Goal: Transaction & Acquisition: Purchase product/service

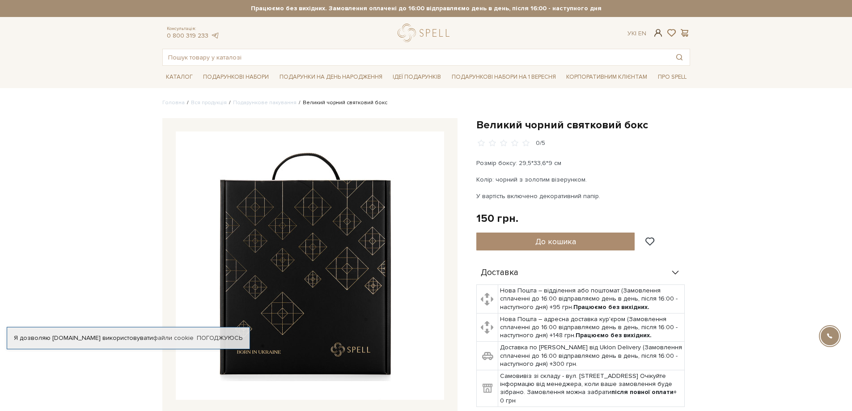
click at [659, 31] on span at bounding box center [657, 32] width 11 height 9
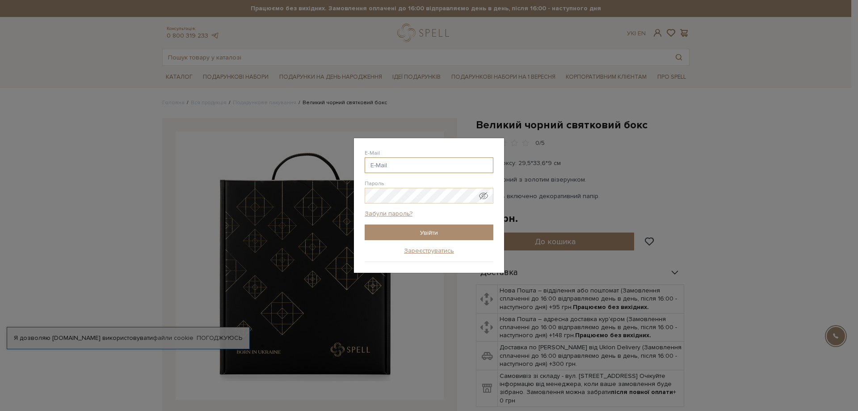
click at [417, 161] on input "E-Mail" at bounding box center [429, 165] width 129 height 16
type input "evhenii.baranov6@gmail.com"
click at [439, 231] on input "Увійти" at bounding box center [429, 232] width 129 height 16
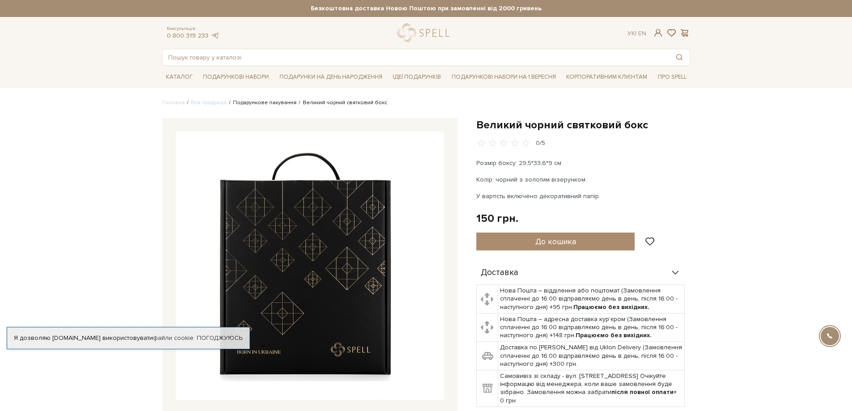
click at [268, 100] on link "Подарункове пакування" at bounding box center [264, 102] width 63 height 7
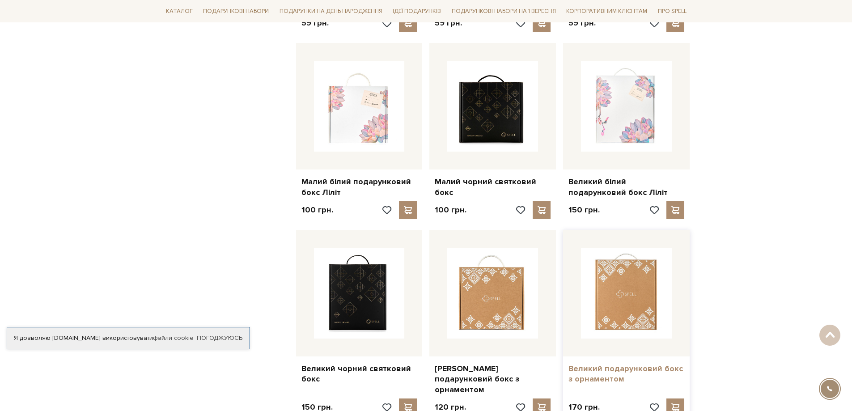
scroll to position [671, 0]
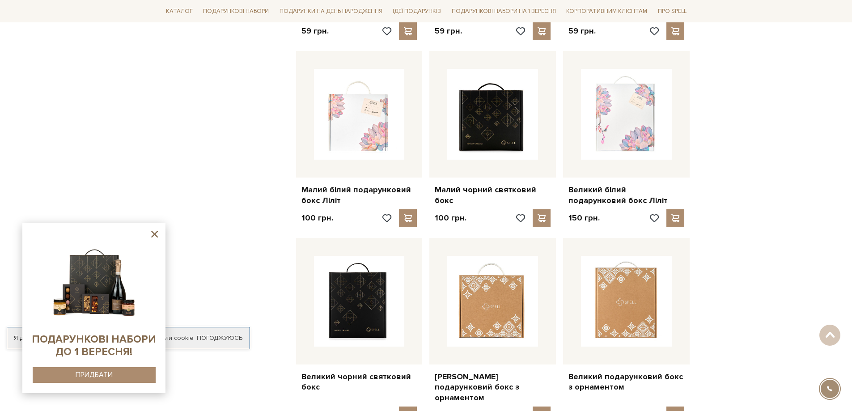
click at [152, 236] on icon at bounding box center [154, 233] width 11 height 11
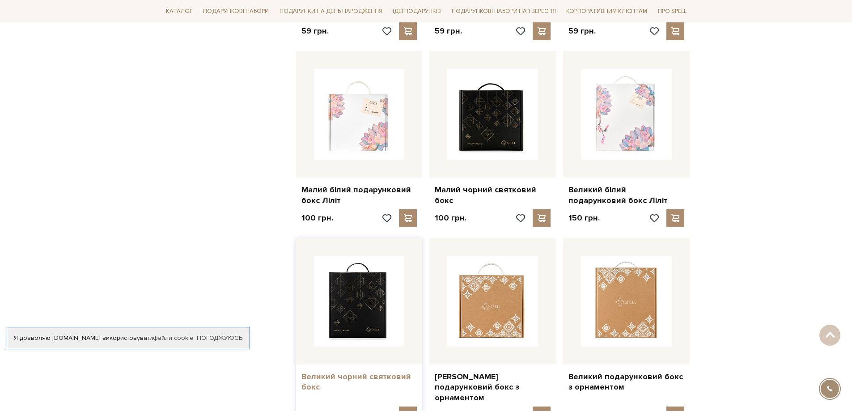
click at [368, 371] on link "Великий чорний святковий бокс" at bounding box center [359, 381] width 116 height 21
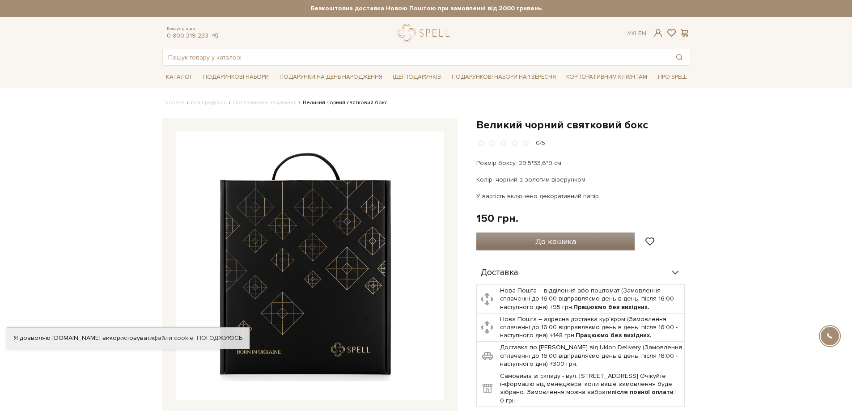
click at [565, 238] on span "До кошика" at bounding box center [555, 241] width 41 height 10
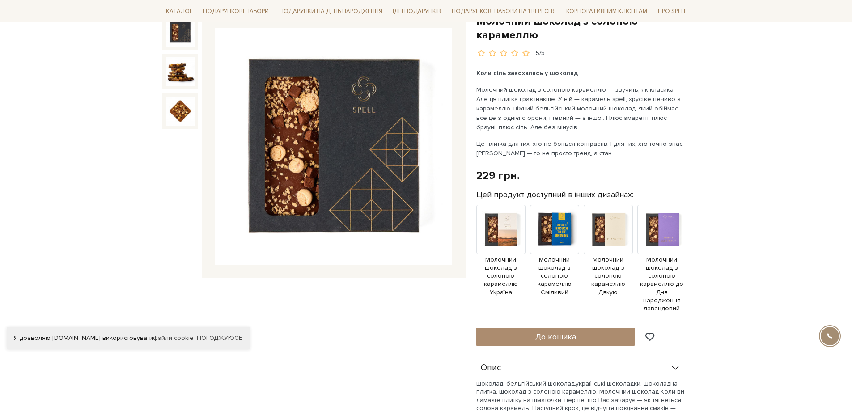
scroll to position [134, 0]
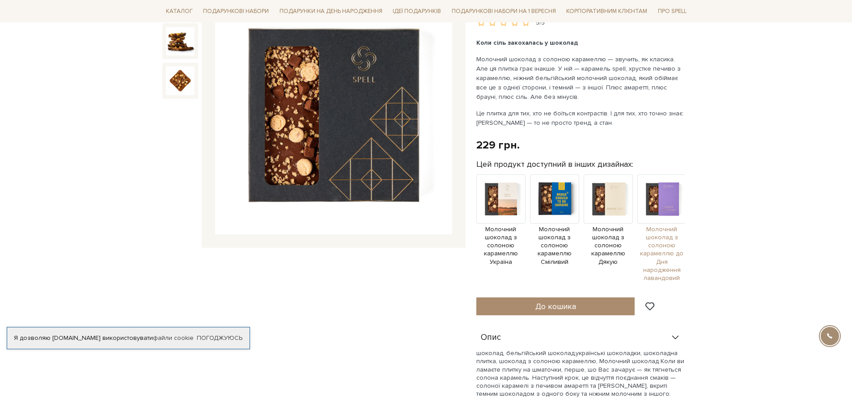
click at [662, 207] on img at bounding box center [661, 198] width 49 height 49
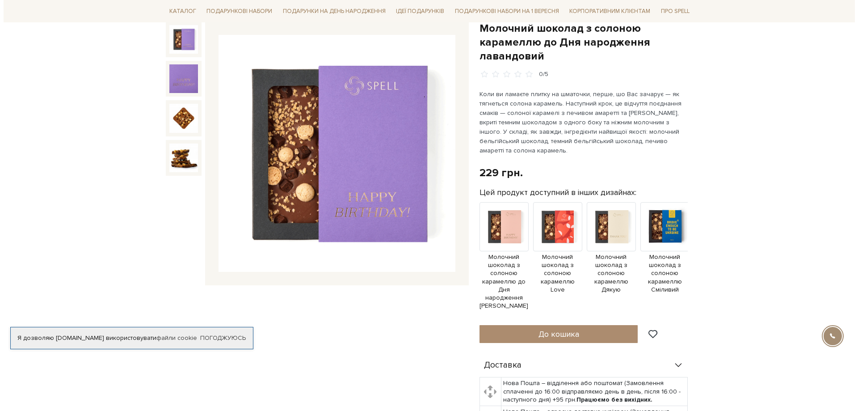
scroll to position [179, 0]
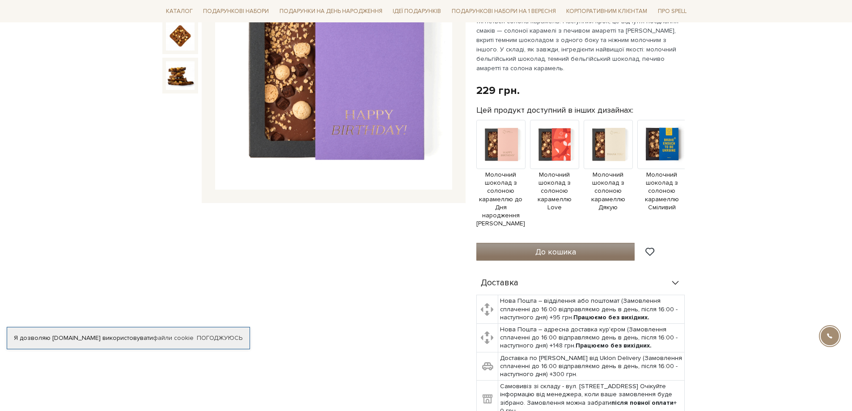
click at [584, 243] on button "До кошика" at bounding box center [555, 252] width 159 height 18
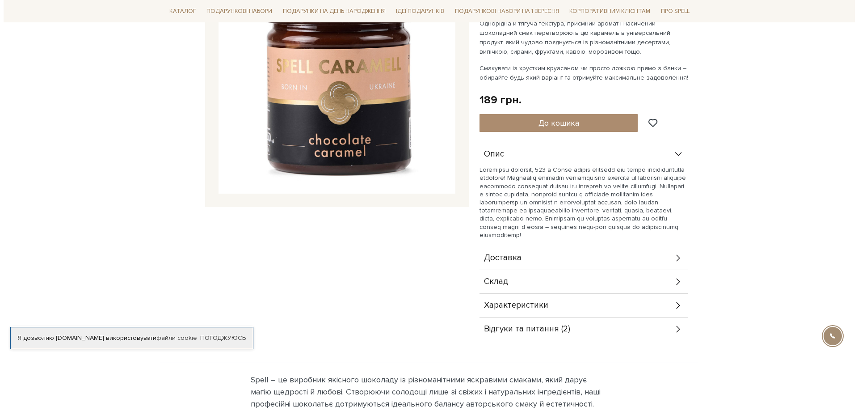
scroll to position [224, 0]
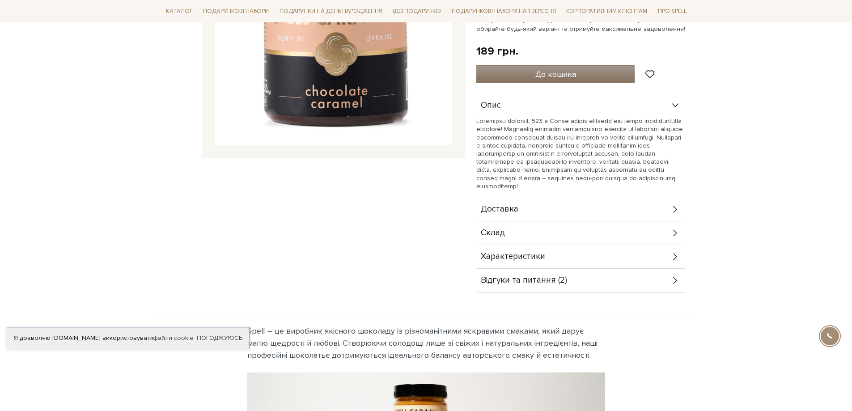
click at [569, 73] on span "До кошика" at bounding box center [555, 74] width 41 height 10
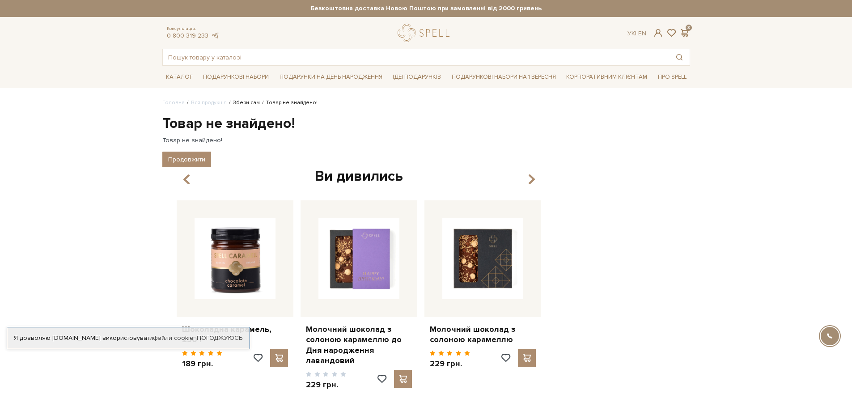
click at [239, 104] on link "Збери сам" at bounding box center [246, 102] width 27 height 7
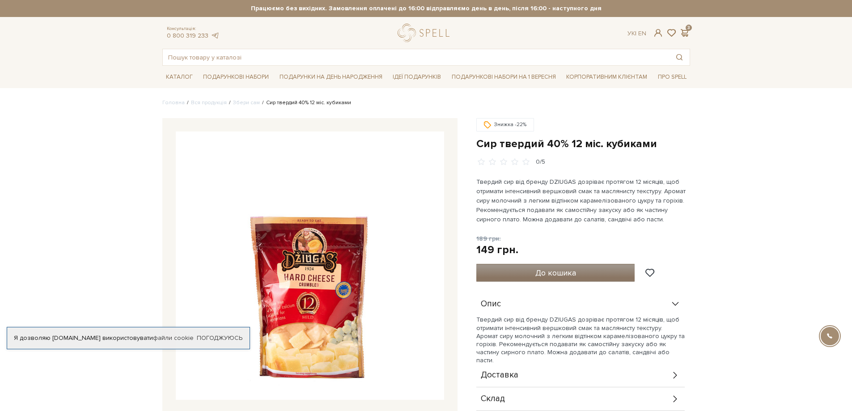
click at [525, 271] on button "До кошика" at bounding box center [555, 273] width 159 height 18
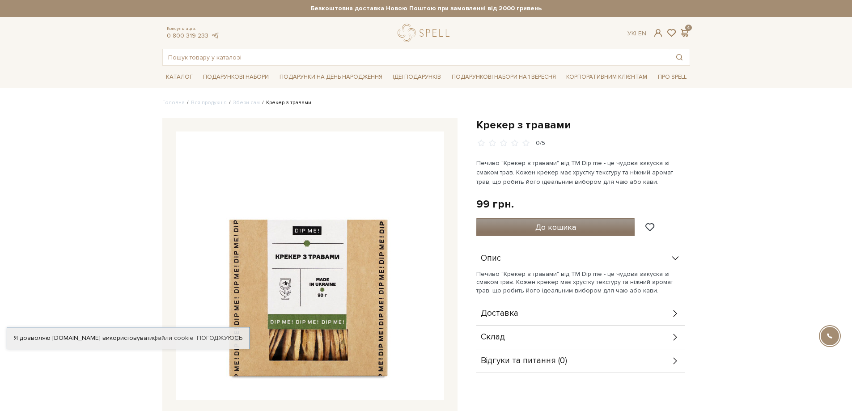
click at [553, 226] on span "До кошика" at bounding box center [555, 227] width 41 height 10
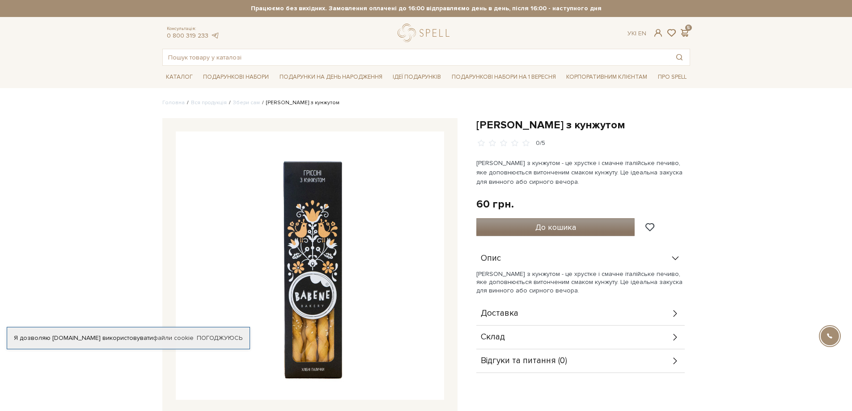
click at [548, 228] on span "До кошика" at bounding box center [555, 227] width 41 height 10
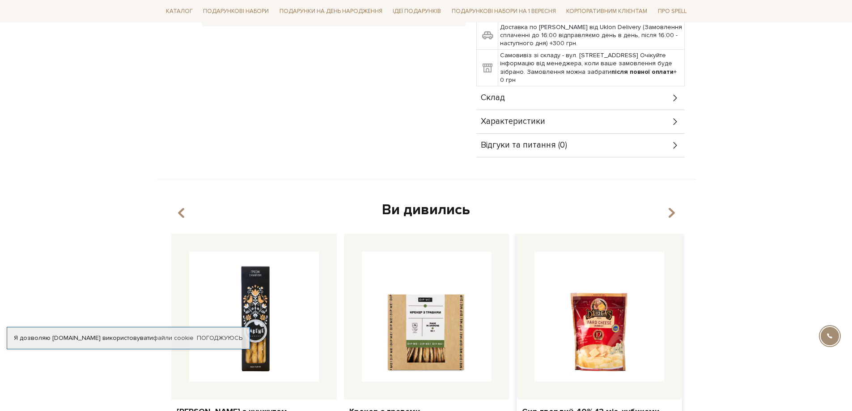
scroll to position [358, 0]
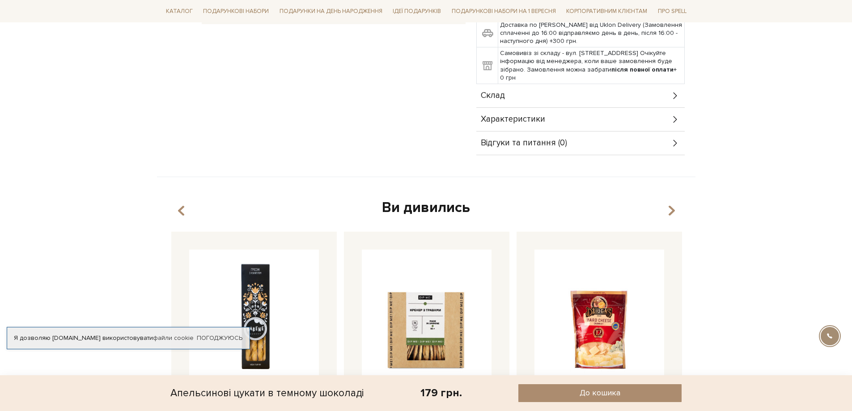
click at [525, 84] on div "Склад" at bounding box center [580, 95] width 208 height 23
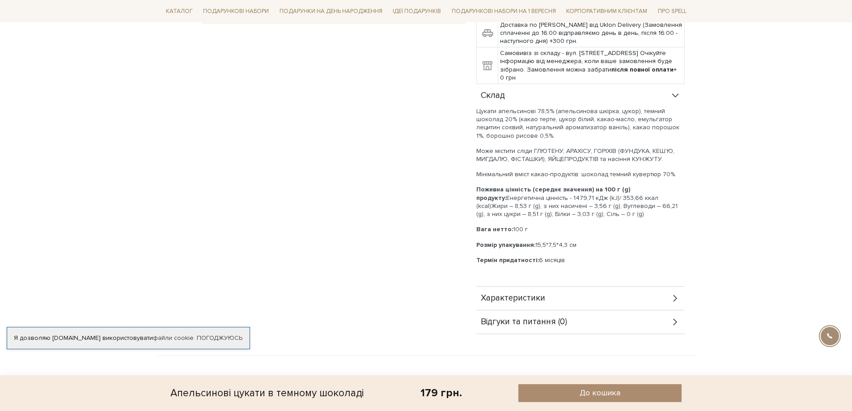
click at [525, 84] on div "Склад" at bounding box center [580, 95] width 208 height 23
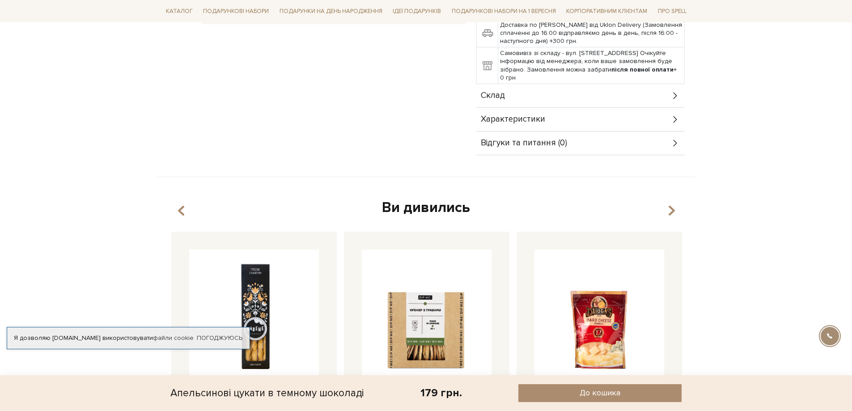
click at [517, 84] on div "Склад" at bounding box center [580, 95] width 208 height 23
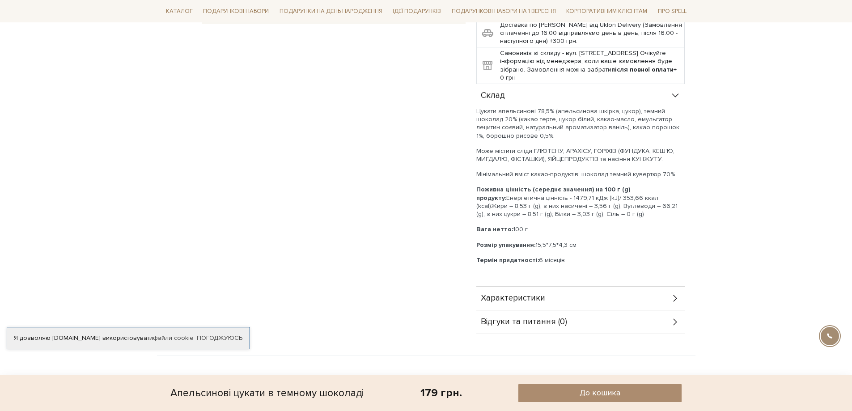
click at [517, 84] on div "Склад" at bounding box center [580, 95] width 208 height 23
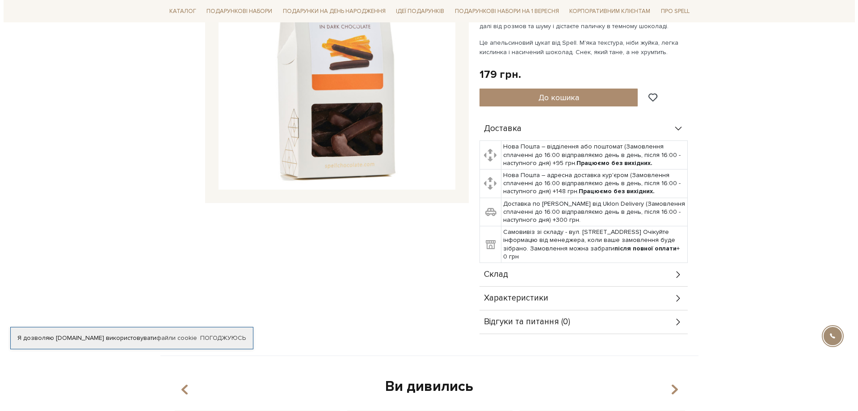
scroll to position [0, 0]
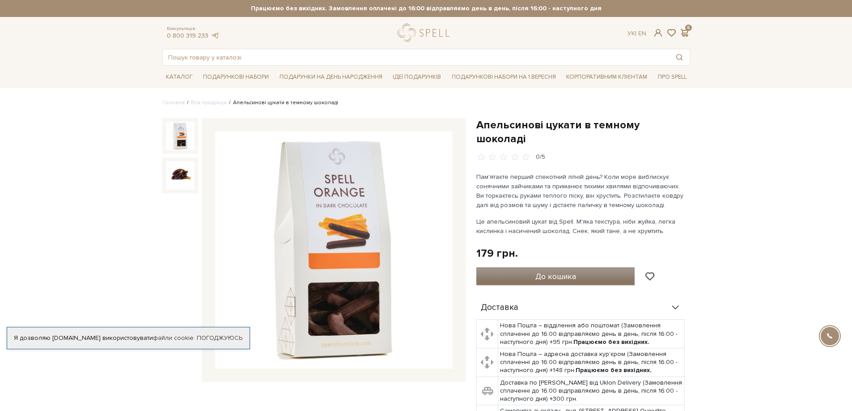
click at [563, 271] on span "До кошика" at bounding box center [555, 276] width 41 height 10
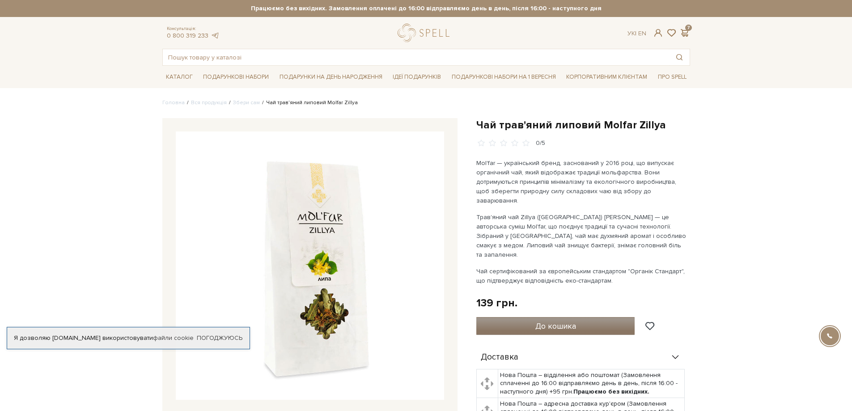
click at [538, 321] on span "До кошика" at bounding box center [555, 326] width 41 height 10
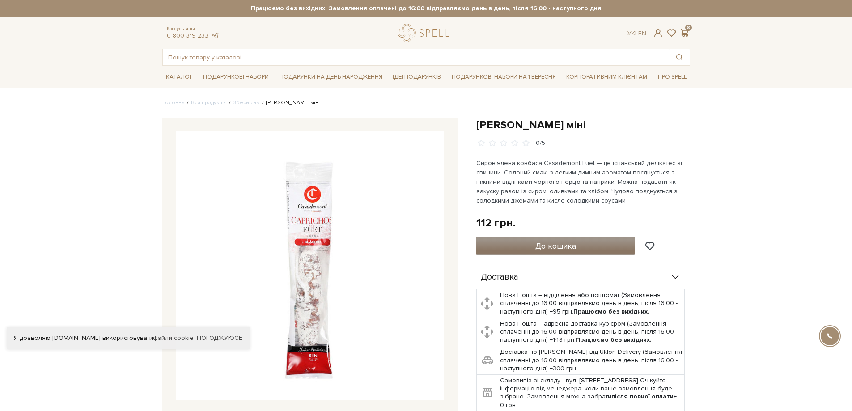
click at [542, 245] on span "До кошика" at bounding box center [555, 246] width 41 height 10
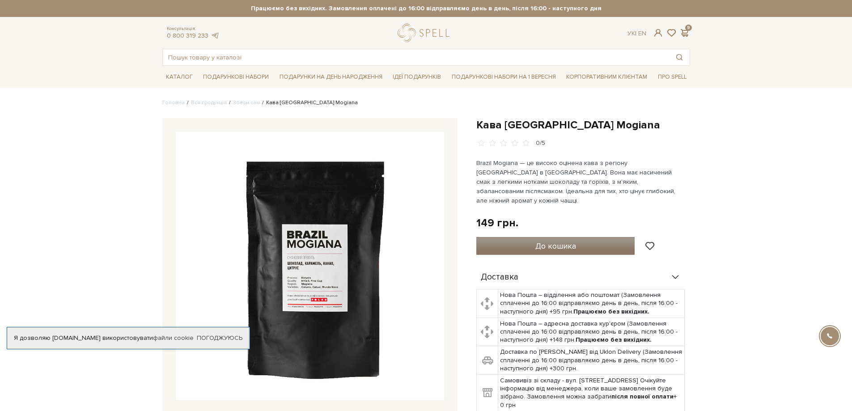
click at [566, 241] on span "До кошика" at bounding box center [555, 246] width 41 height 10
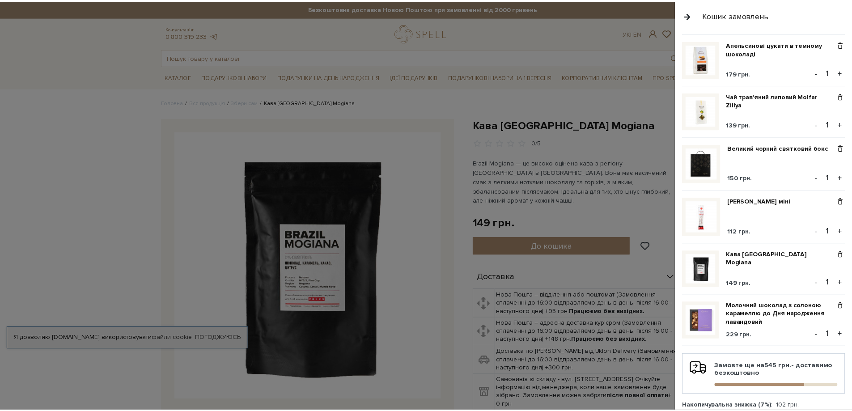
scroll to position [353, 0]
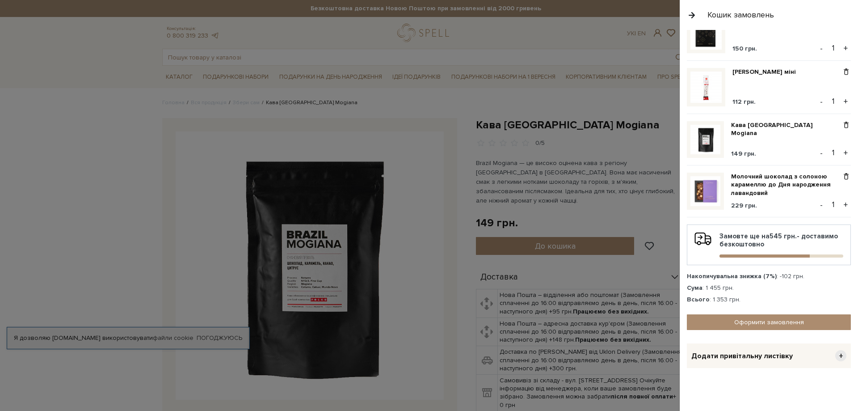
click at [301, 106] on div at bounding box center [429, 205] width 858 height 411
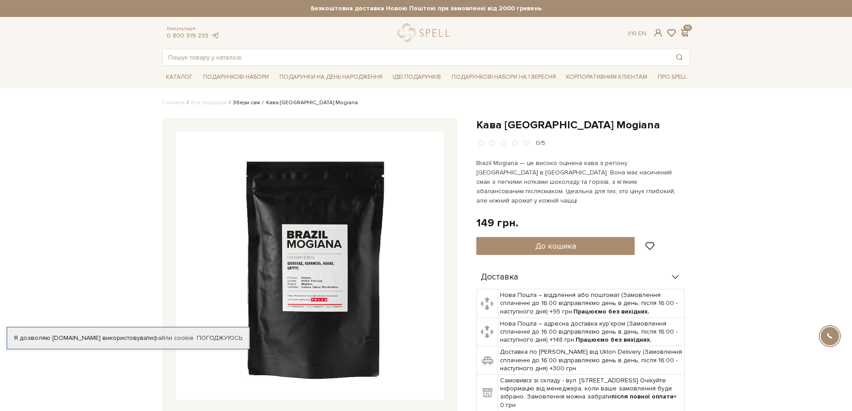
click at [237, 103] on link "Збери сам" at bounding box center [246, 102] width 27 height 7
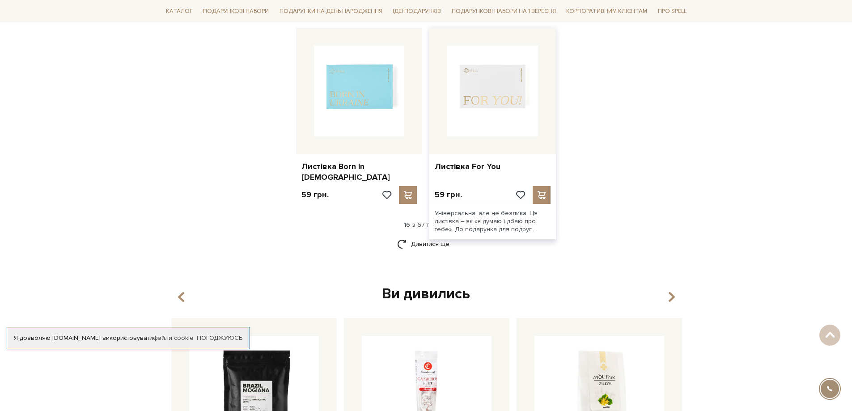
scroll to position [1118, 0]
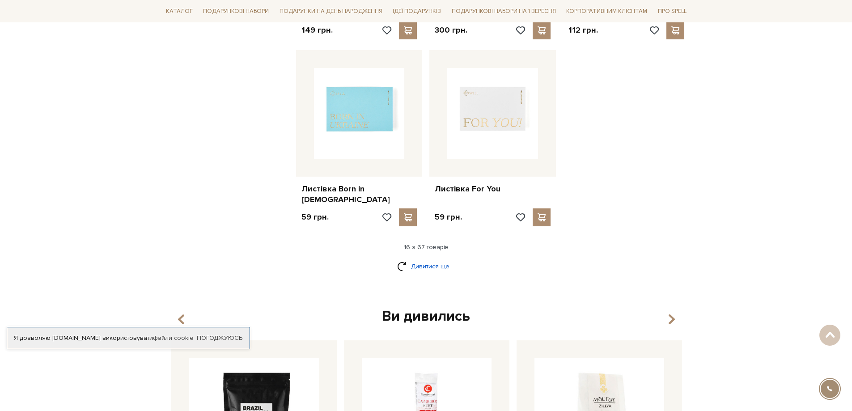
click at [433, 258] on link "Дивитися ще" at bounding box center [426, 266] width 58 height 16
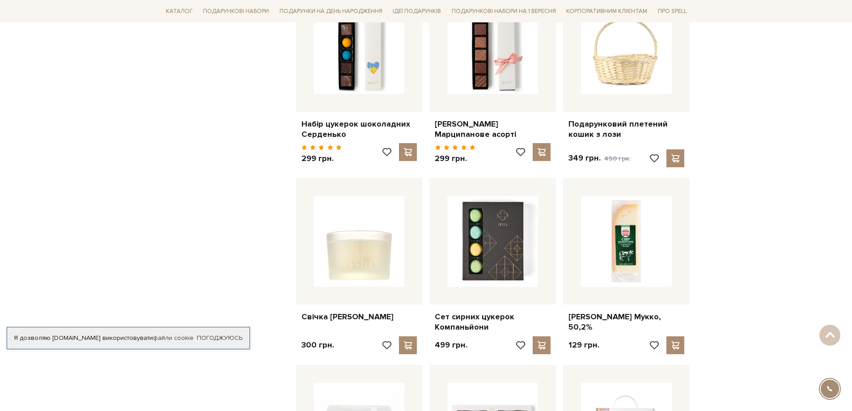
scroll to position [1743, 0]
drag, startPoint x: 637, startPoint y: 289, endPoint x: 735, endPoint y: 305, distance: 100.2
click at [679, 341] on span at bounding box center [675, 345] width 11 height 8
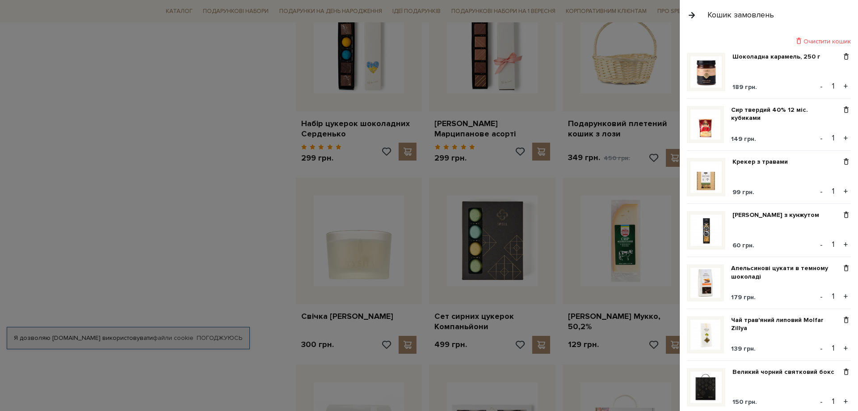
click at [691, 13] on button "button" at bounding box center [692, 15] width 10 height 16
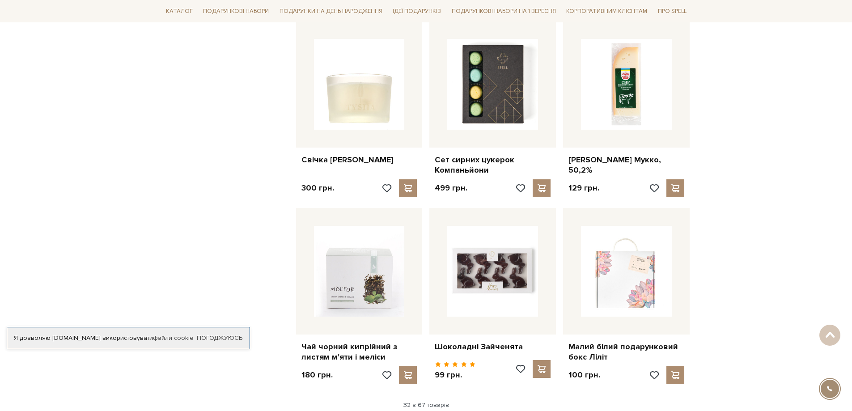
scroll to position [1922, 0]
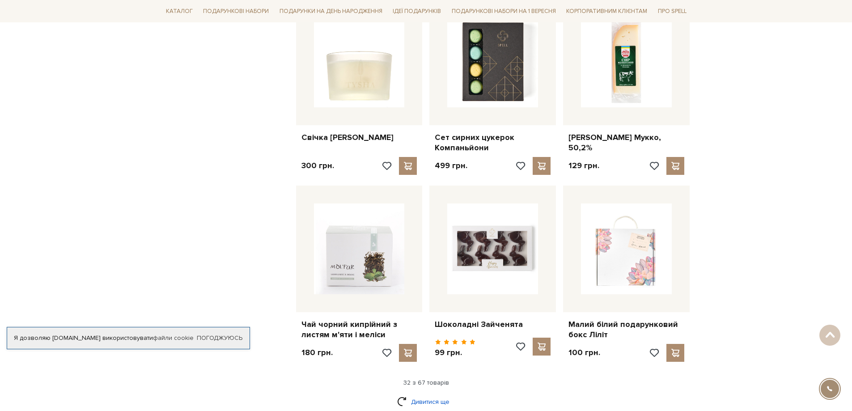
click at [432, 394] on link "Дивитися ще" at bounding box center [426, 402] width 58 height 16
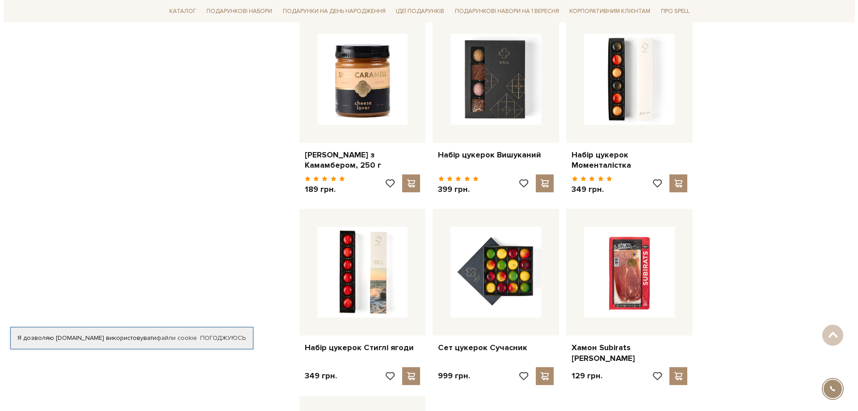
scroll to position [2861, 0]
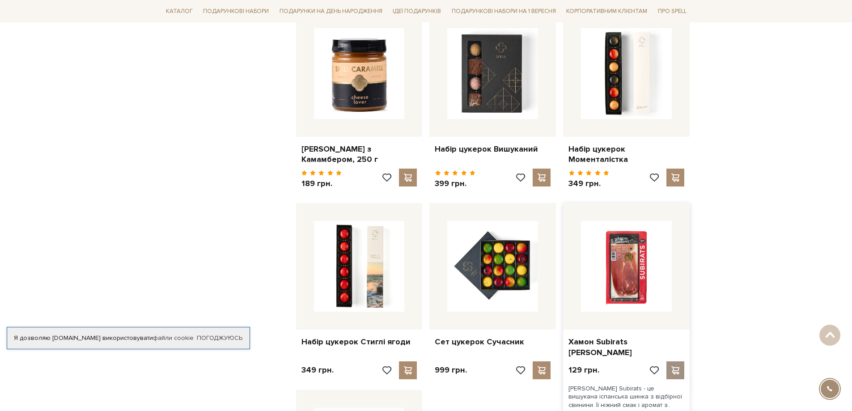
click at [678, 366] on span at bounding box center [675, 370] width 11 height 8
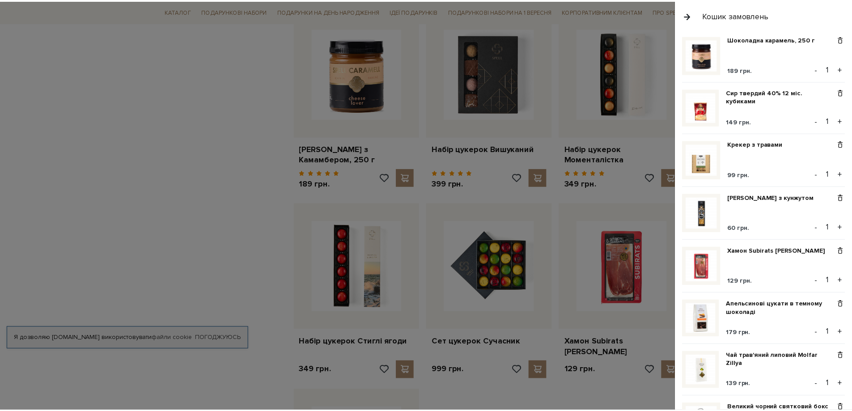
scroll to position [13, 0]
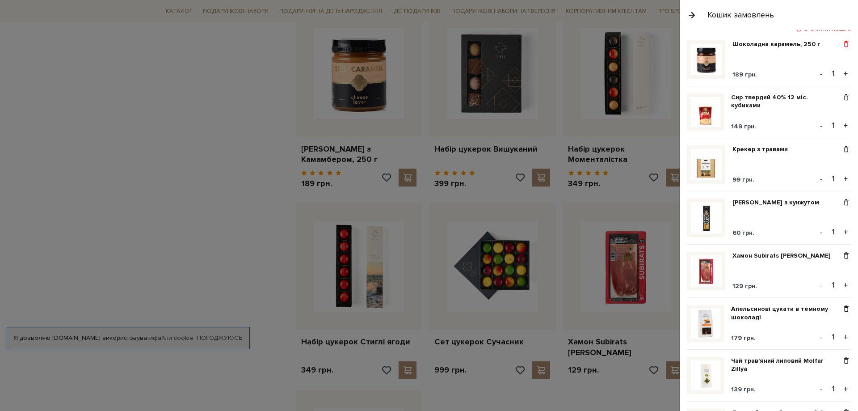
click at [842, 46] on span at bounding box center [846, 44] width 9 height 8
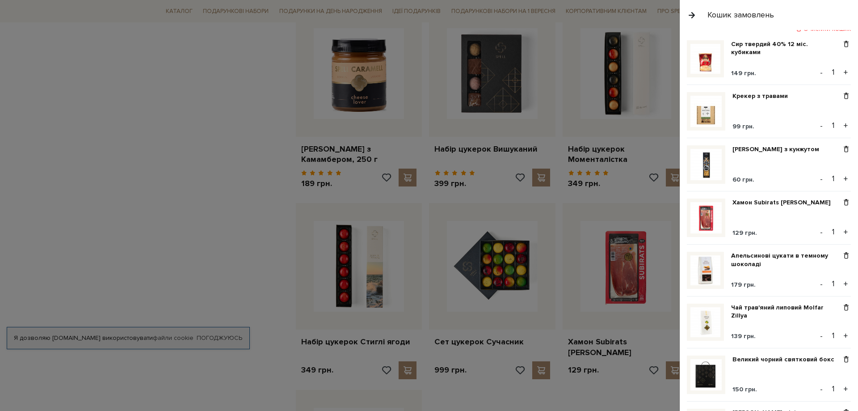
click at [691, 13] on button "button" at bounding box center [692, 15] width 10 height 16
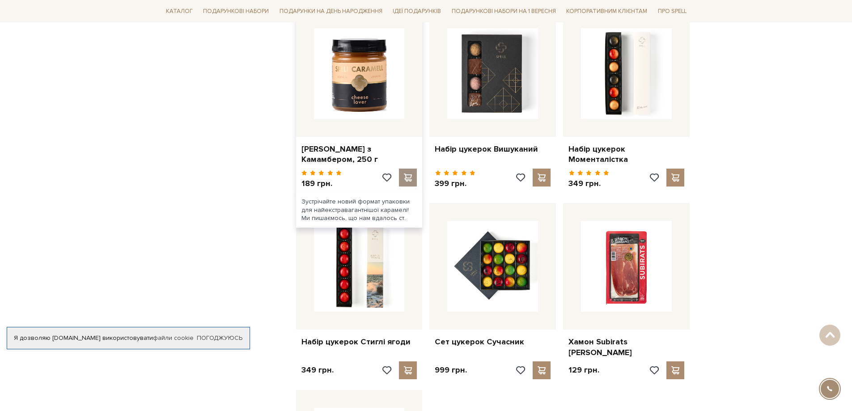
click at [409, 173] on span at bounding box center [407, 177] width 11 height 8
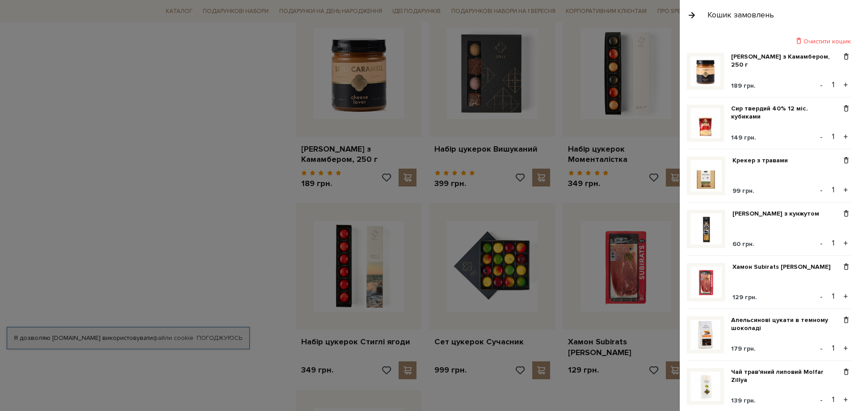
click at [215, 152] on div at bounding box center [429, 205] width 858 height 411
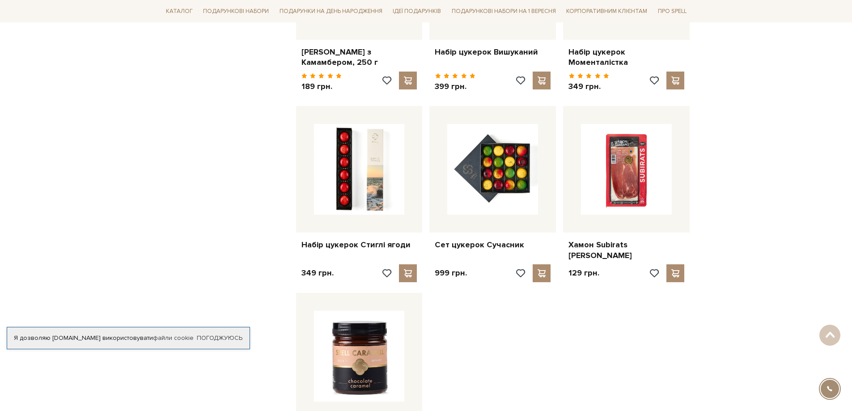
scroll to position [3040, 0]
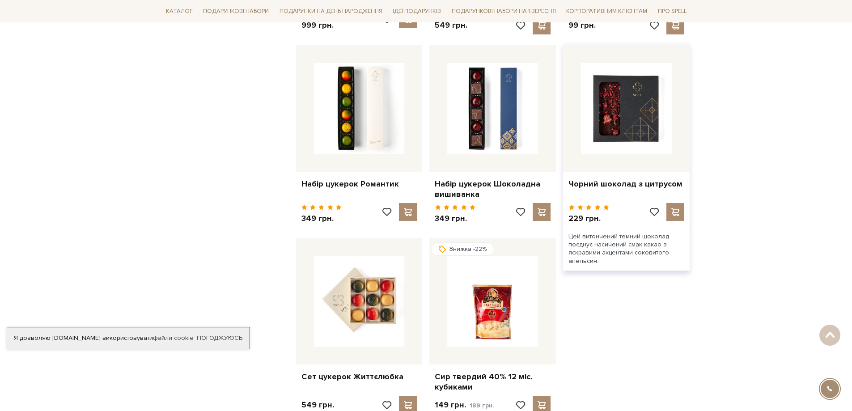
scroll to position [4157, 0]
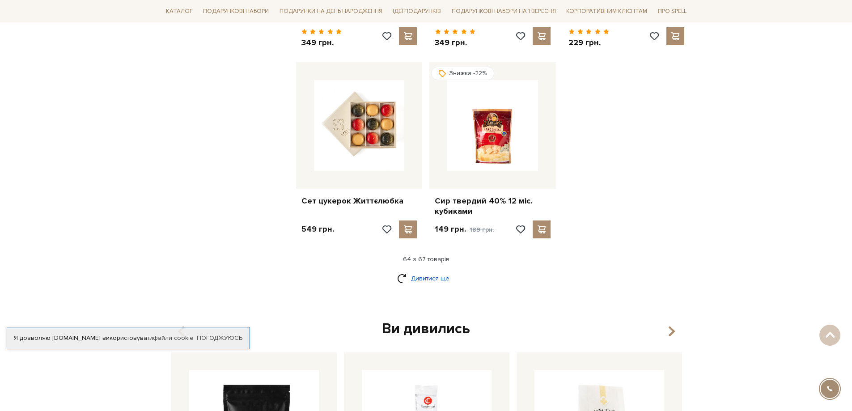
click at [439, 270] on link "Дивитися ще" at bounding box center [426, 278] width 58 height 16
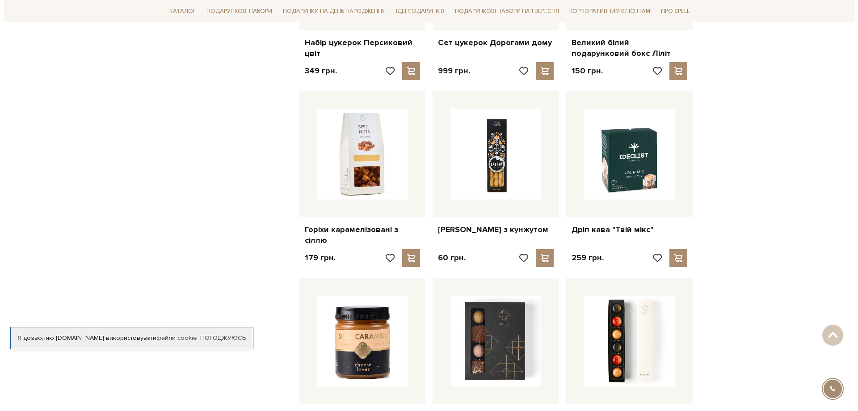
scroll to position [2593, 0]
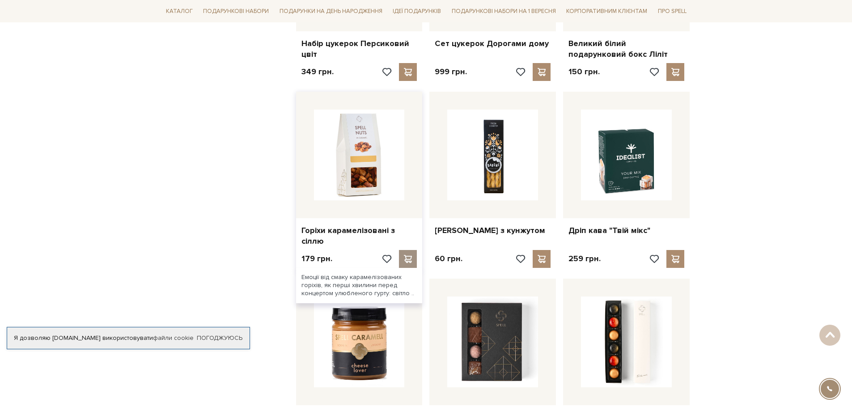
click at [410, 255] on span at bounding box center [407, 259] width 11 height 8
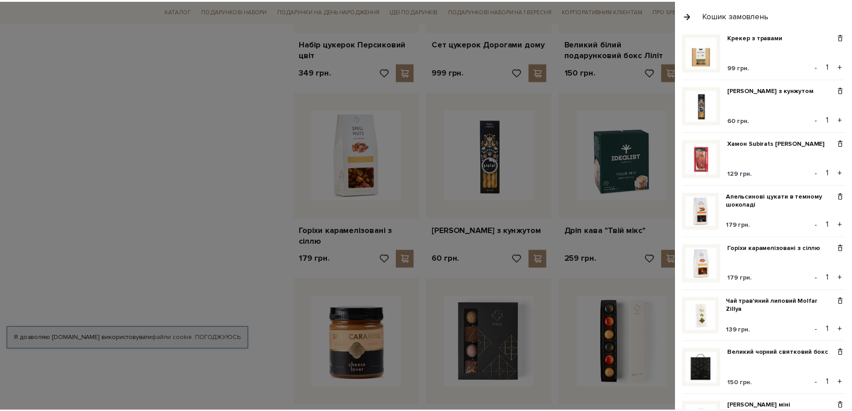
scroll to position [134, 0]
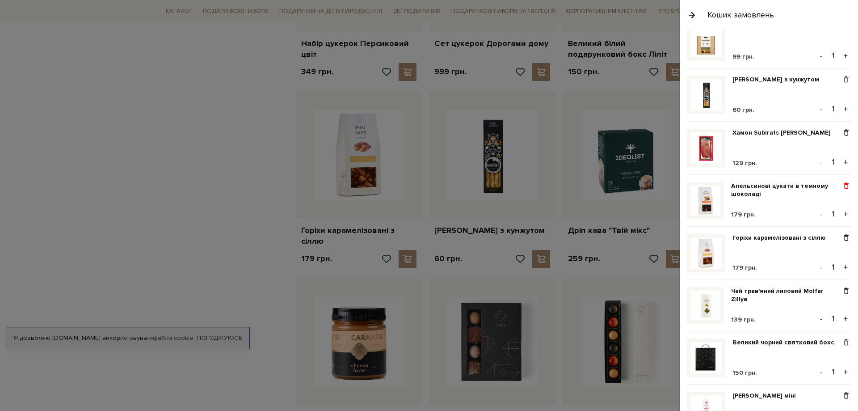
click at [844, 190] on span at bounding box center [846, 186] width 9 height 8
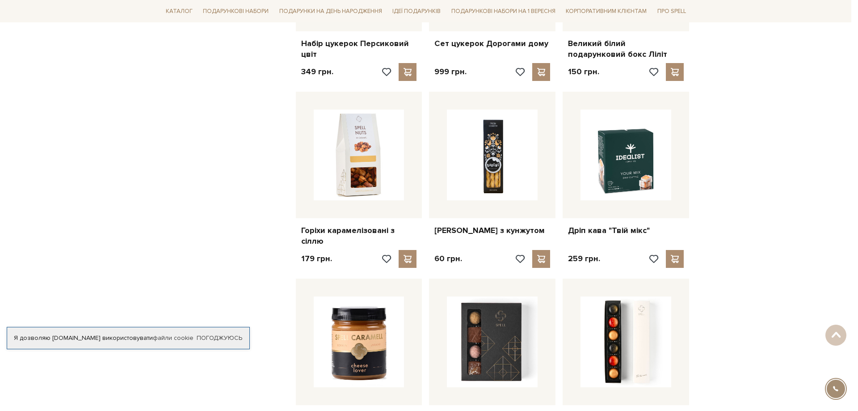
click at [202, 182] on div at bounding box center [429, 205] width 858 height 411
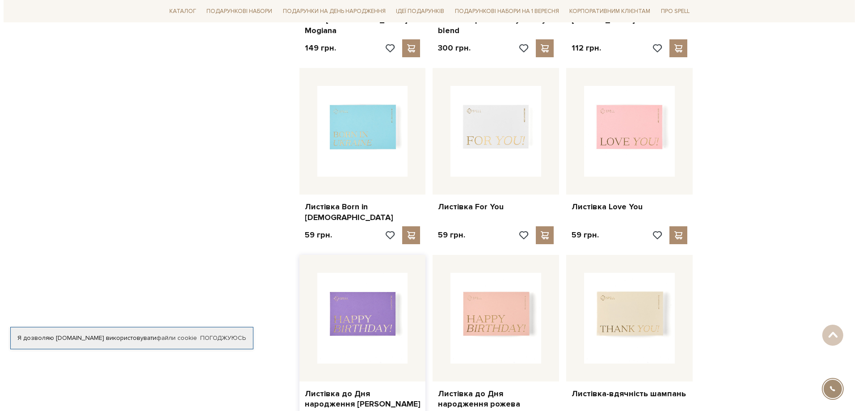
scroll to position [1162, 0]
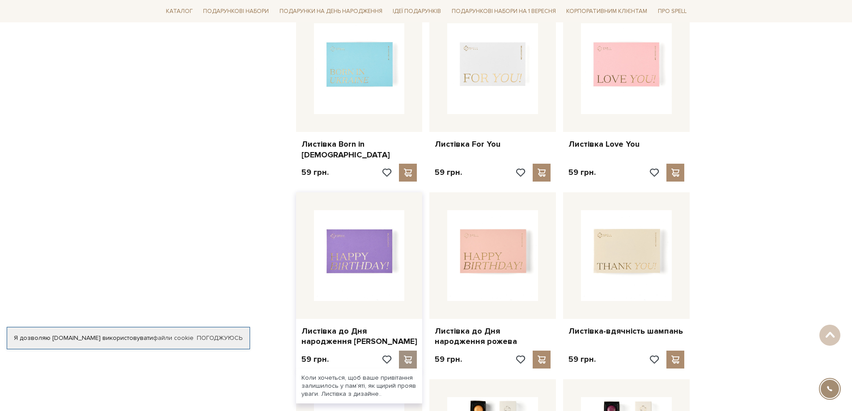
click at [409, 355] on span at bounding box center [407, 359] width 11 height 8
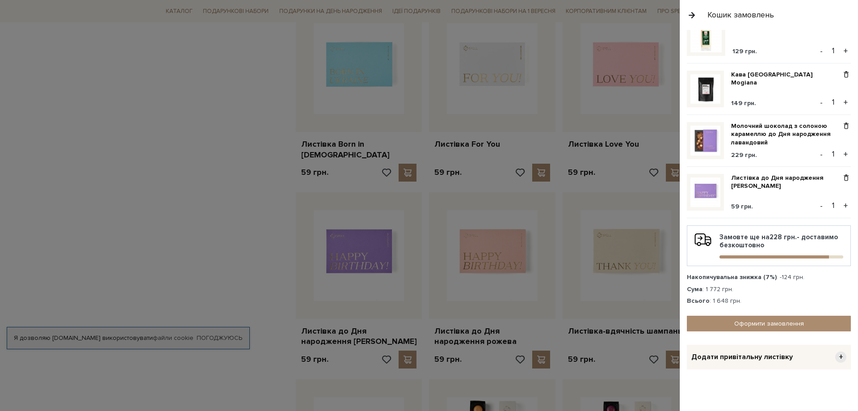
scroll to position [513, 0]
click at [772, 196] on div "Листівка до Дня народження лавандова 59 грн." at bounding box center [786, 191] width 110 height 37
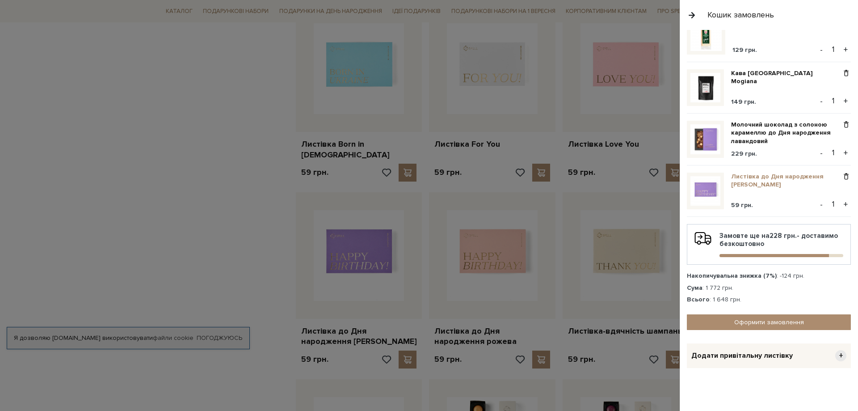
click at [751, 186] on link "Листівка до Дня народження лавандова" at bounding box center [786, 181] width 110 height 16
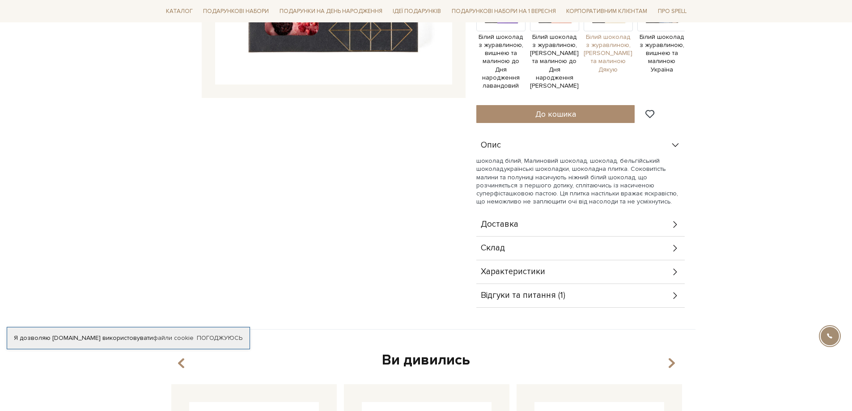
scroll to position [313, 0]
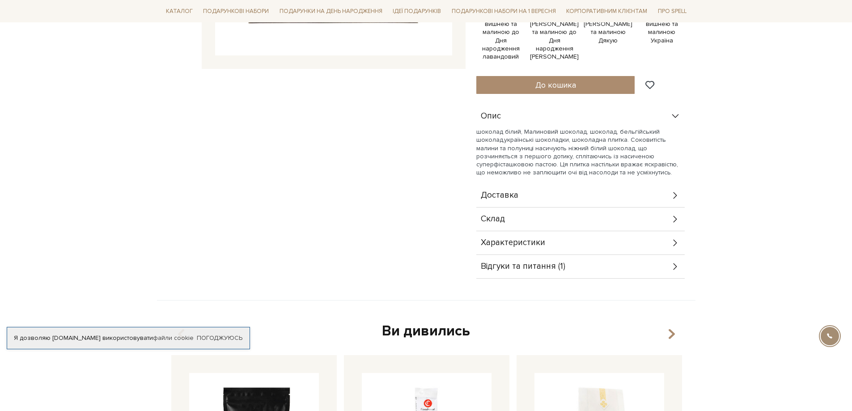
click at [524, 211] on div "Склад" at bounding box center [580, 218] width 208 height 23
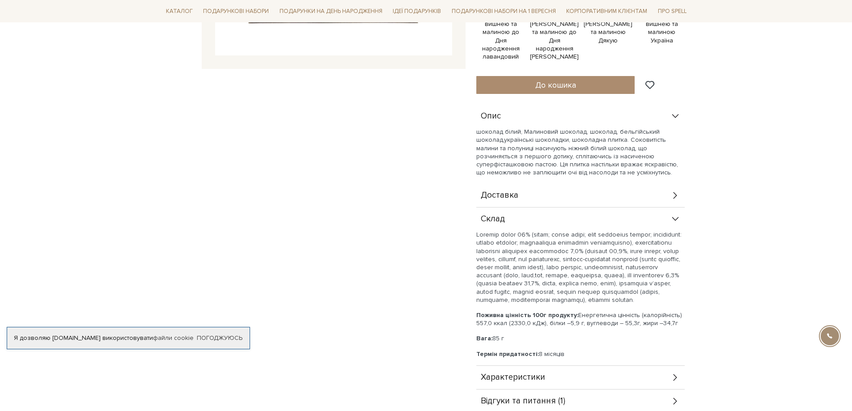
click at [524, 211] on div "Склад" at bounding box center [580, 218] width 208 height 23
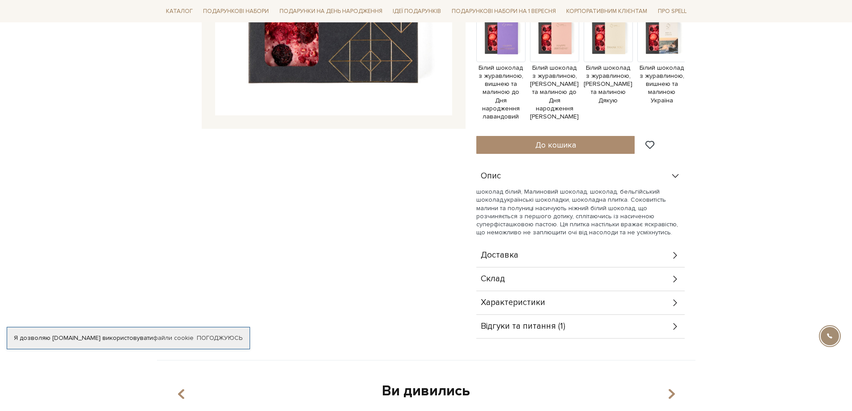
scroll to position [134, 0]
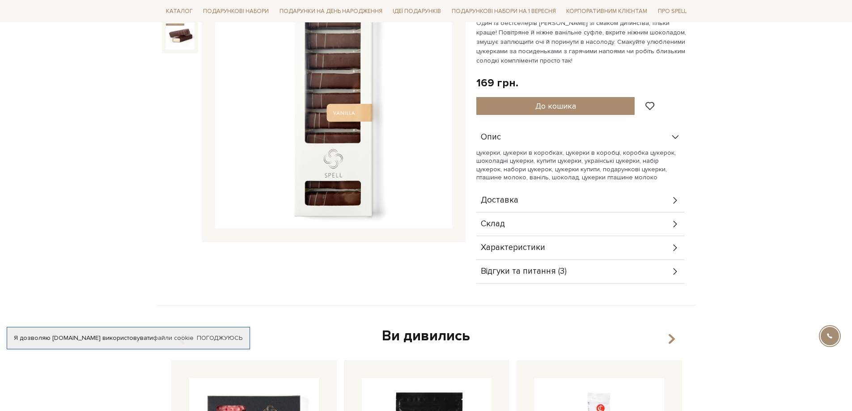
scroll to position [179, 0]
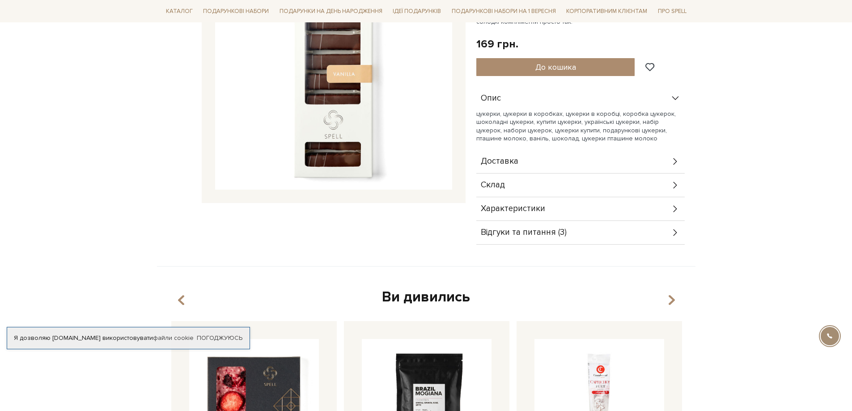
click at [570, 158] on div "Доставка" at bounding box center [580, 161] width 208 height 23
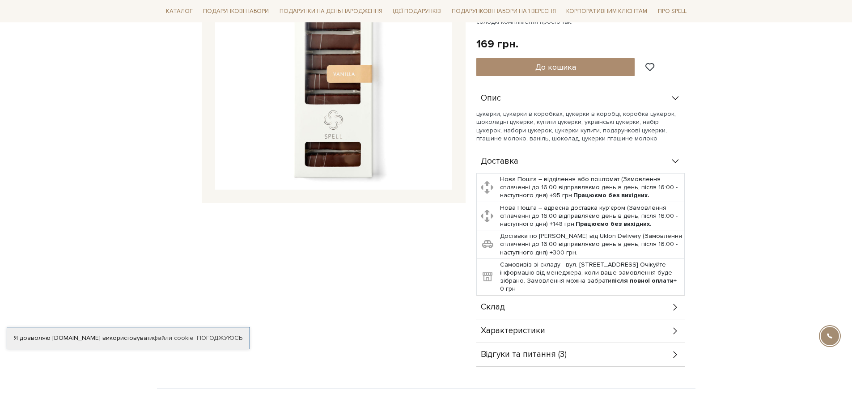
click at [570, 158] on div "Доставка" at bounding box center [580, 161] width 208 height 23
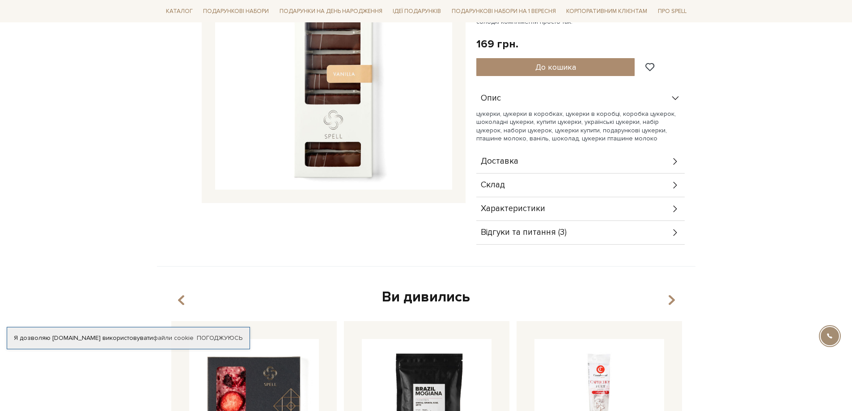
click at [522, 184] on div "Склад" at bounding box center [580, 184] width 208 height 23
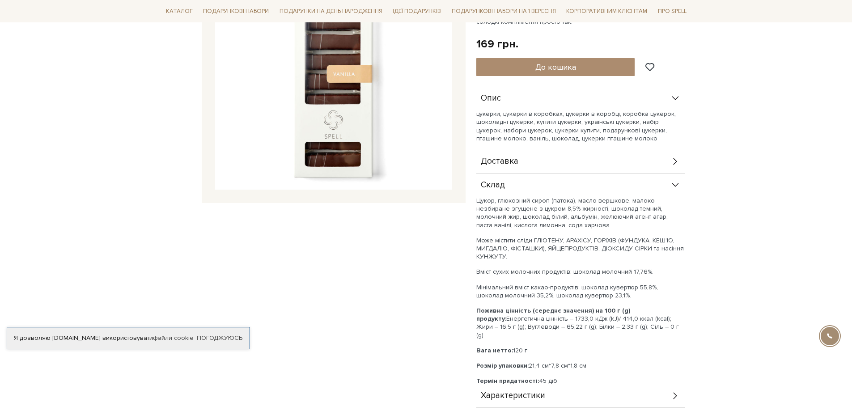
click at [522, 184] on div "Склад" at bounding box center [580, 184] width 208 height 23
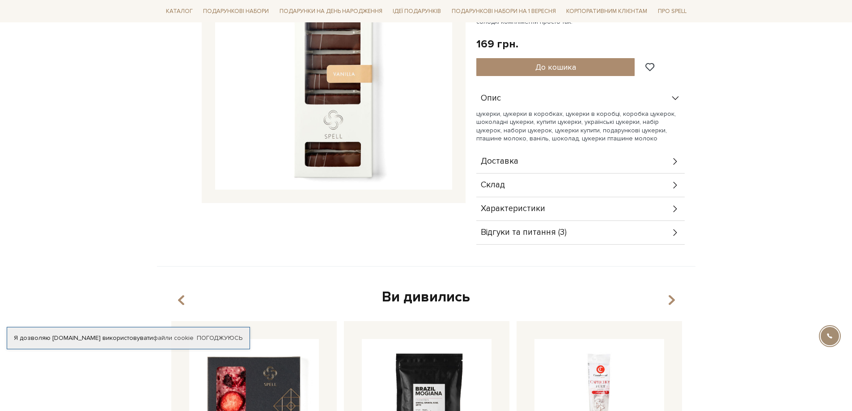
click at [522, 184] on div "Склад" at bounding box center [580, 184] width 208 height 23
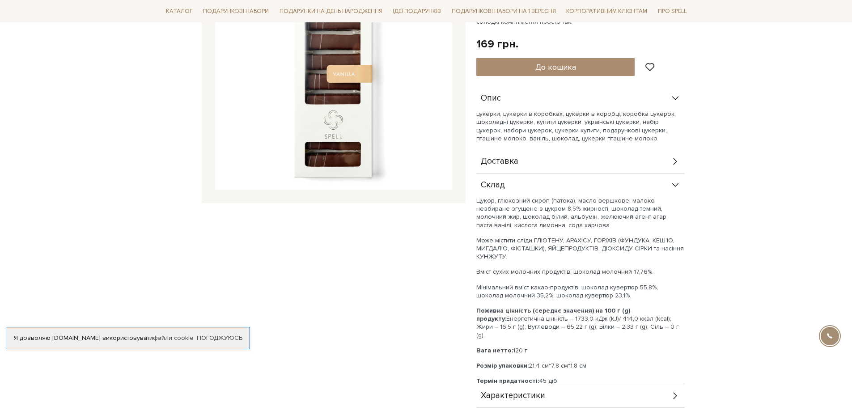
click at [522, 183] on div "Склад" at bounding box center [580, 184] width 208 height 23
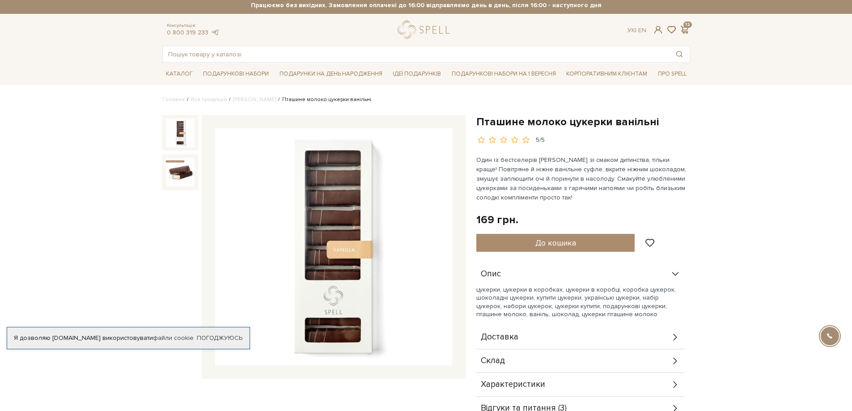
scroll to position [0, 0]
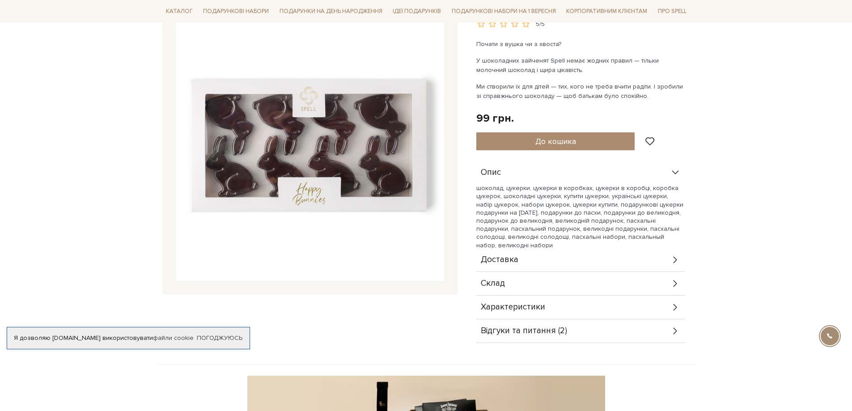
scroll to position [224, 0]
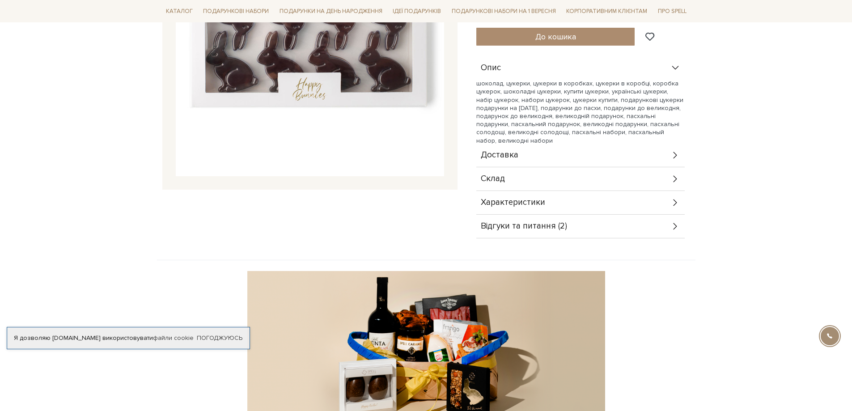
click at [514, 179] on div "Склад" at bounding box center [580, 178] width 208 height 23
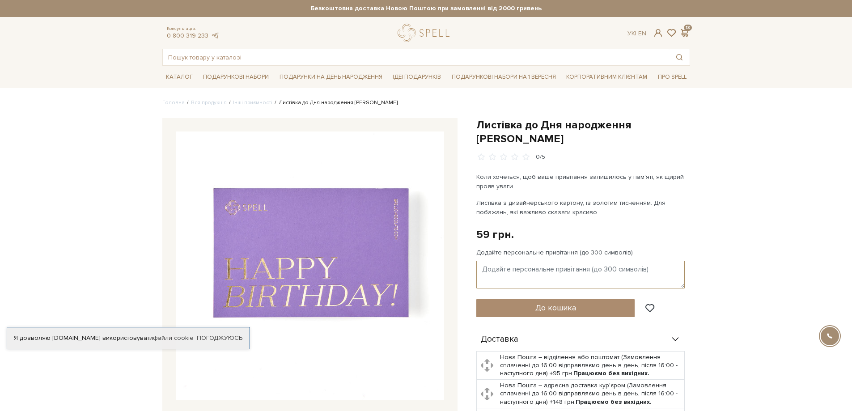
click at [513, 261] on textarea "Додайте персональне привітання (до 300 символів)" at bounding box center [580, 275] width 208 height 28
paste textarea "[PERSON_NAME] з Днем народження та щиро дякуємо за плідну співпрацю! З найкращи…"
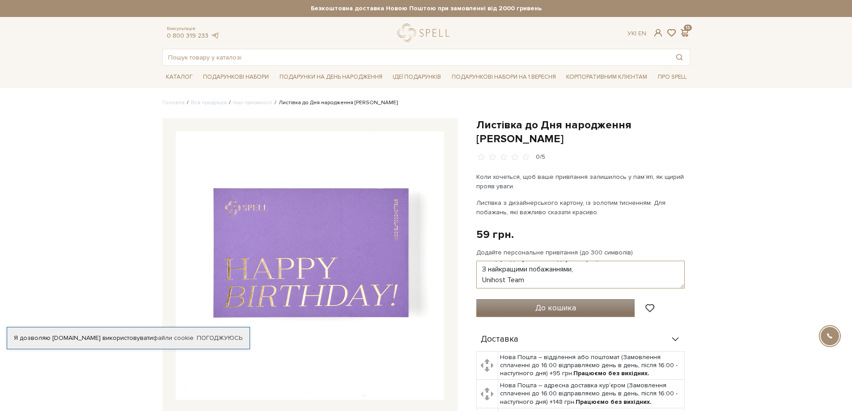
type textarea "[PERSON_NAME] з Днем народження та щиро дякуємо за плідну співпрацю! З найкращи…"
click at [542, 303] on span "До кошика" at bounding box center [555, 308] width 41 height 10
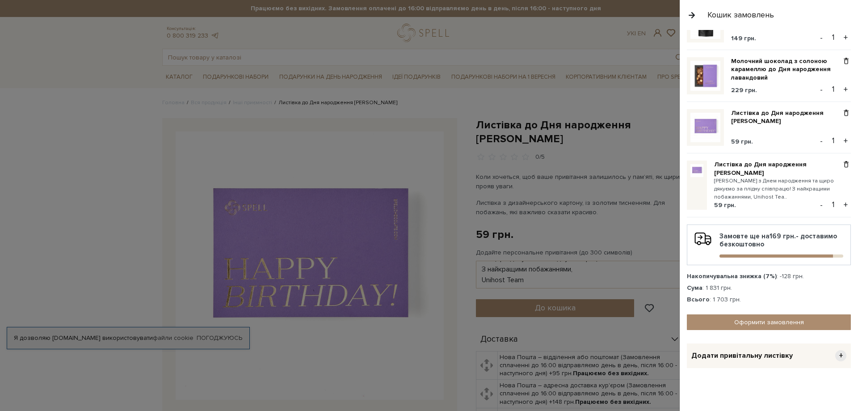
scroll to position [576, 0]
click at [843, 114] on span at bounding box center [846, 113] width 9 height 8
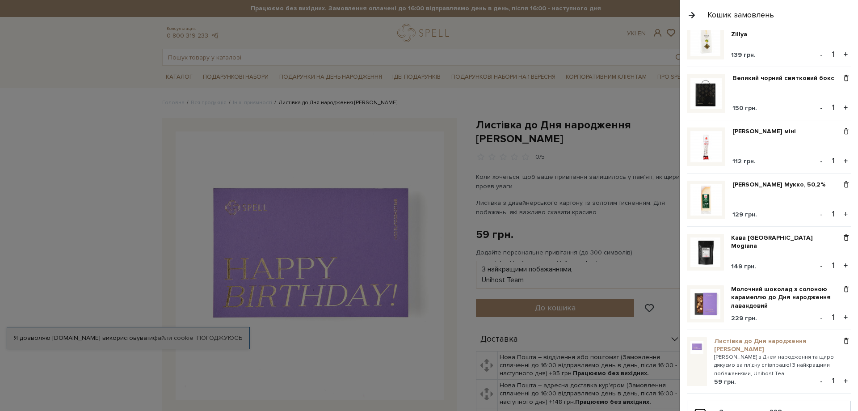
scroll to position [436, 0]
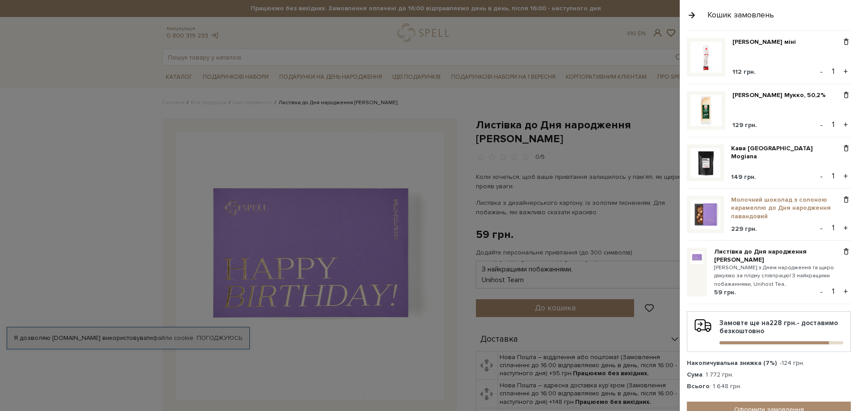
click at [776, 207] on link "Молочний шоколад з солоною карамеллю до Дня народження лавандовий" at bounding box center [786, 208] width 110 height 25
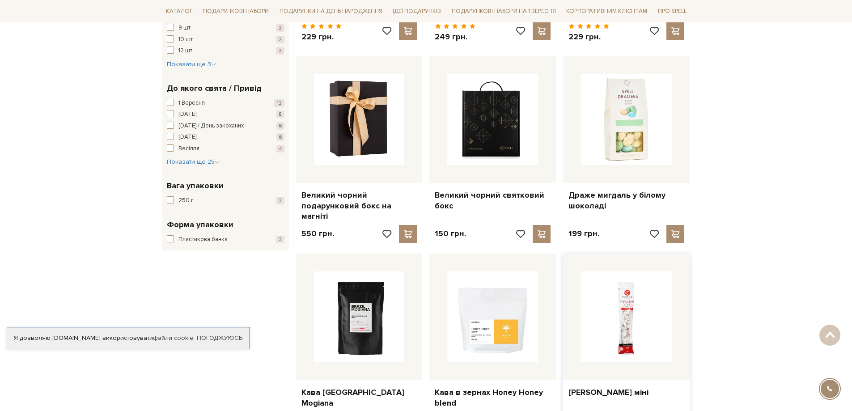
scroll to position [715, 0]
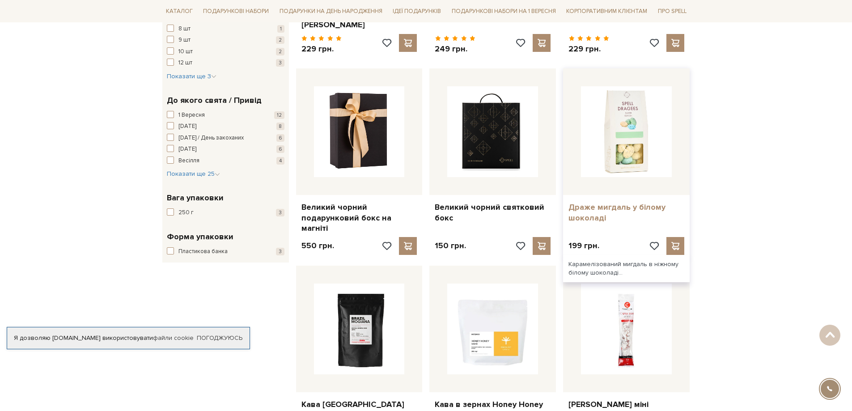
click at [612, 203] on link "Драже мигдаль у білому шоколаді" at bounding box center [626, 212] width 116 height 21
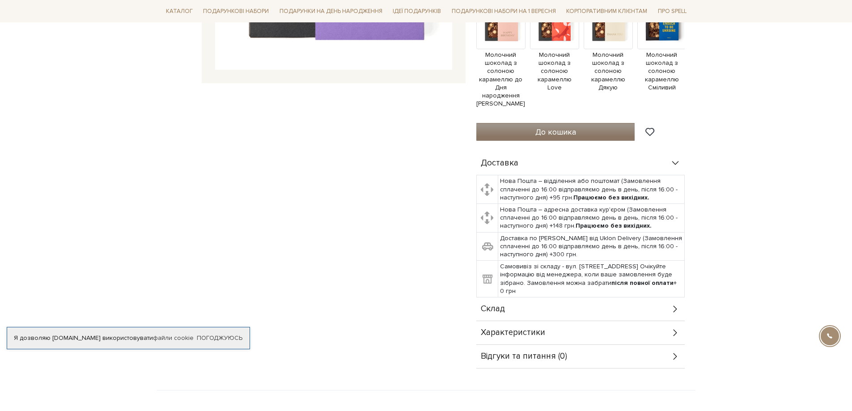
scroll to position [402, 0]
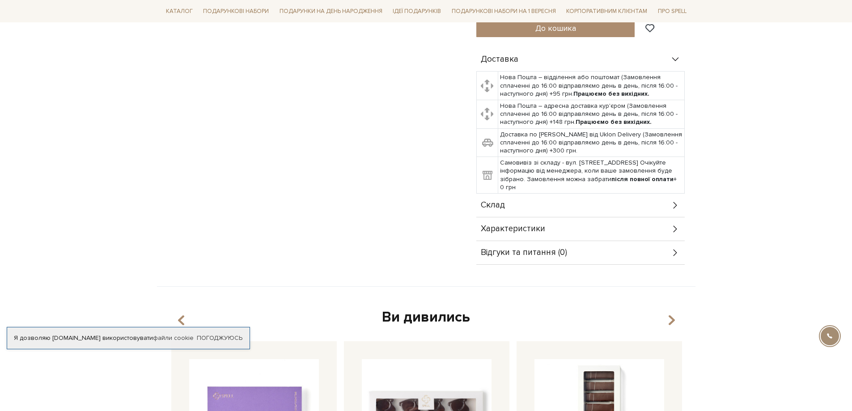
click at [514, 194] on div "Склад" at bounding box center [580, 205] width 208 height 23
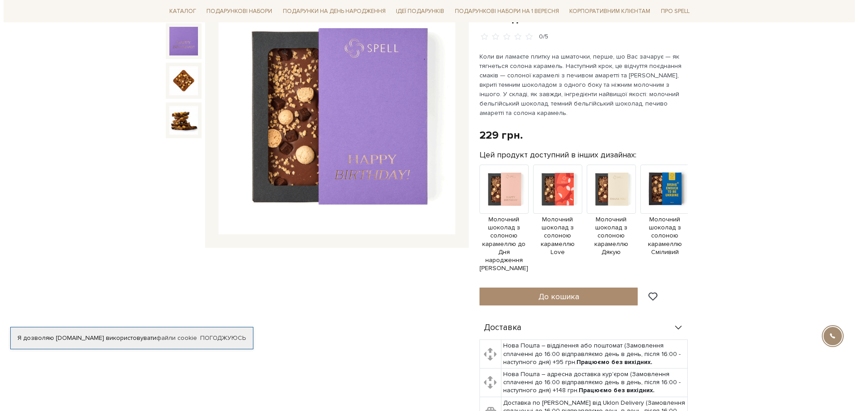
scroll to position [0, 0]
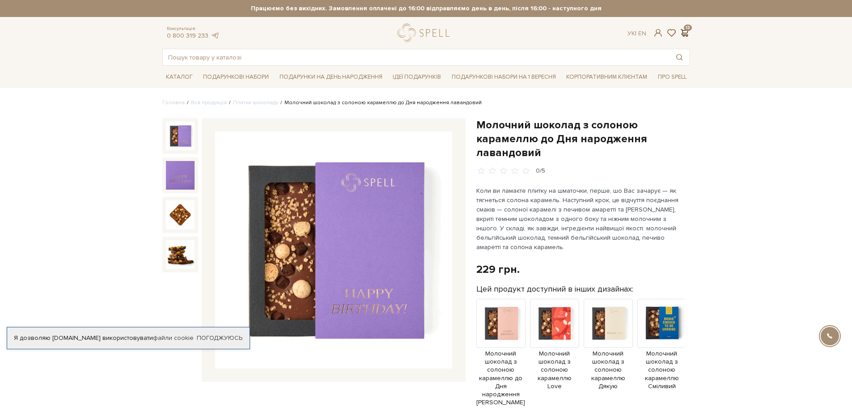
click at [688, 33] on span at bounding box center [684, 32] width 11 height 9
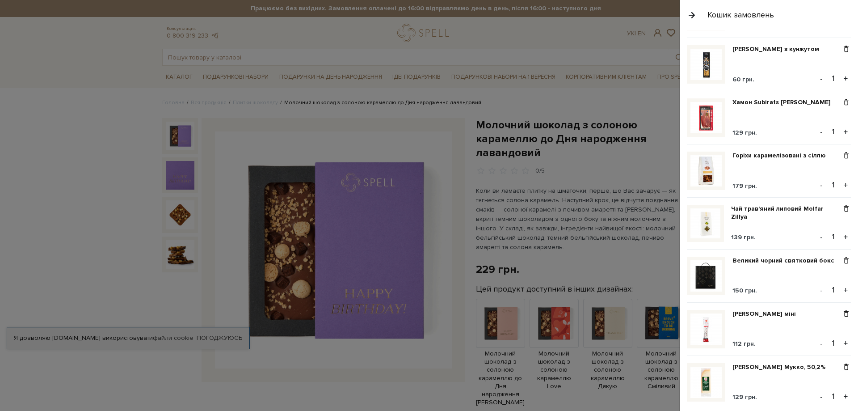
scroll to position [179, 0]
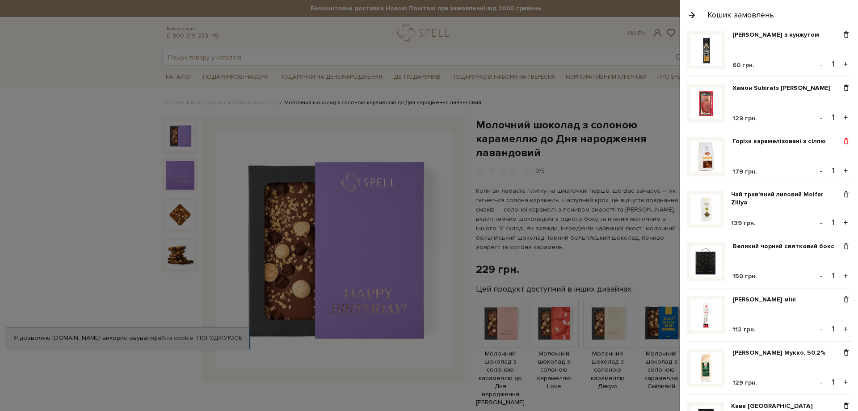
click at [844, 142] on span at bounding box center [846, 141] width 9 height 8
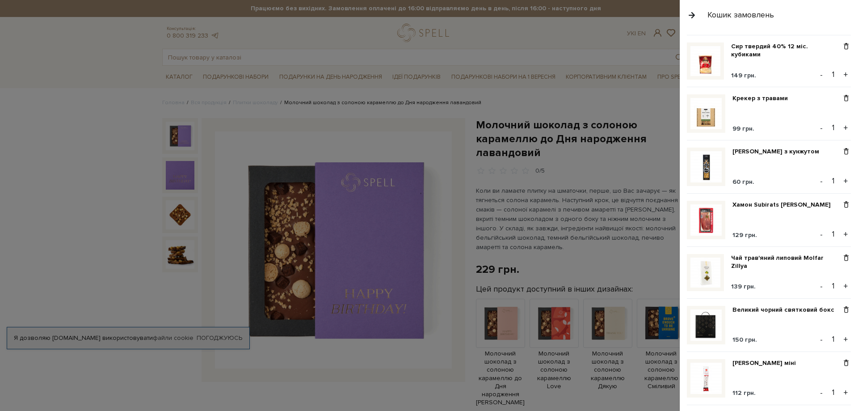
scroll to position [0, 0]
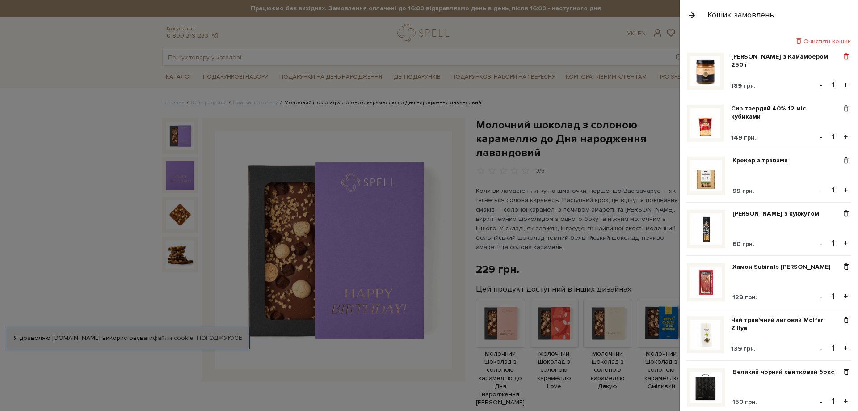
click at [843, 58] on span at bounding box center [846, 57] width 9 height 8
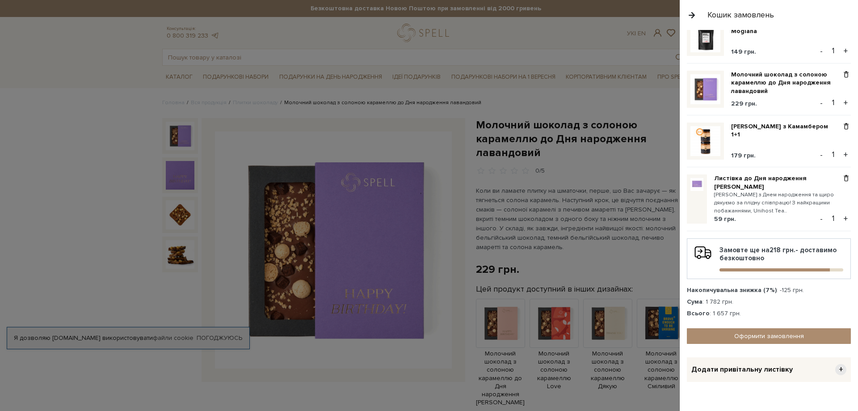
scroll to position [525, 0]
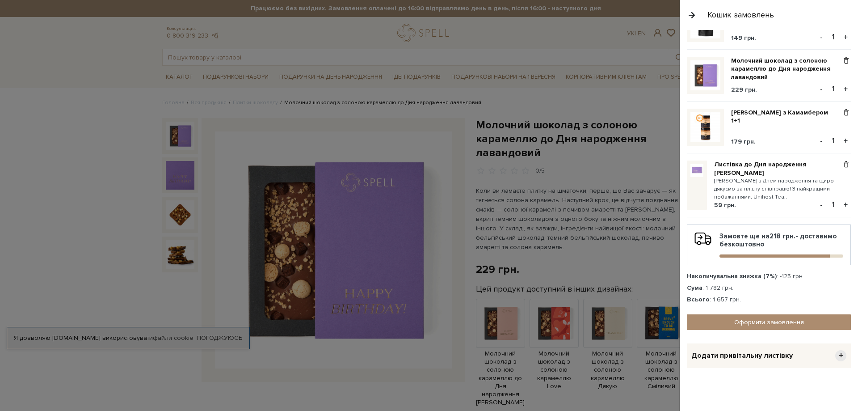
drag, startPoint x: 720, startPoint y: 288, endPoint x: 709, endPoint y: 289, distance: 10.8
click at [709, 289] on div "Сума : 1 782 грн." at bounding box center [769, 288] width 164 height 8
drag, startPoint x: 788, startPoint y: 276, endPoint x: 778, endPoint y: 275, distance: 9.8
click at [778, 275] on div "Накопичувальна знижка (7%) : -125 грн." at bounding box center [769, 276] width 164 height 8
click at [765, 325] on link "Оформити замовлення" at bounding box center [769, 322] width 164 height 16
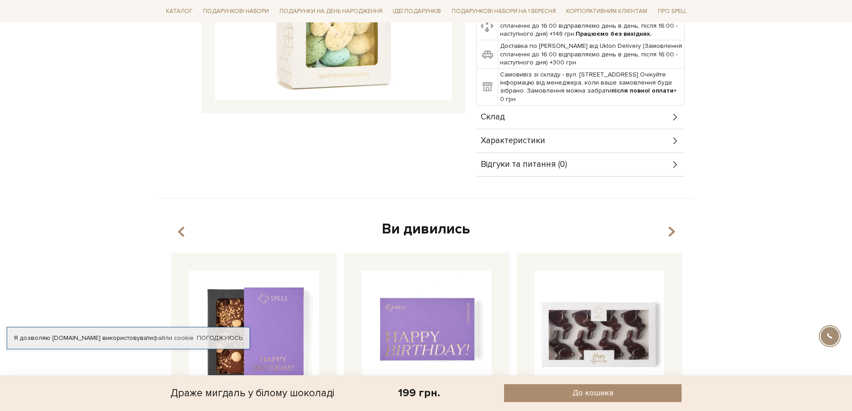
click at [517, 114] on div "Склад" at bounding box center [580, 116] width 208 height 23
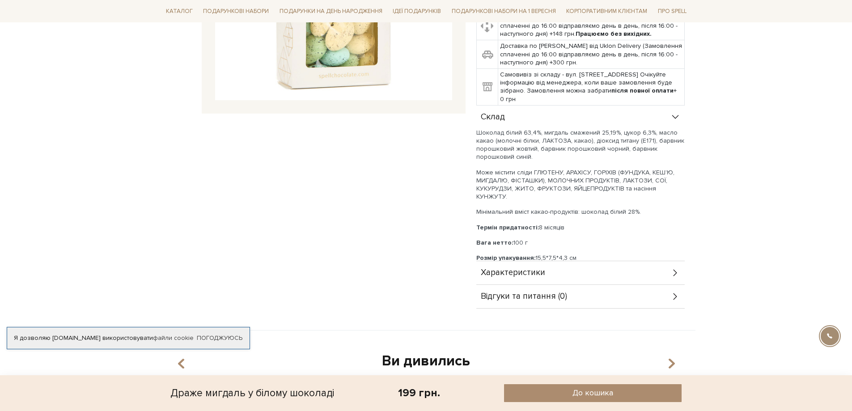
click at [517, 114] on div "Склад" at bounding box center [580, 116] width 208 height 23
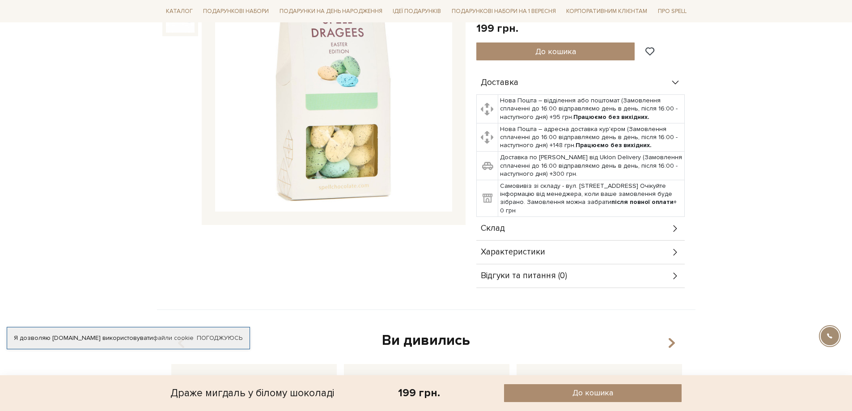
scroll to position [134, 0]
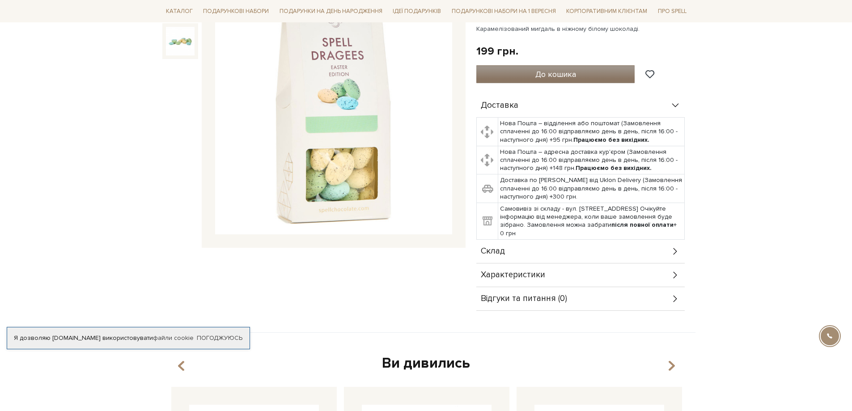
click at [583, 76] on button "До кошика" at bounding box center [555, 74] width 159 height 18
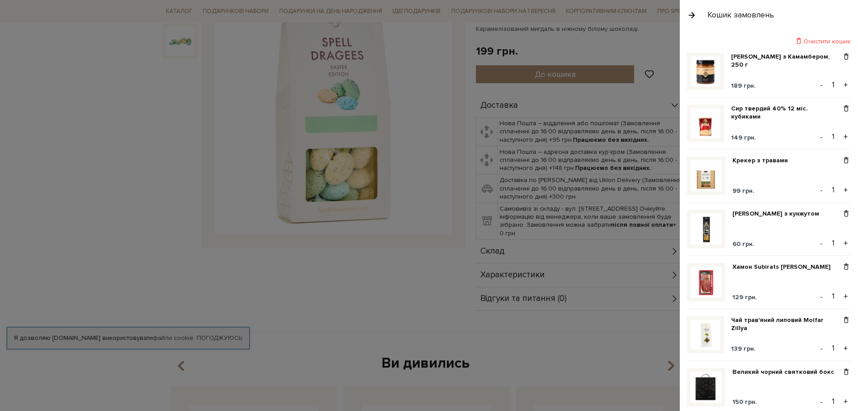
click at [690, 13] on button "button" at bounding box center [692, 15] width 10 height 16
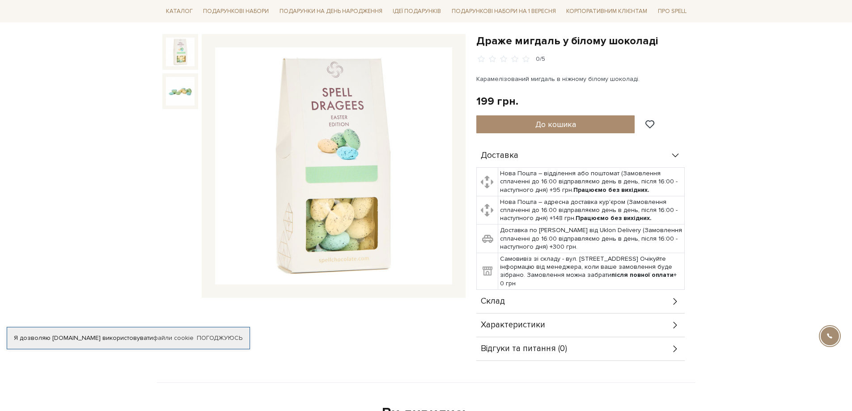
scroll to position [0, 0]
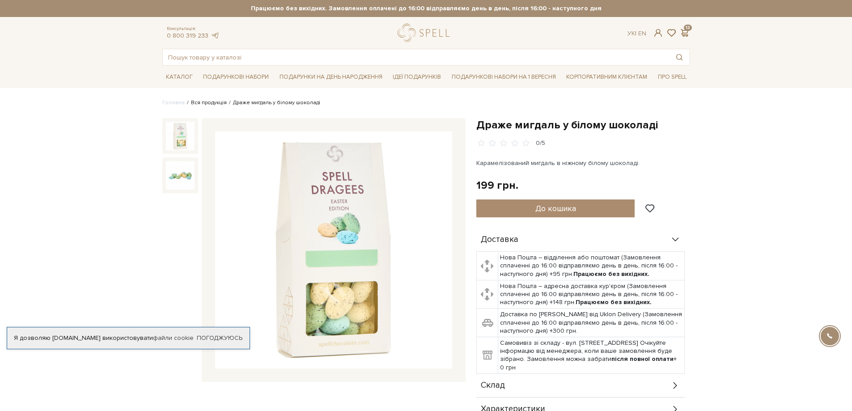
click at [208, 102] on link "Вся продукція" at bounding box center [209, 102] width 36 height 7
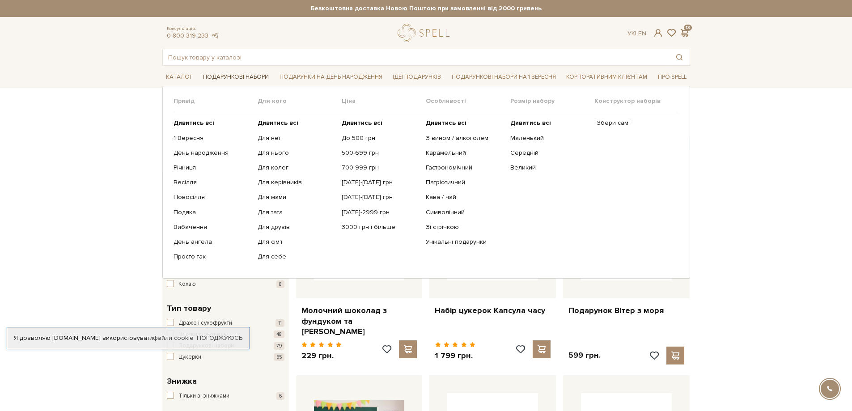
click at [251, 77] on link "Подарункові набори" at bounding box center [235, 77] width 73 height 14
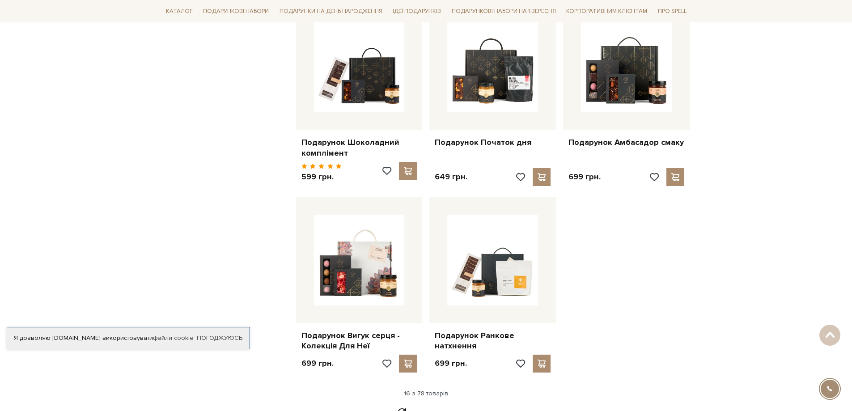
scroll to position [1028, 0]
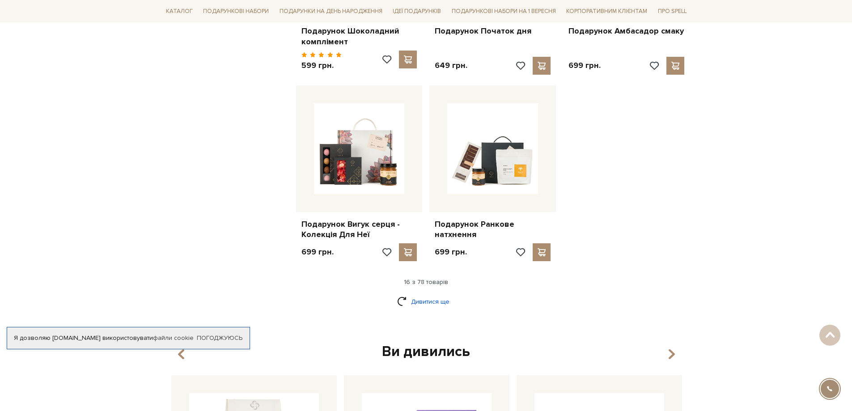
click at [433, 294] on link "Дивитися ще" at bounding box center [426, 302] width 58 height 16
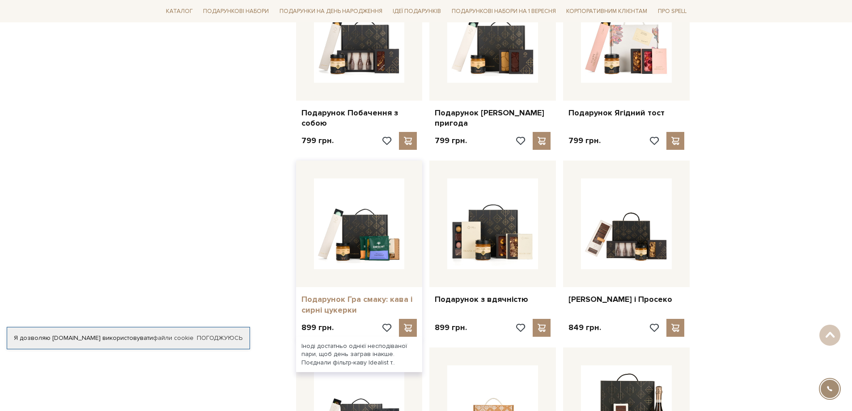
scroll to position [1639, 0]
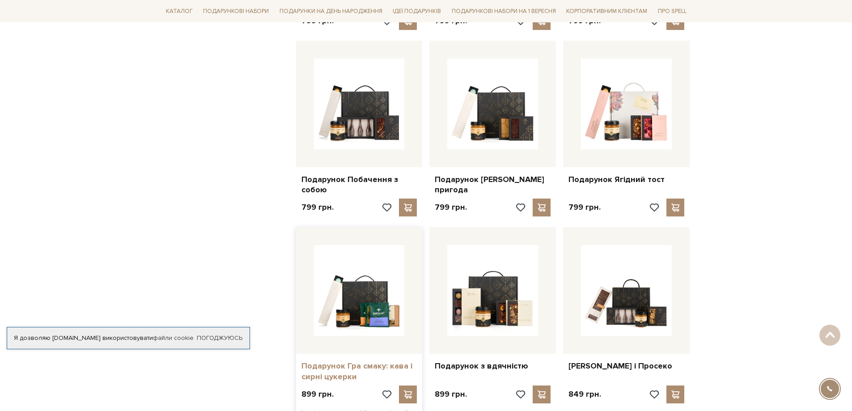
click at [366, 361] on link "Подарунок Гра смаку: кава і сирні цукерки" at bounding box center [359, 371] width 116 height 21
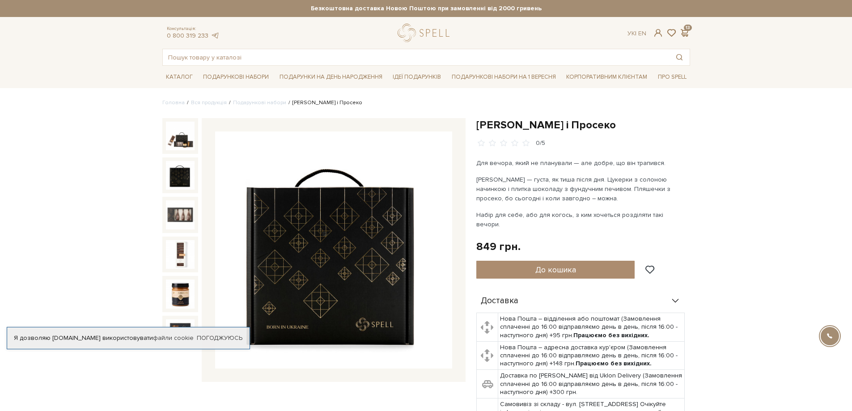
click at [183, 173] on img at bounding box center [180, 175] width 29 height 29
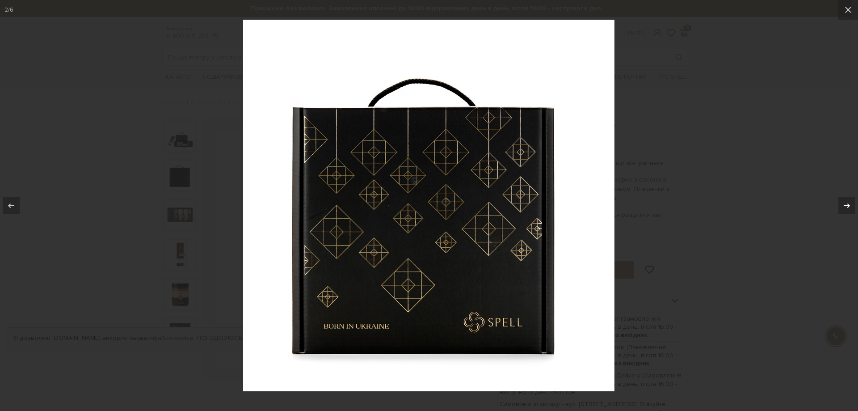
click at [844, 204] on icon at bounding box center [847, 205] width 11 height 11
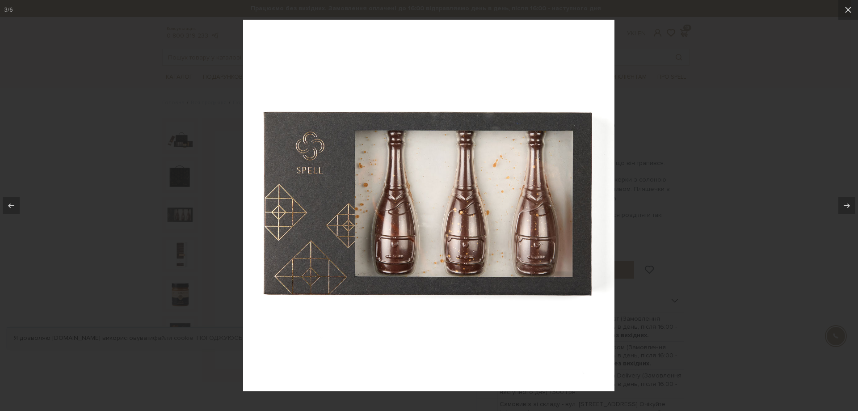
click at [765, 190] on div at bounding box center [429, 205] width 858 height 411
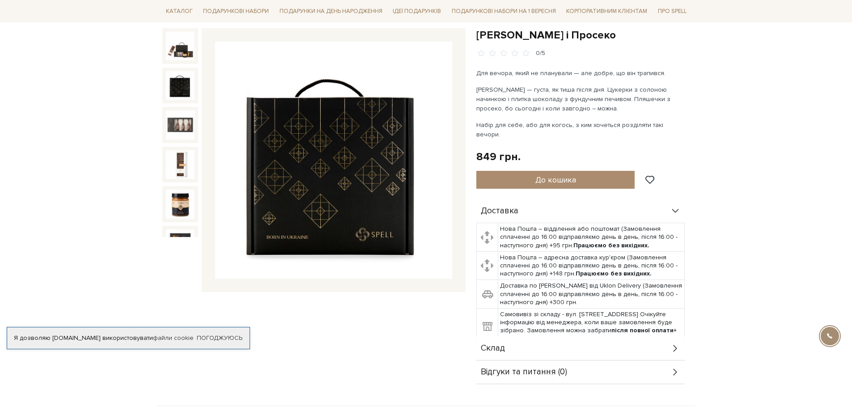
scroll to position [89, 0]
click at [523, 337] on div "Склад" at bounding box center [580, 348] width 208 height 23
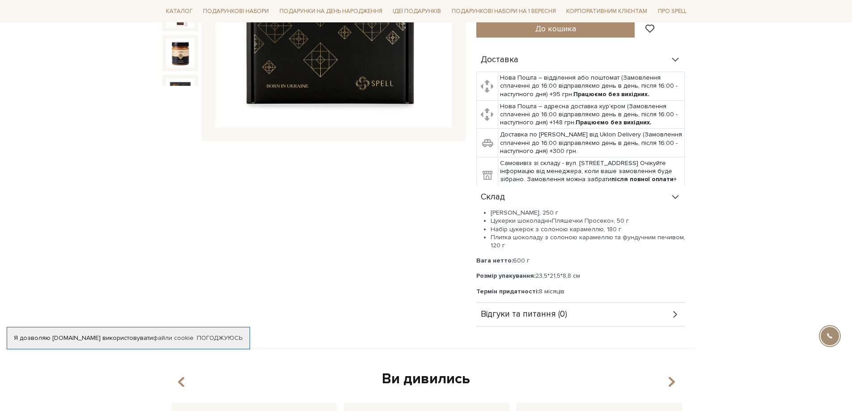
scroll to position [268, 0]
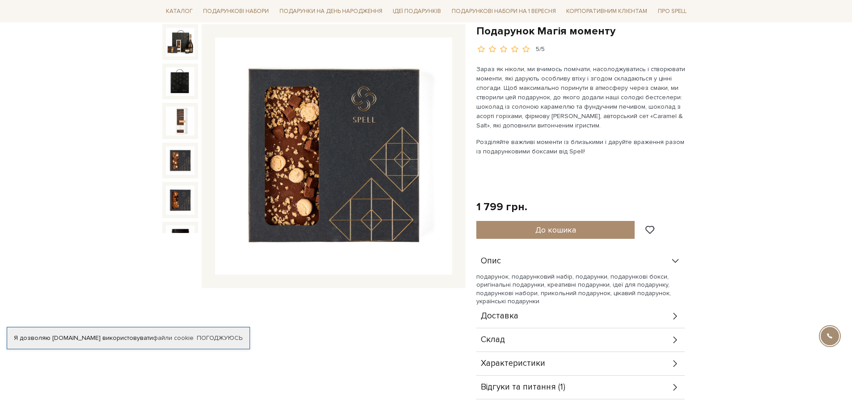
scroll to position [179, 0]
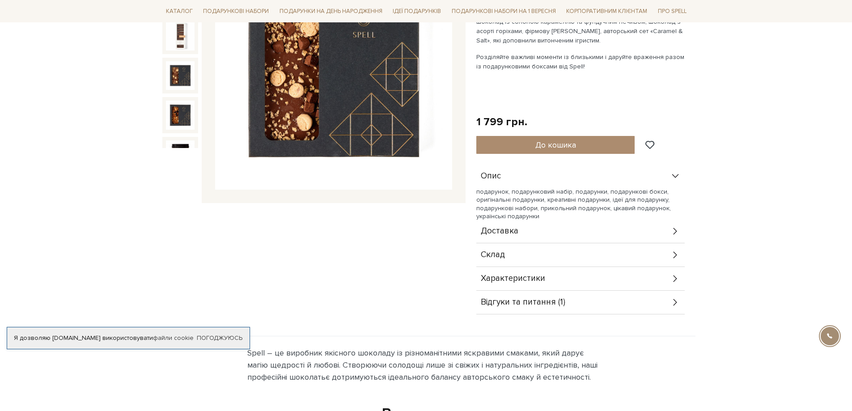
click at [512, 249] on div "Склад" at bounding box center [580, 254] width 208 height 23
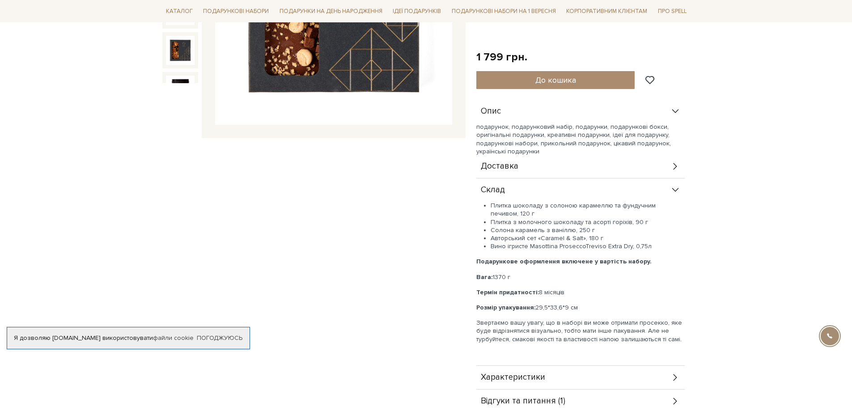
scroll to position [268, 0]
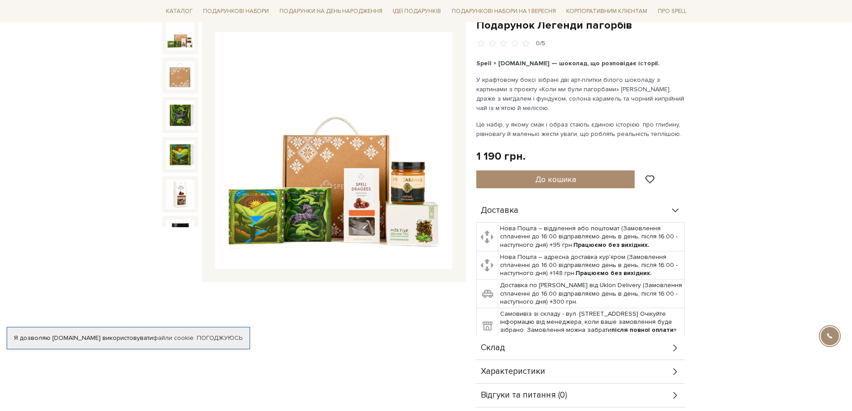
scroll to position [134, 0]
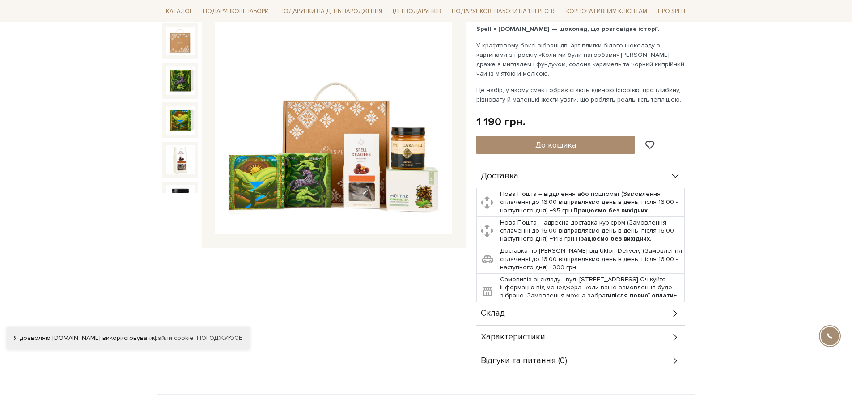
click at [525, 311] on div "Склад" at bounding box center [580, 313] width 208 height 23
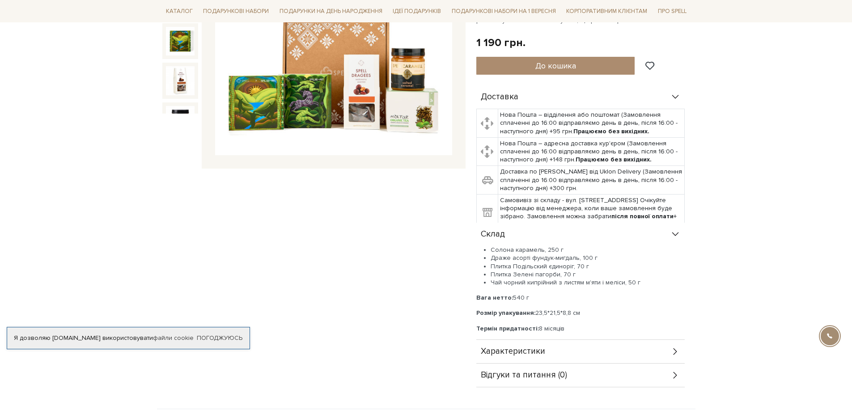
scroll to position [224, 0]
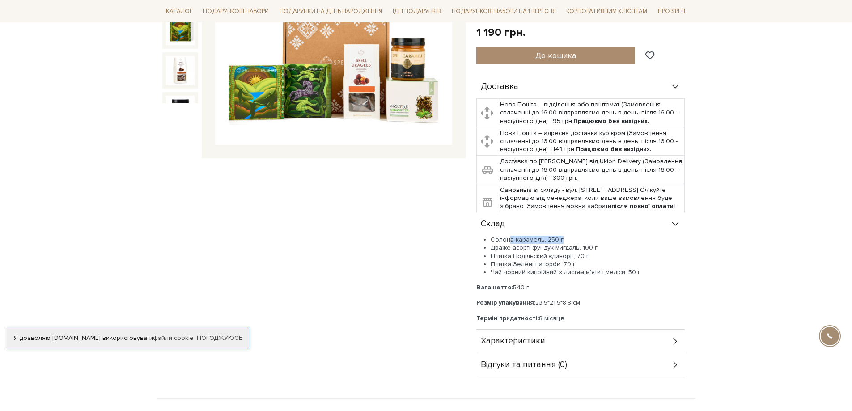
drag, startPoint x: 553, startPoint y: 240, endPoint x: 506, endPoint y: 241, distance: 46.5
click at [506, 241] on li "Солона карамель, 250 г" at bounding box center [587, 240] width 194 height 8
drag, startPoint x: 563, startPoint y: 249, endPoint x: 511, endPoint y: 247, distance: 51.4
click at [511, 247] on li "Драже асорті фундук-мигдаль, 100 г" at bounding box center [587, 248] width 194 height 8
drag, startPoint x: 501, startPoint y: 255, endPoint x: 562, endPoint y: 255, distance: 61.7
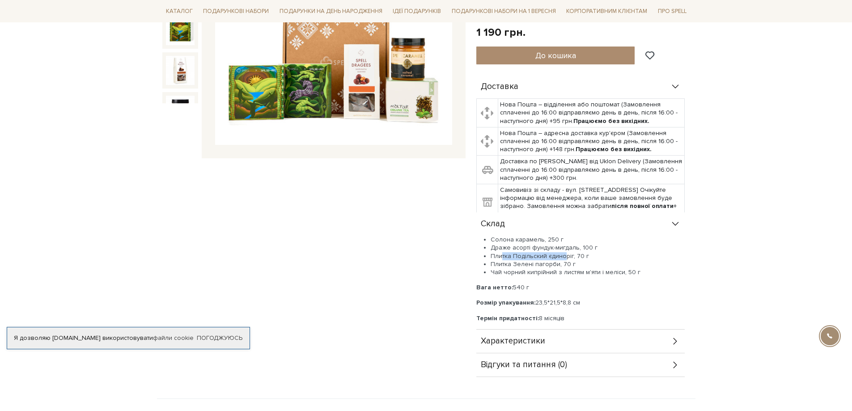
click at [562, 255] on li "Плитка Подільский єдиноріг, 70 г" at bounding box center [587, 256] width 194 height 8
drag, startPoint x: 510, startPoint y: 263, endPoint x: 557, endPoint y: 263, distance: 46.9
click at [557, 263] on li "Плитка Зелені пагорби, 70 г" at bounding box center [587, 264] width 194 height 8
drag, startPoint x: 493, startPoint y: 274, endPoint x: 604, endPoint y: 274, distance: 110.9
click at [604, 274] on li "Чай чорний кипрійний з листям м'яти і меліси, 50 г" at bounding box center [587, 272] width 194 height 8
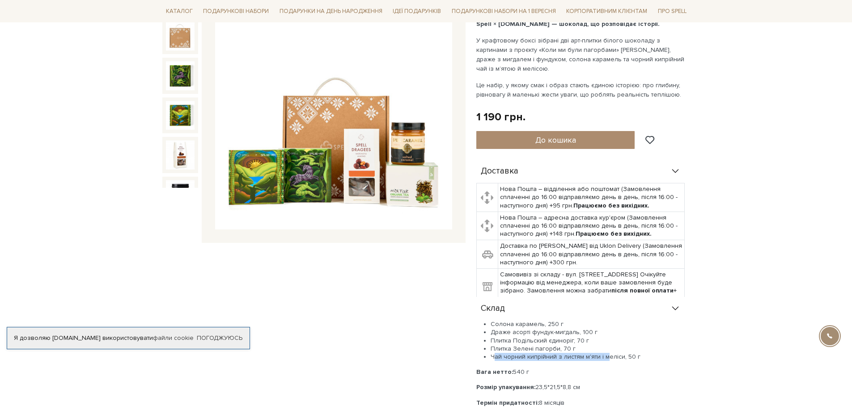
scroll to position [0, 0]
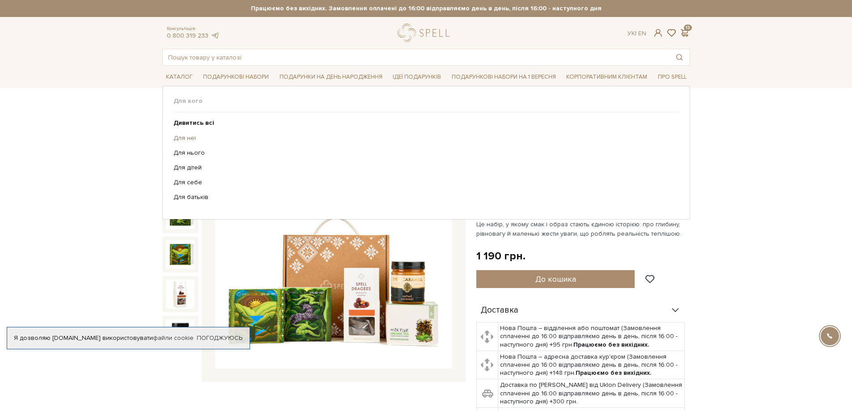
click at [186, 141] on link "Для неї" at bounding box center [422, 138] width 498 height 8
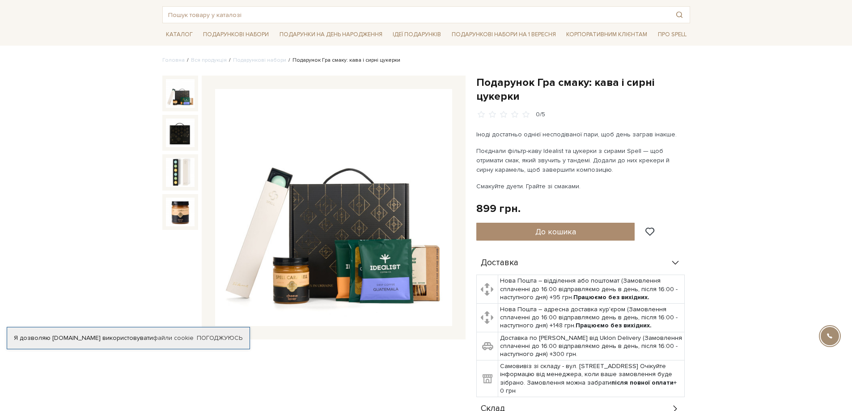
scroll to position [179, 0]
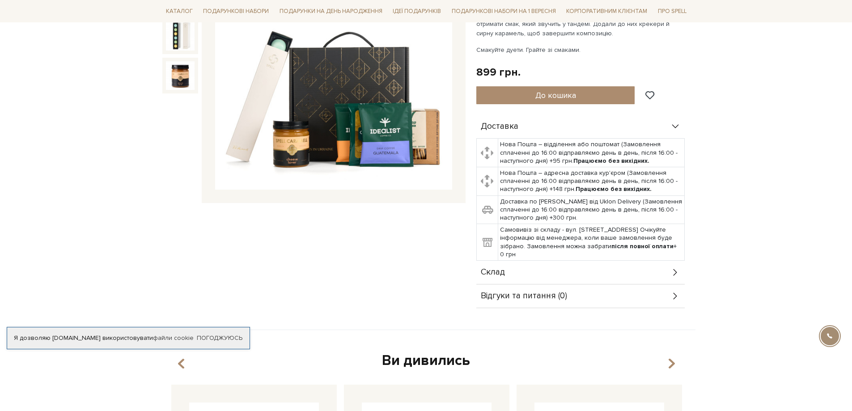
click at [491, 272] on span "Склад" at bounding box center [493, 272] width 24 height 8
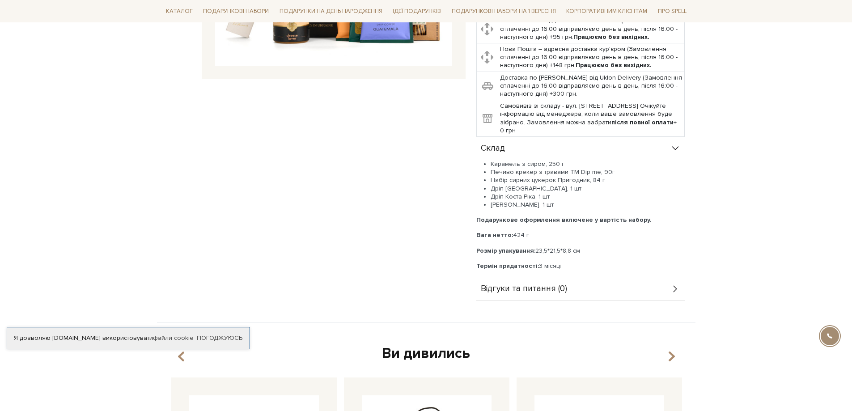
scroll to position [313, 0]
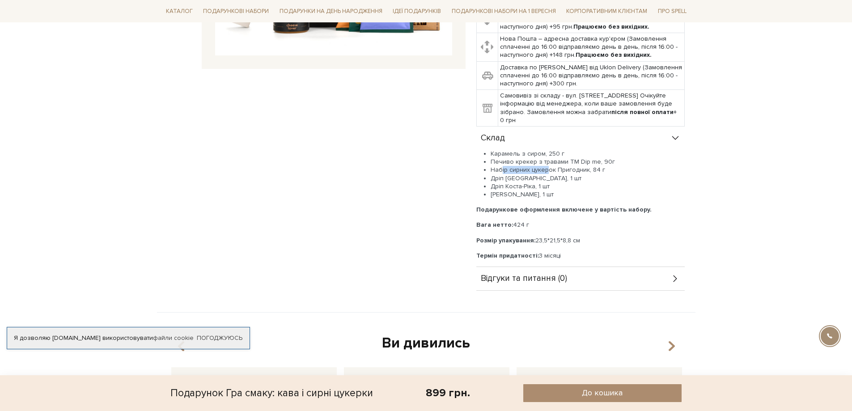
drag, startPoint x: 501, startPoint y: 168, endPoint x: 548, endPoint y: 170, distance: 47.0
click at [547, 170] on li "Набір сирних цукерок Пригодник, 84 г" at bounding box center [587, 170] width 194 height 8
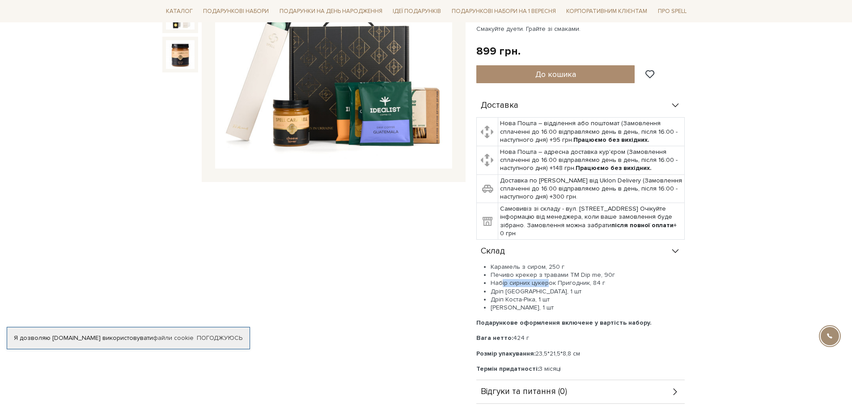
scroll to position [179, 0]
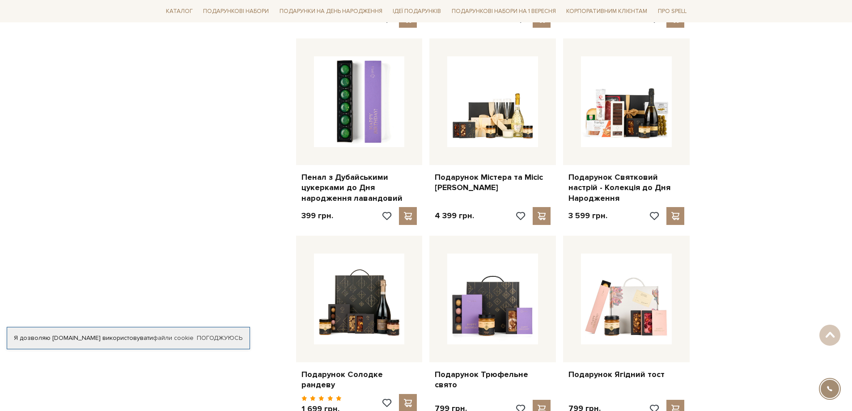
scroll to position [742, 0]
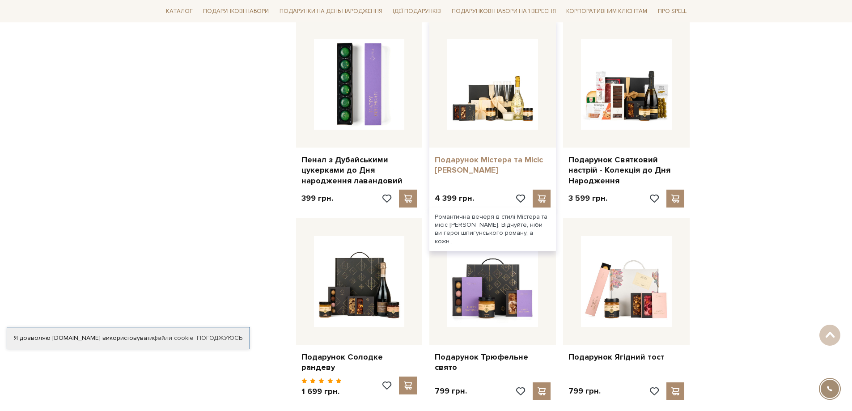
click at [525, 159] on link "Подарунок Містера та Місіс [PERSON_NAME]" at bounding box center [492, 165] width 116 height 21
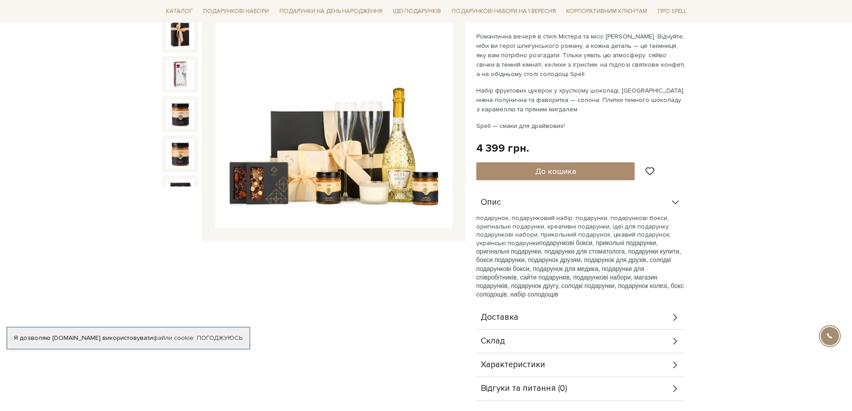
scroll to position [179, 0]
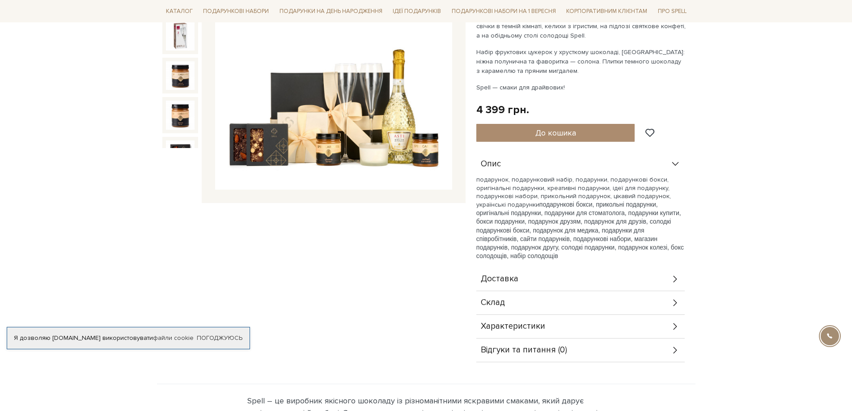
click at [503, 299] on span "Склад" at bounding box center [493, 303] width 24 height 8
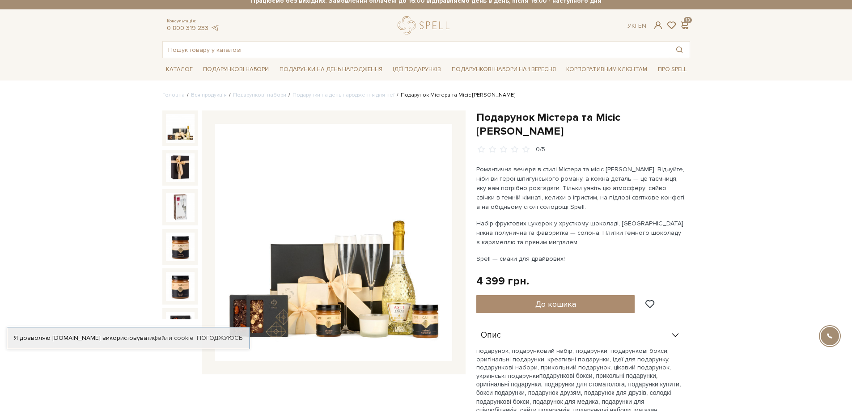
scroll to position [0, 0]
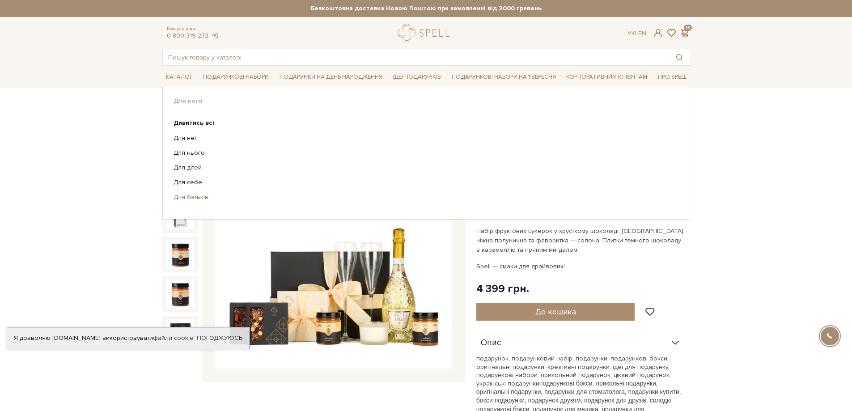
click at [197, 199] on link "Для батьків" at bounding box center [422, 197] width 498 height 8
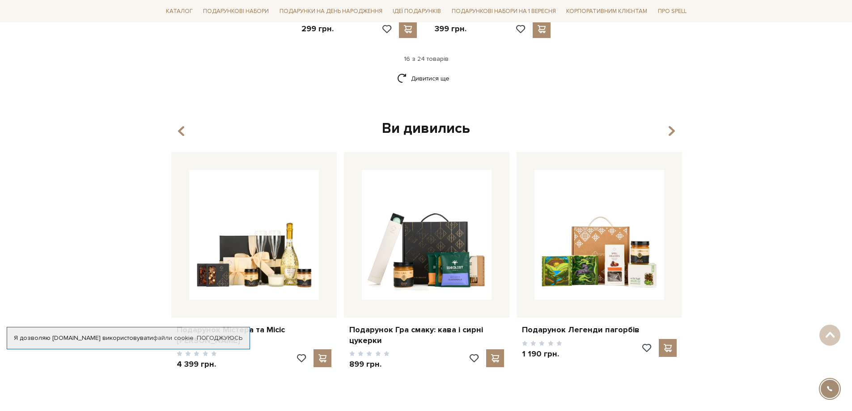
scroll to position [1231, 0]
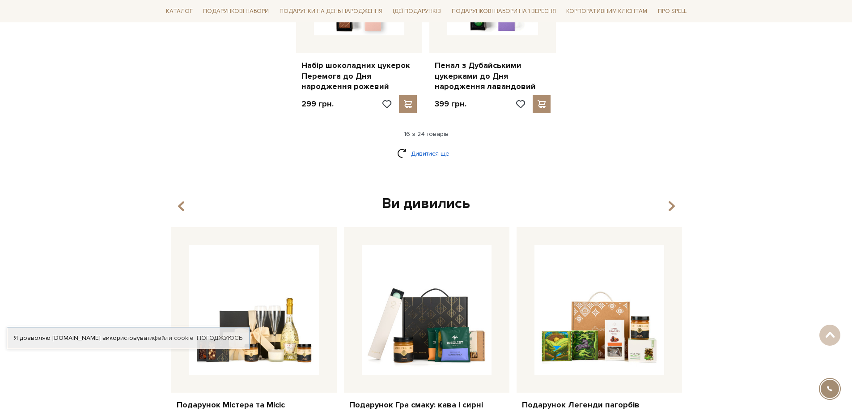
click at [423, 146] on link "Дивитися ще" at bounding box center [426, 154] width 58 height 16
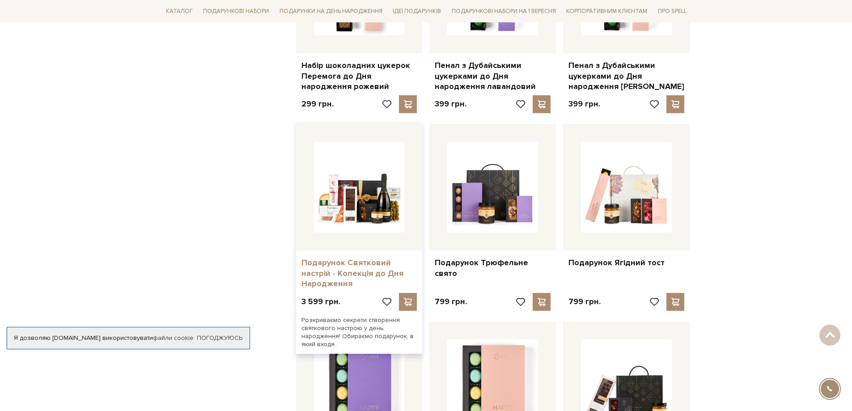
click at [333, 265] on link "Подарунок Святковий настрій - Колекція до Дня Народження" at bounding box center [359, 272] width 116 height 31
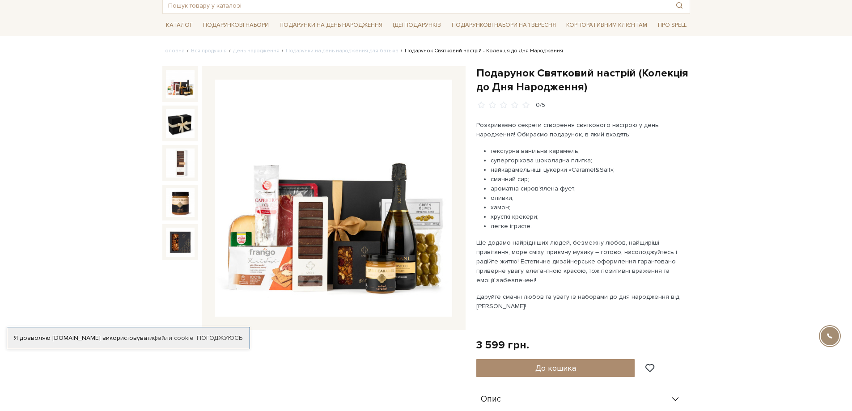
scroll to position [268, 0]
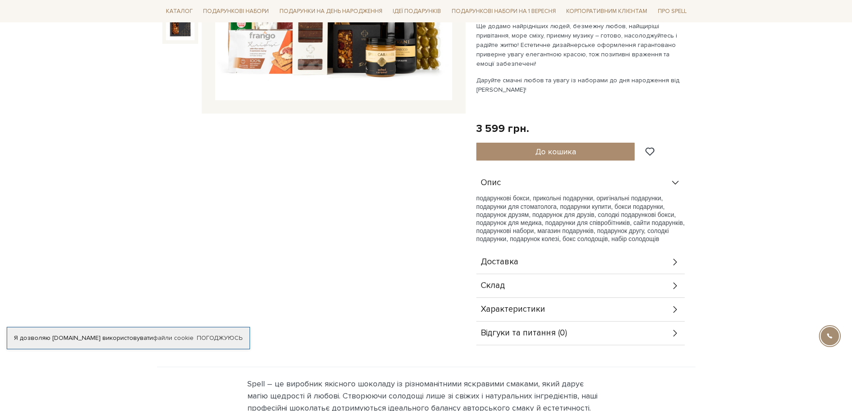
click at [502, 289] on span "Склад" at bounding box center [493, 286] width 24 height 8
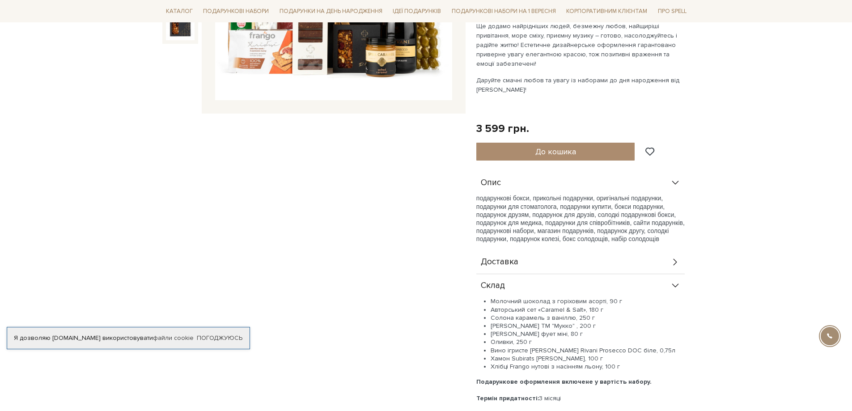
drag, startPoint x: 596, startPoint y: 325, endPoint x: 493, endPoint y: 325, distance: 103.3
click at [493, 325] on li "[PERSON_NAME] ТМ "Мукко" , 200 г" at bounding box center [587, 326] width 194 height 8
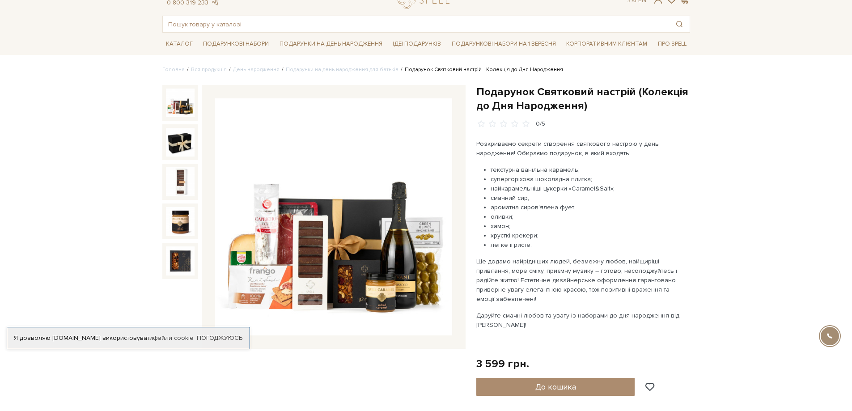
scroll to position [0, 0]
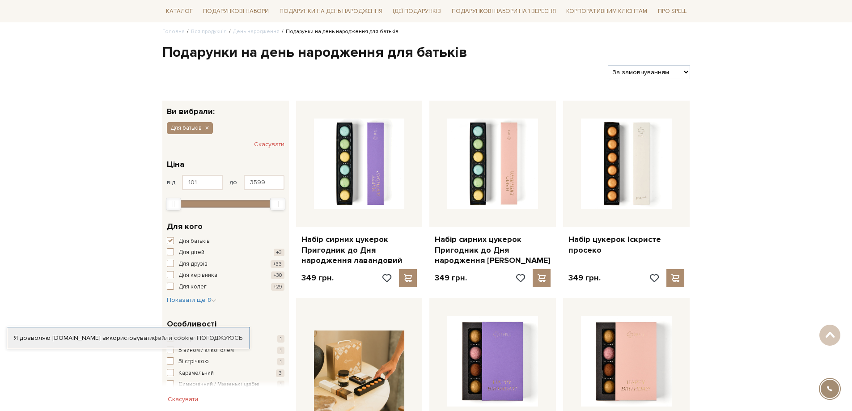
scroll to position [69, 0]
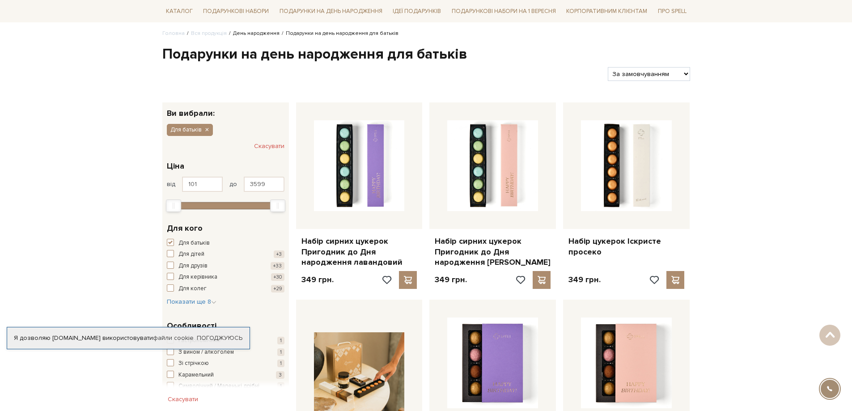
click at [261, 33] on link "День народження" at bounding box center [256, 33] width 46 height 7
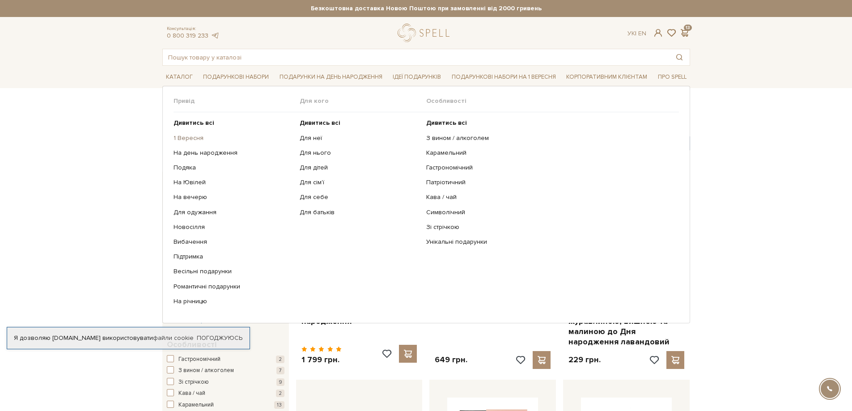
click at [201, 138] on link "1 Вересня" at bounding box center [233, 138] width 120 height 8
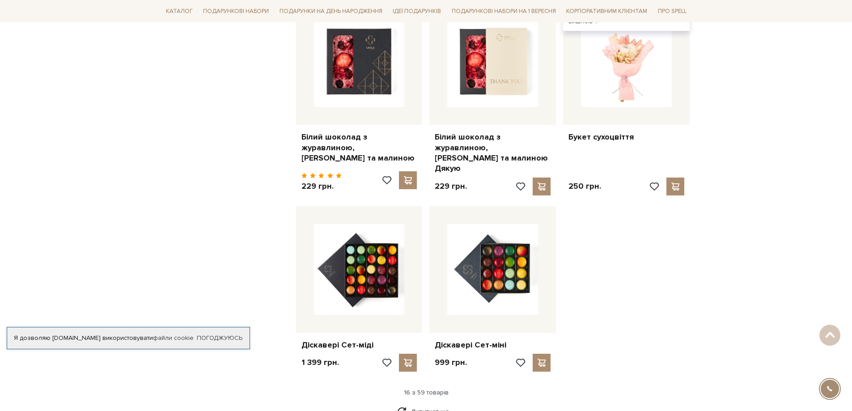
scroll to position [983, 0]
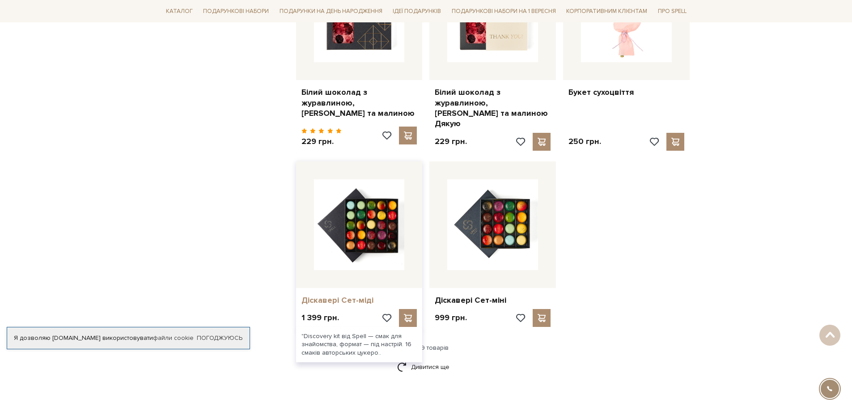
click at [359, 295] on link "Діскавері Сет-міді" at bounding box center [359, 300] width 116 height 10
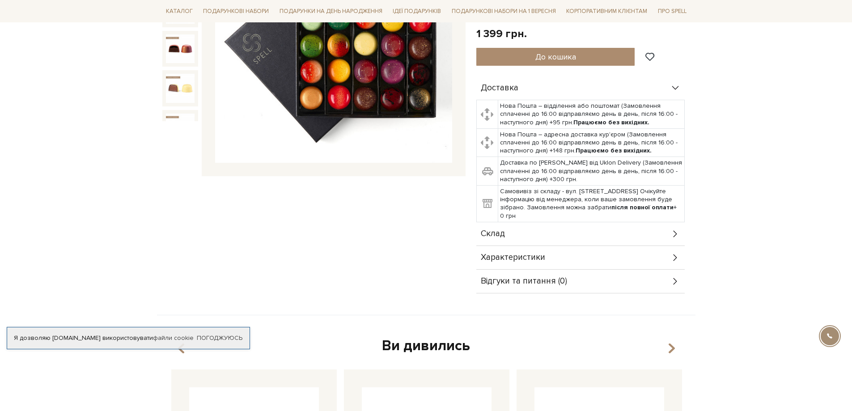
scroll to position [224, 0]
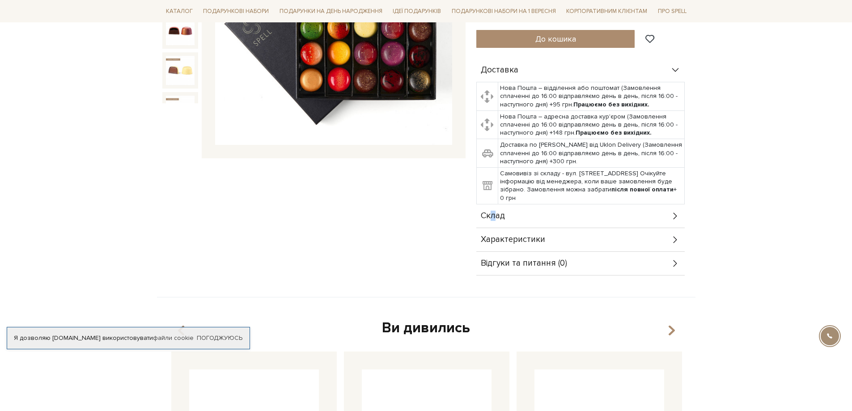
click at [493, 212] on span "Склад" at bounding box center [493, 216] width 24 height 8
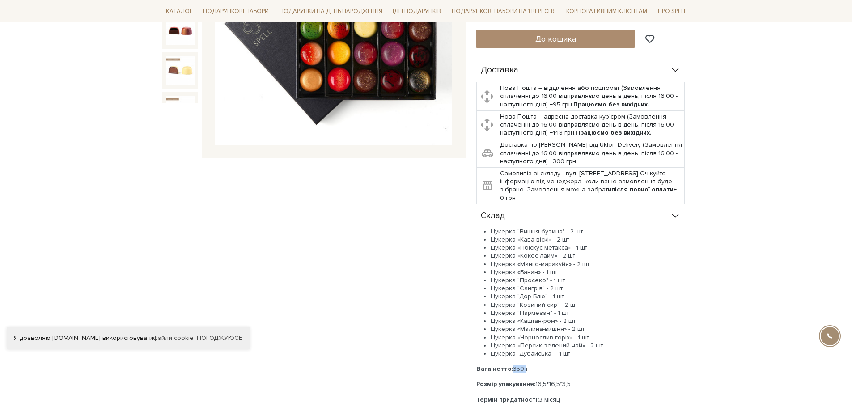
drag, startPoint x: 521, startPoint y: 359, endPoint x: 507, endPoint y: 360, distance: 13.9
click at [507, 365] on p "Вага нетто: 350 г" at bounding box center [580, 369] width 208 height 8
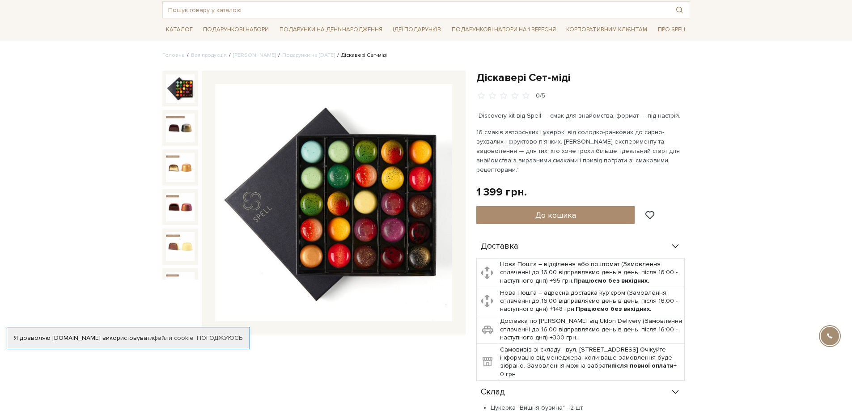
scroll to position [0, 0]
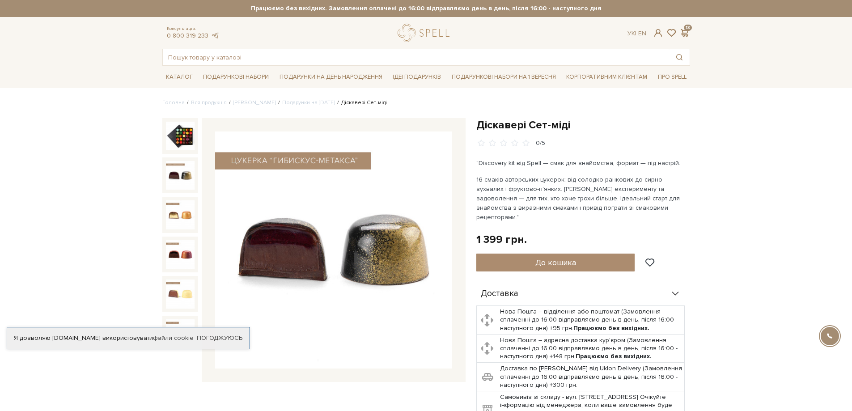
click at [169, 173] on img at bounding box center [180, 175] width 29 height 29
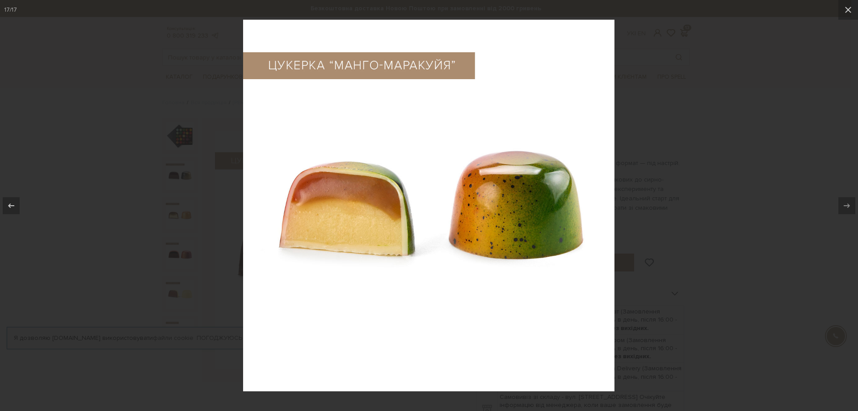
click at [754, 137] on div at bounding box center [429, 205] width 858 height 411
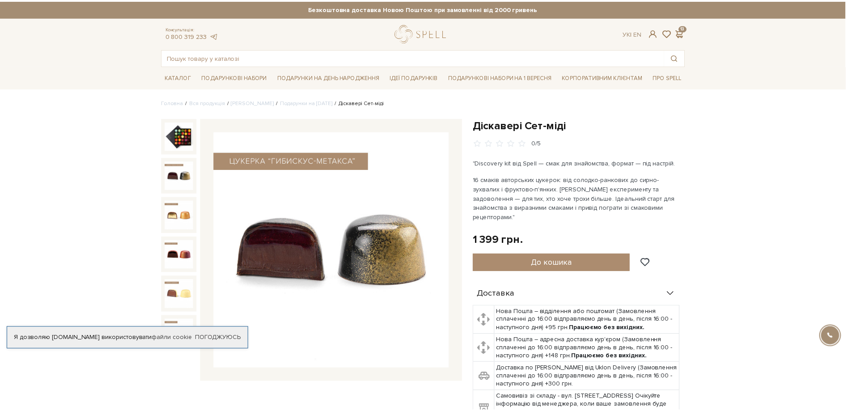
scroll to position [437, 0]
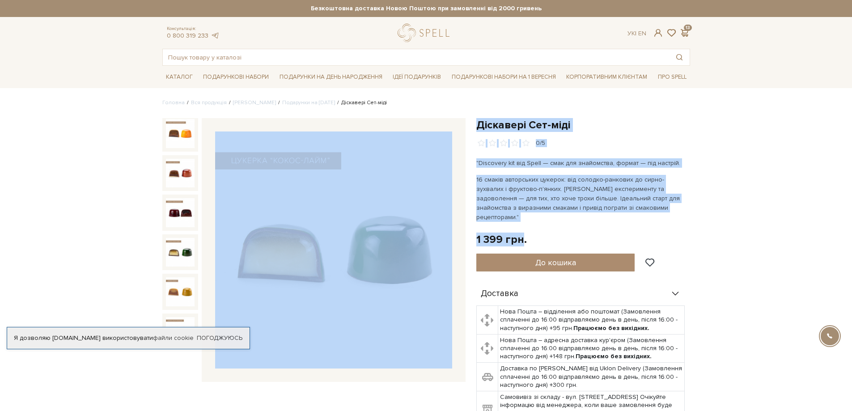
drag, startPoint x: 521, startPoint y: 230, endPoint x: 467, endPoint y: 229, distance: 53.6
click at [467, 229] on div "Діскавері Сет-міді 0/5 Діскавері Сет-міді 0/5" at bounding box center [426, 411] width 538 height 586
click at [515, 234] on div "1 399 грн." at bounding box center [501, 239] width 51 height 14
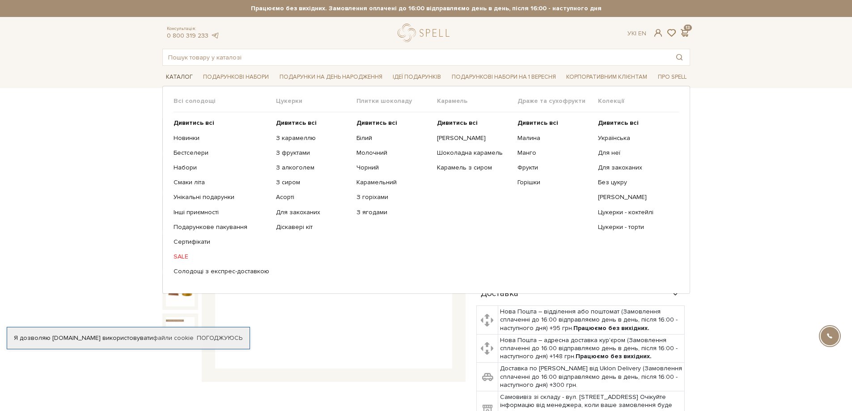
click at [185, 80] on link "Каталог" at bounding box center [179, 77] width 34 height 14
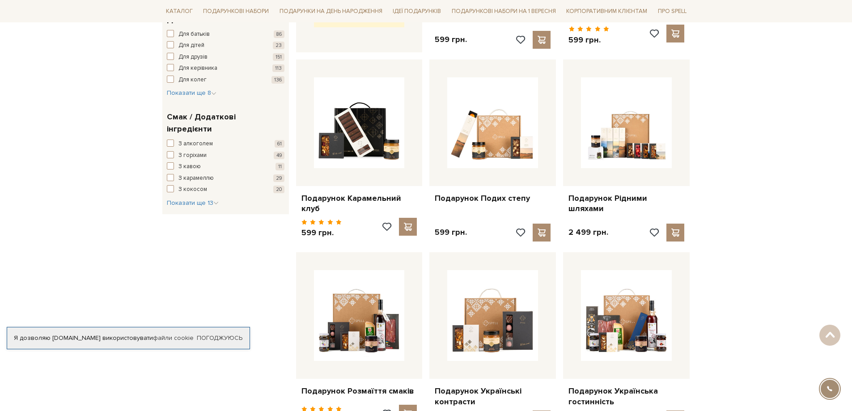
scroll to position [536, 0]
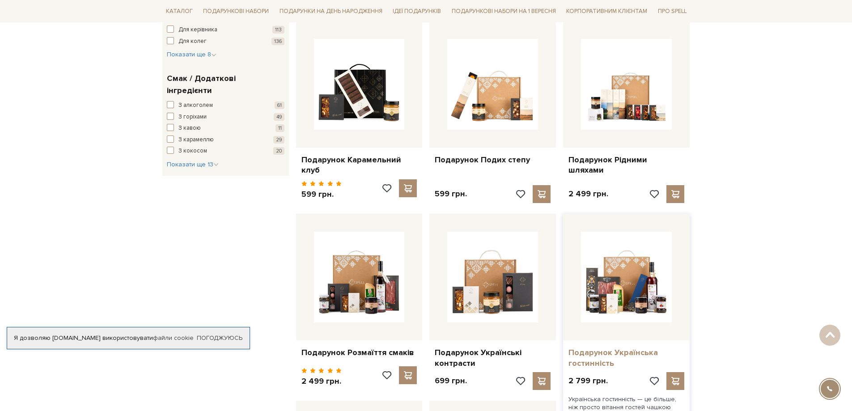
click at [627, 347] on link "Подарунок Українська гостинність" at bounding box center [626, 357] width 116 height 21
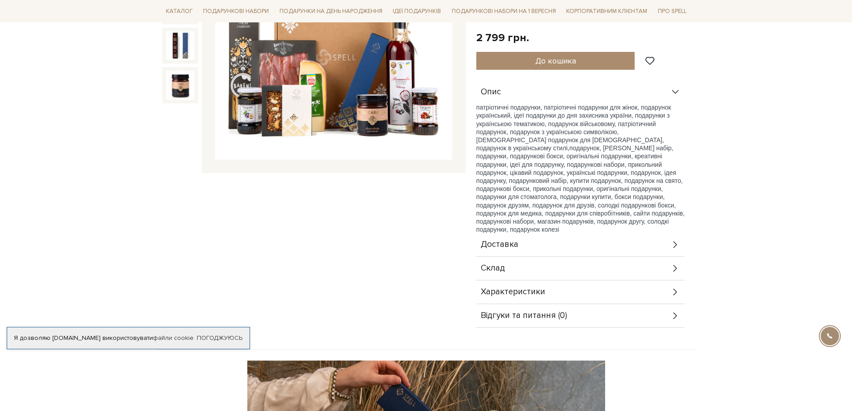
scroll to position [224, 0]
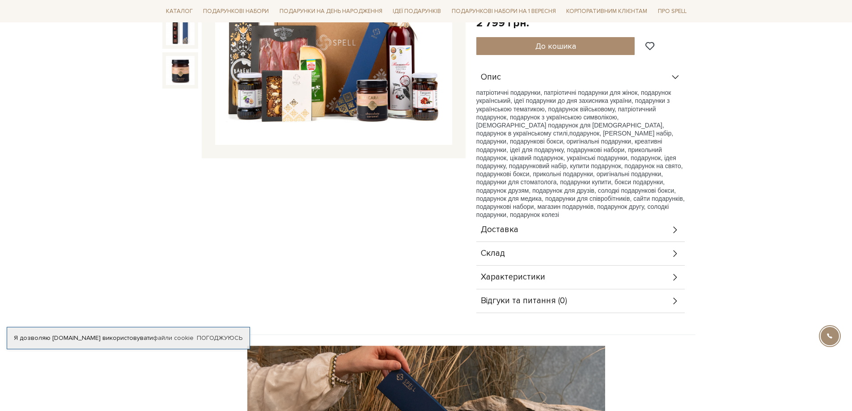
click at [509, 247] on div "Склад" at bounding box center [580, 253] width 208 height 23
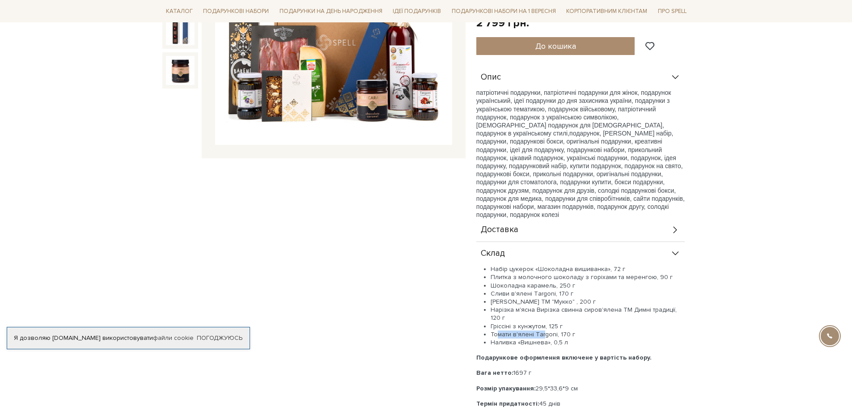
drag, startPoint x: 516, startPoint y: 326, endPoint x: 545, endPoint y: 326, distance: 28.6
click at [545, 330] on li "Томати в'ялені Тargoni, 170 г" at bounding box center [587, 334] width 194 height 8
drag, startPoint x: 493, startPoint y: 318, endPoint x: 544, endPoint y: 318, distance: 51.4
click at [542, 322] on li "Гріссіні з кунжутом, 125 г" at bounding box center [587, 326] width 194 height 8
drag, startPoint x: 493, startPoint y: 302, endPoint x: 660, endPoint y: 304, distance: 167.2
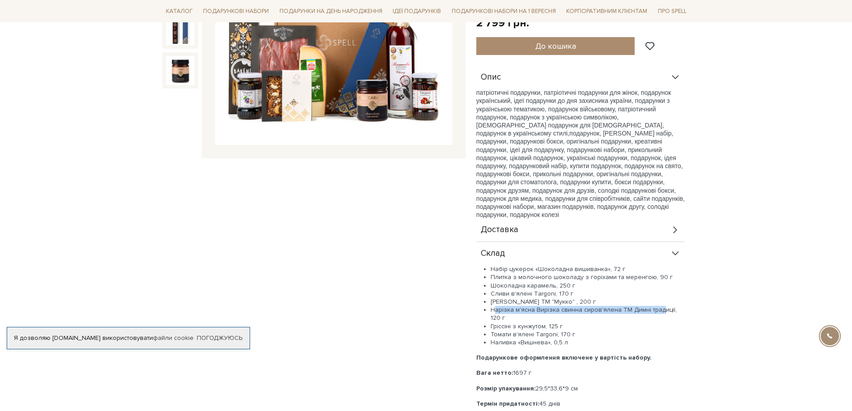
click at [660, 306] on li "Нарізка м'ясна Вирізка свинна сиров'ялена ТМ Димні традиції, 120 г" at bounding box center [587, 314] width 194 height 16
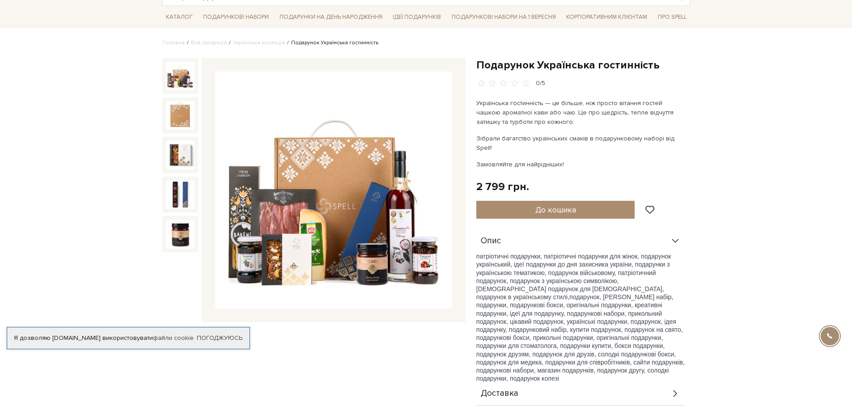
scroll to position [0, 0]
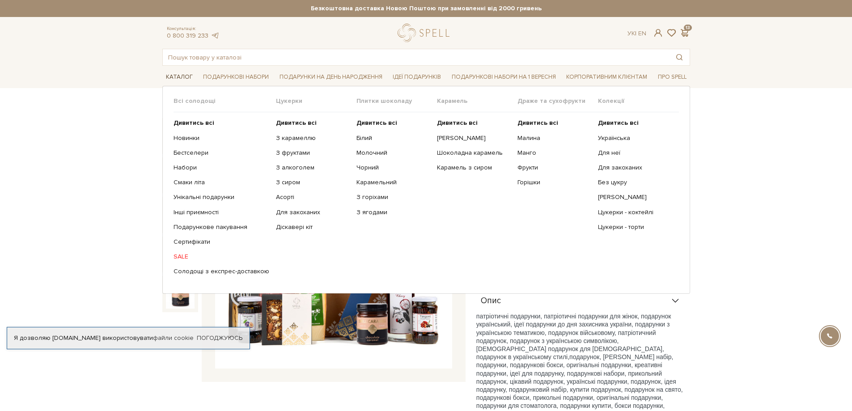
click at [177, 78] on link "Каталог" at bounding box center [179, 77] width 34 height 14
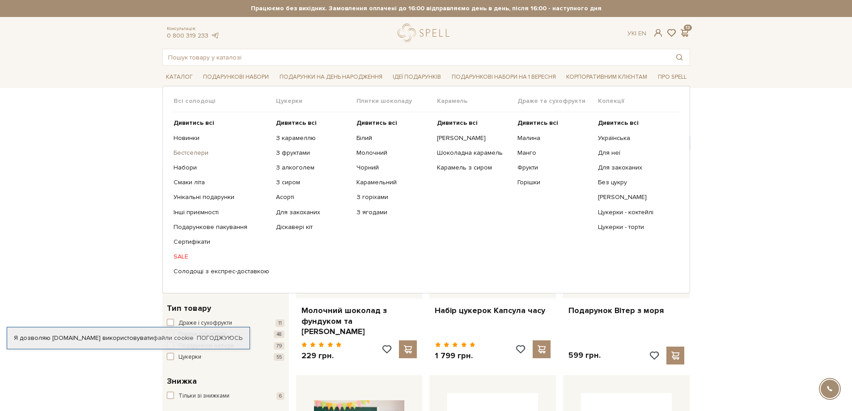
click at [196, 155] on link "Бестселери" at bounding box center [221, 153] width 96 height 8
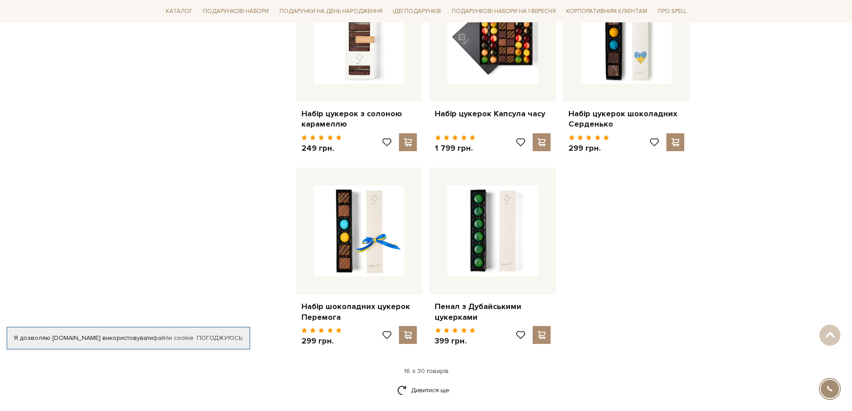
scroll to position [983, 0]
click at [433, 382] on link "Дивитися ще" at bounding box center [426, 390] width 58 height 16
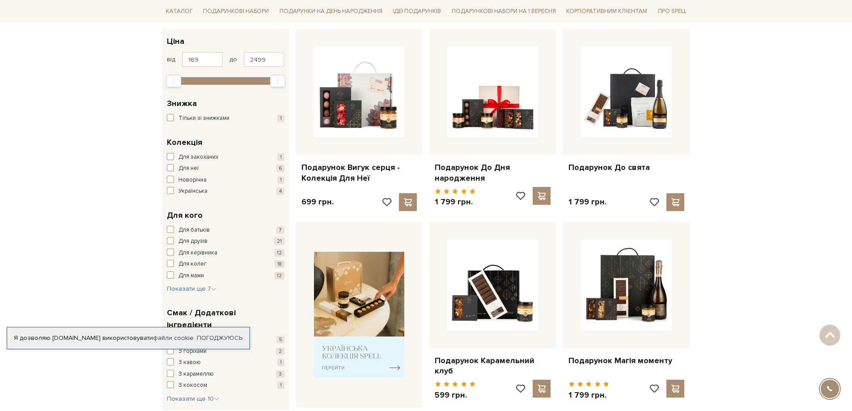
scroll to position [0, 0]
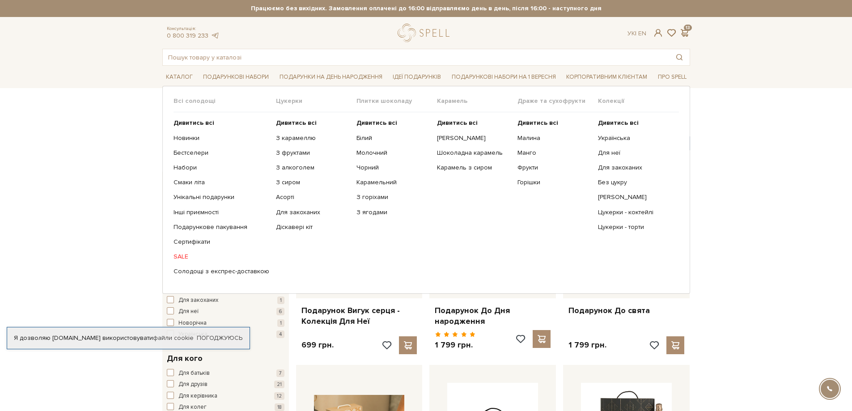
click at [182, 255] on link "SALE" at bounding box center [221, 257] width 96 height 8
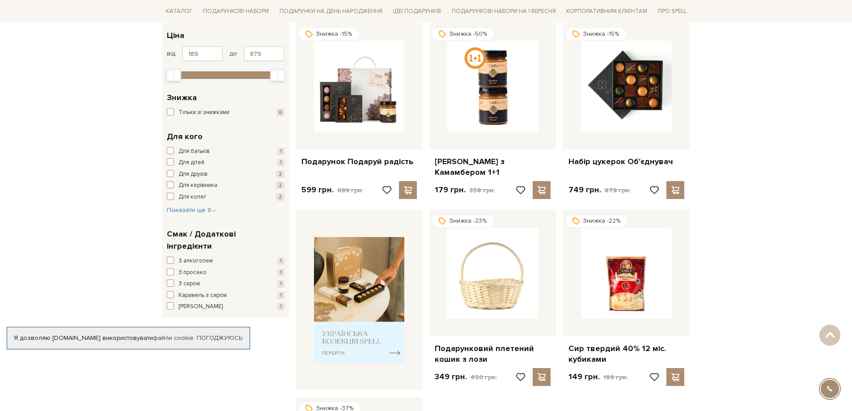
scroll to position [134, 0]
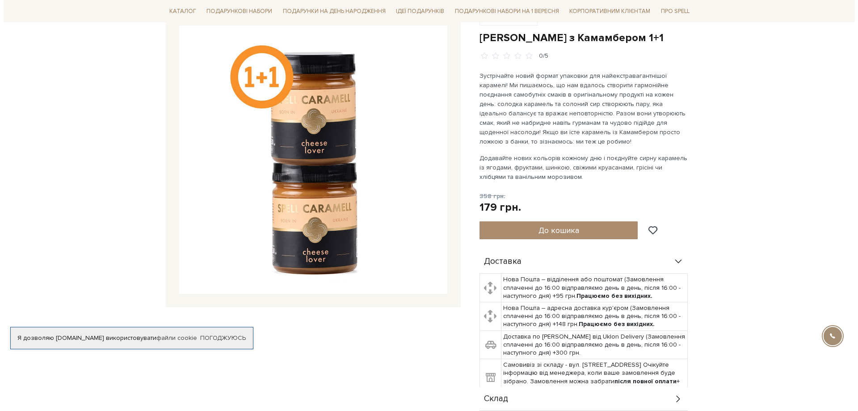
scroll to position [134, 0]
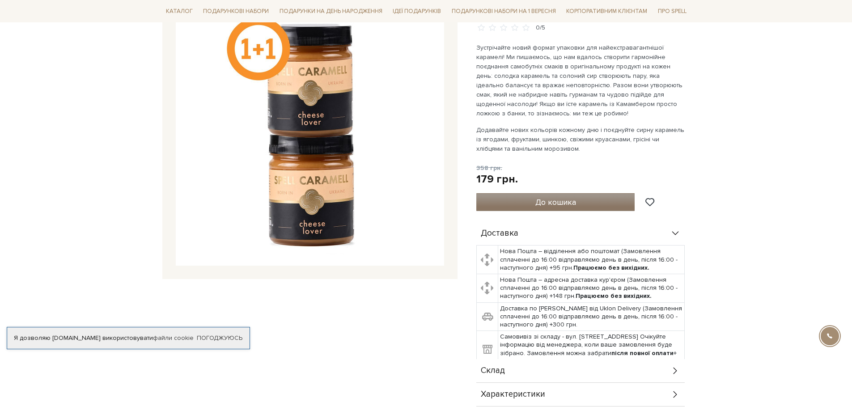
click at [565, 202] on span "До кошика" at bounding box center [555, 202] width 41 height 10
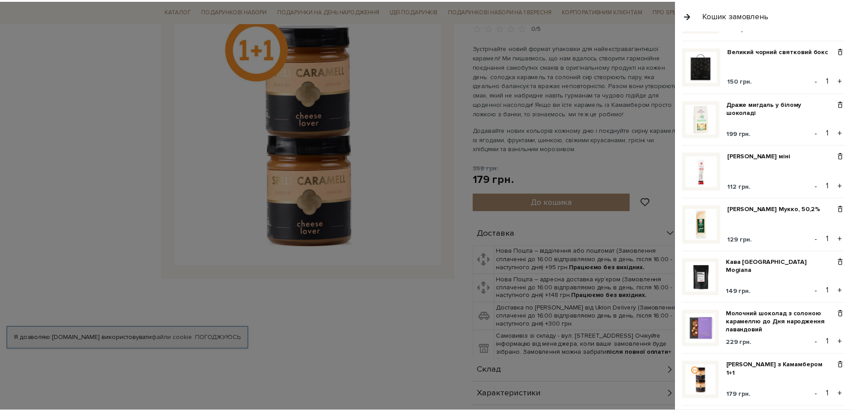
scroll to position [447, 0]
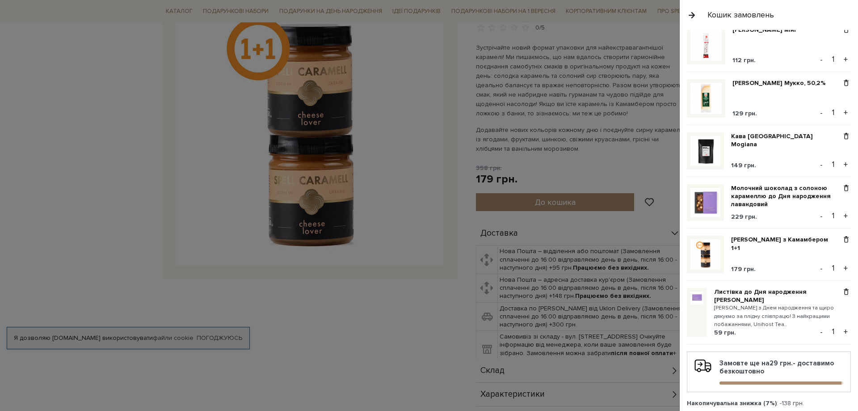
click at [612, 223] on div at bounding box center [429, 205] width 858 height 411
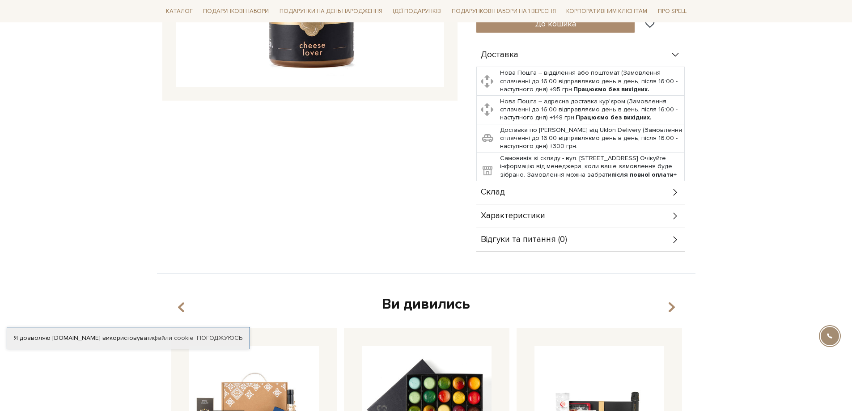
scroll to position [313, 0]
click at [514, 193] on div "Склад" at bounding box center [580, 191] width 208 height 23
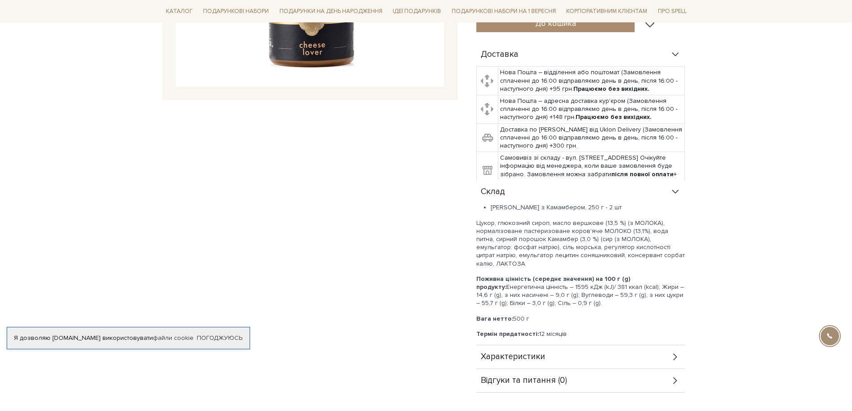
click at [513, 192] on div "Склад" at bounding box center [580, 191] width 208 height 23
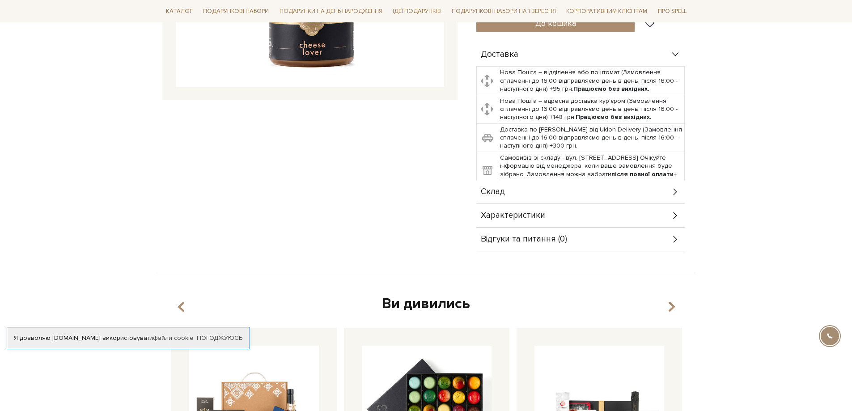
click at [523, 218] on span "Характеристики" at bounding box center [513, 215] width 64 height 8
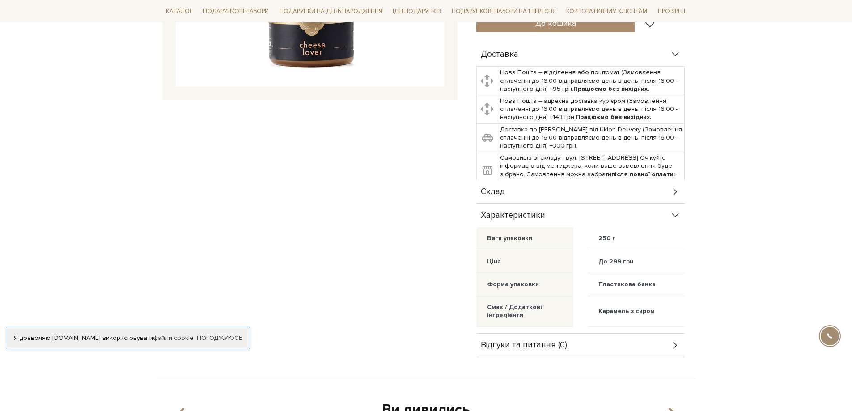
click at [523, 218] on span "Характеристики" at bounding box center [513, 215] width 64 height 8
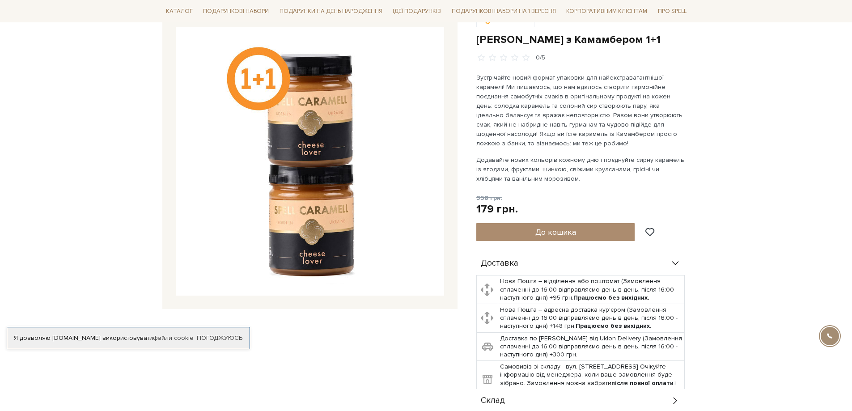
scroll to position [89, 0]
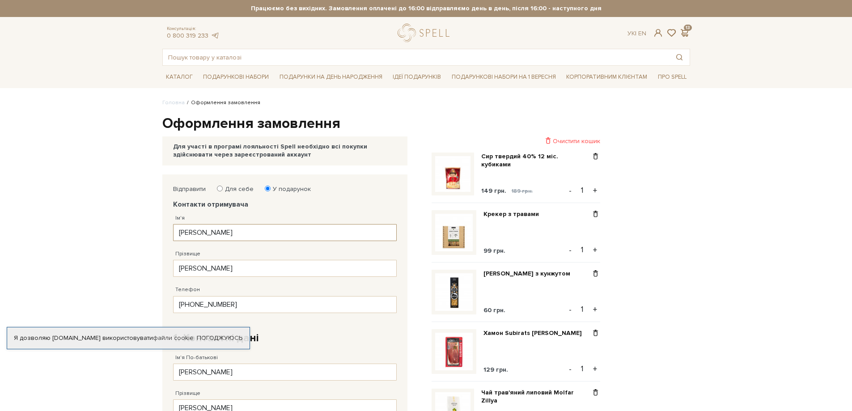
drag, startPoint x: 179, startPoint y: 234, endPoint x: 142, endPoint y: 235, distance: 37.1
type input ">"
type input "[PERSON_NAME]"
drag, startPoint x: 198, startPoint y: 270, endPoint x: 148, endPoint y: 269, distance: 50.1
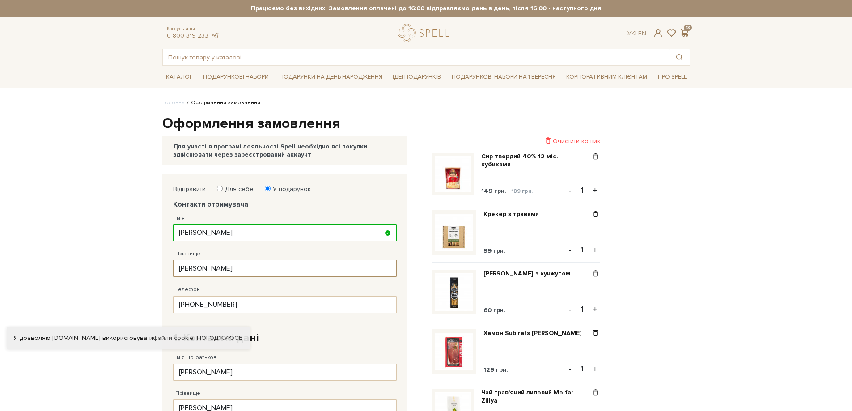
type input "Шматко"
drag, startPoint x: 253, startPoint y: 304, endPoint x: 128, endPoint y: 301, distance: 124.8
paste input "360 58 7"
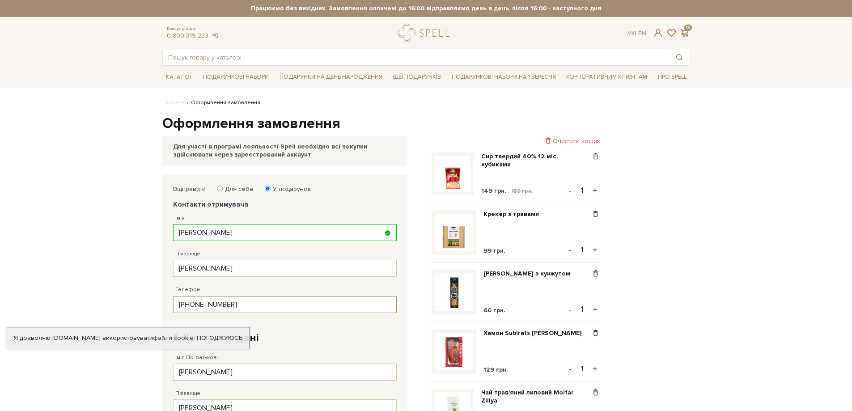
type input "38 (063) 360 58 75"
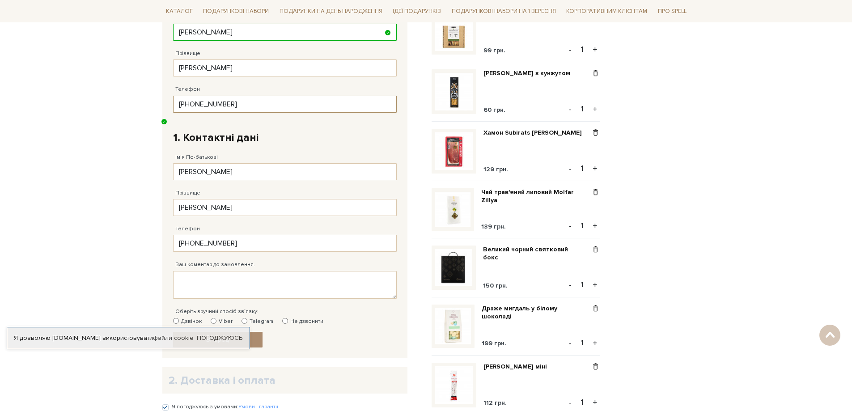
scroll to position [224, 0]
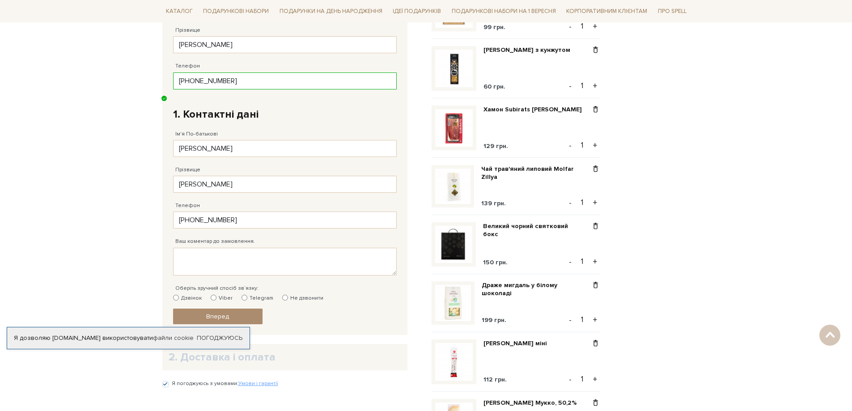
click at [284, 299] on label "Не дзвонити" at bounding box center [302, 298] width 41 height 8
click at [284, 299] on input "Не дзвонити" at bounding box center [285, 298] width 6 height 6
radio input "true"
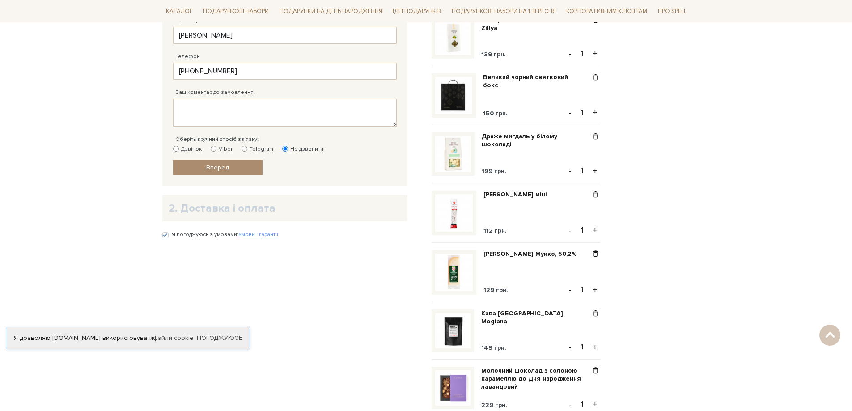
scroll to position [402, 0]
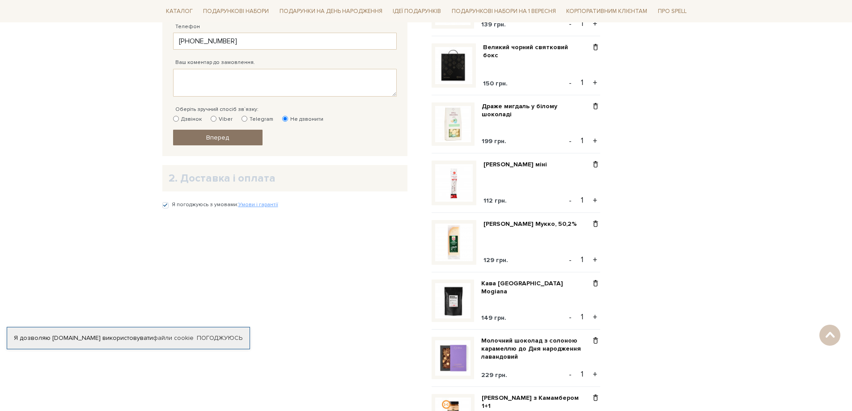
click at [247, 138] on link "Вперед" at bounding box center [217, 138] width 89 height 16
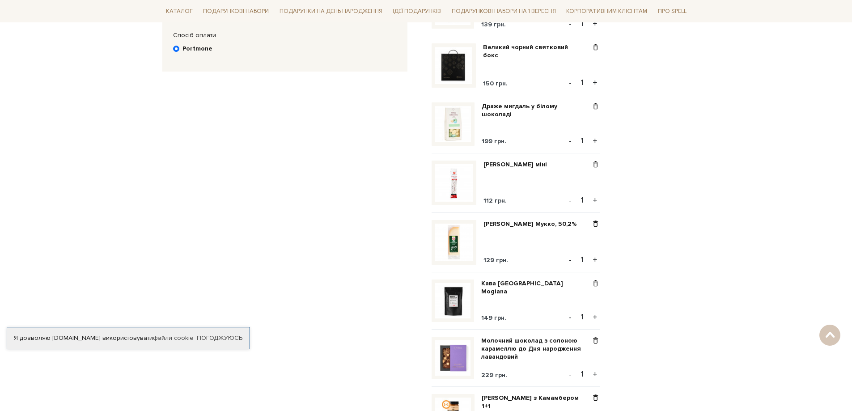
scroll to position [174, 0]
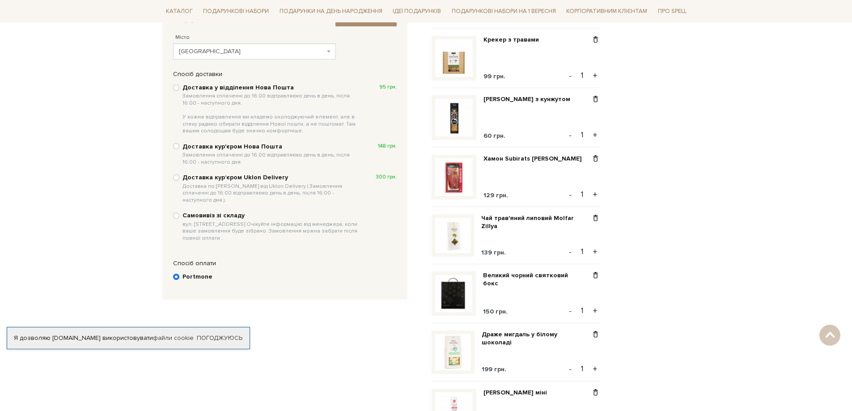
click at [264, 91] on b "Доставка у відділення Нова Пошта Замовлення сплаченні до 16:00 відправляємо ден…" at bounding box center [271, 109] width 178 height 51
click at [179, 91] on input "Доставка у відділення Нова Пошта Замовлення сплаченні до 16:00 відправляємо ден…" at bounding box center [176, 87] width 6 height 6
radio input "true"
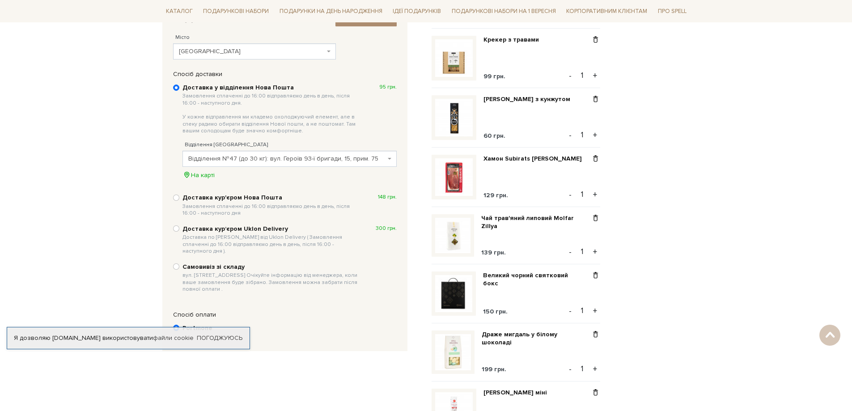
click at [298, 157] on span "Відділення №47 (до 30 кг): вул. Героїв 93-ї бригади, 15, прим. 75" at bounding box center [286, 158] width 197 height 9
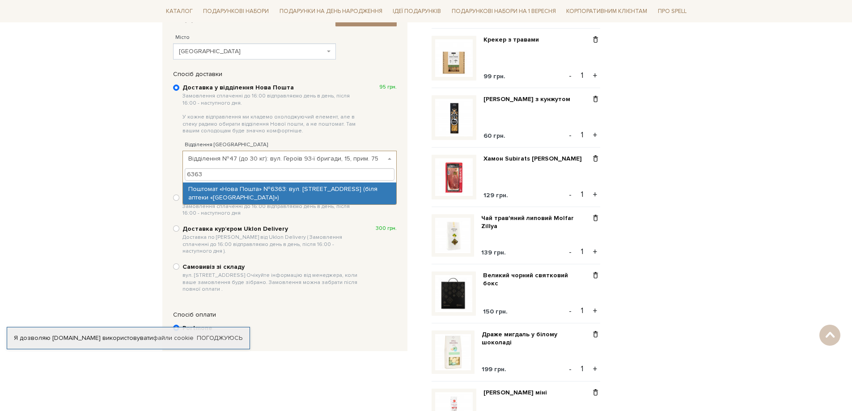
scroll to position [0, 0]
type input "6363"
select select "Поштомат «Нова Пошта» №6363: вул. Ладозька, 18 (біля аптеки «АНЦ»)"
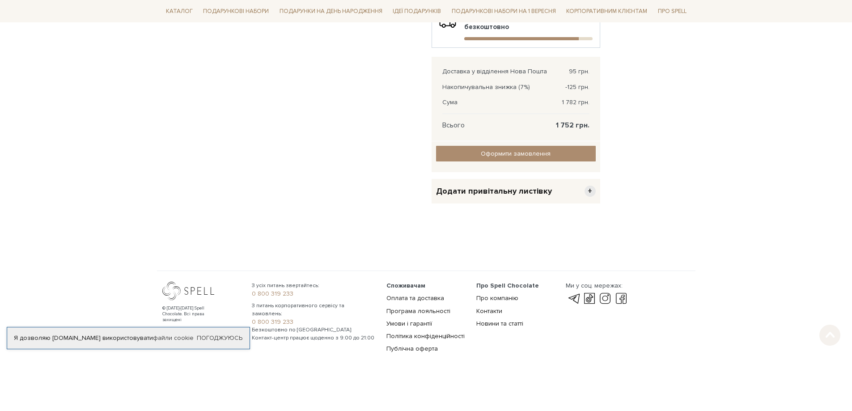
scroll to position [955, 0]
click at [535, 154] on input "Оформити замовлення" at bounding box center [516, 154] width 160 height 16
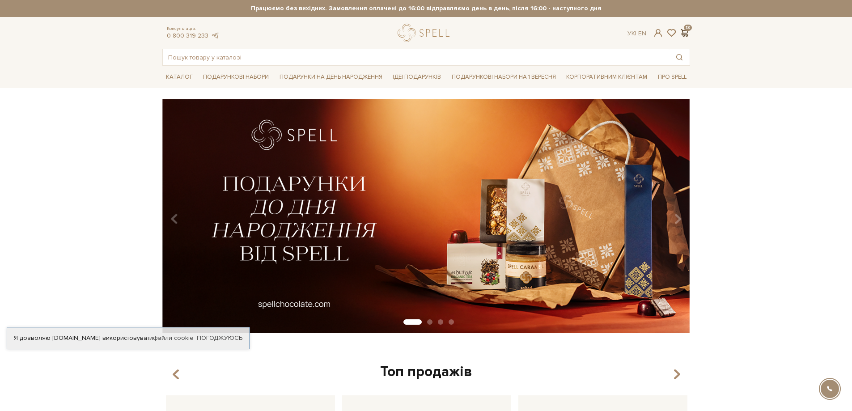
click at [687, 32] on span at bounding box center [684, 32] width 11 height 9
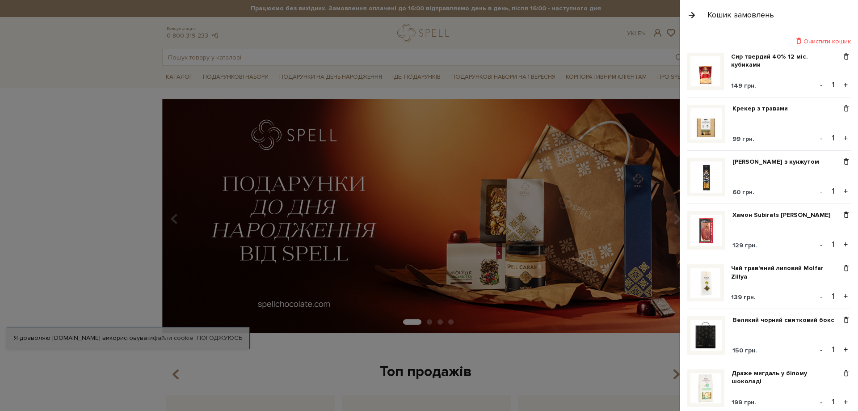
click at [694, 17] on button "button" at bounding box center [692, 15] width 10 height 16
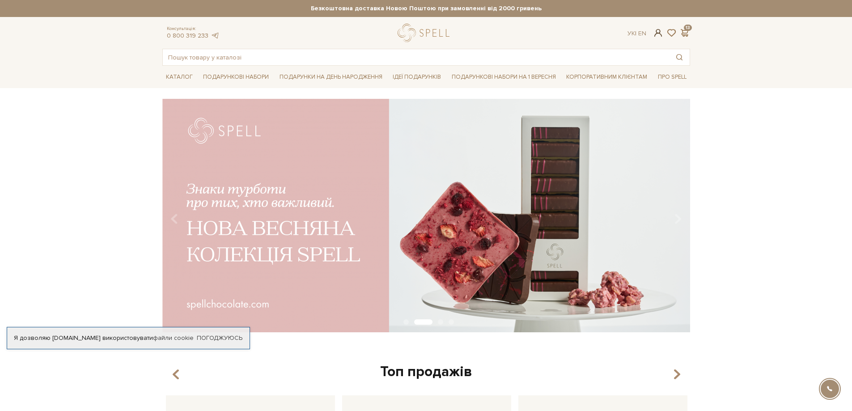
click at [656, 32] on span at bounding box center [657, 32] width 11 height 9
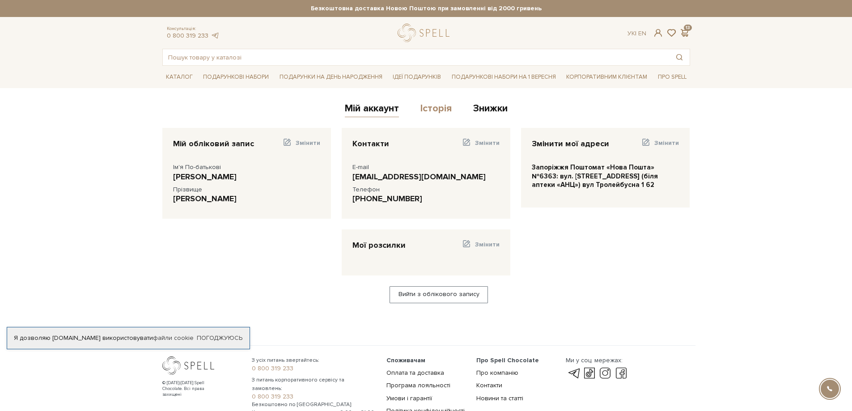
click at [443, 106] on link "Історія" at bounding box center [435, 109] width 31 height 15
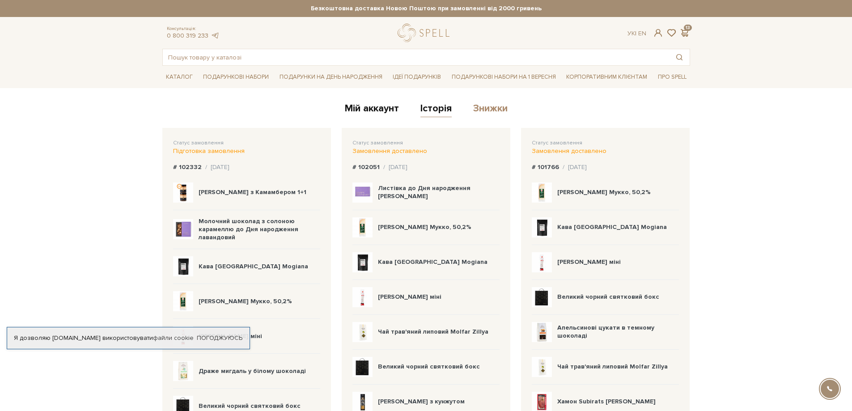
click at [499, 107] on link "Знижки" at bounding box center [490, 109] width 34 height 15
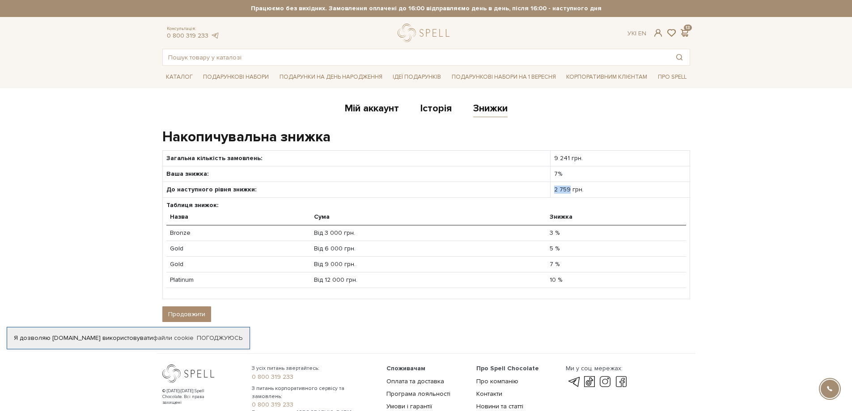
drag, startPoint x: 567, startPoint y: 188, endPoint x: 550, endPoint y: 187, distance: 17.0
click at [550, 187] on td "2 759 грн." at bounding box center [619, 190] width 139 height 16
click at [565, 158] on td "9 241 грн." at bounding box center [619, 158] width 139 height 16
drag, startPoint x: 573, startPoint y: 263, endPoint x: 493, endPoint y: 261, distance: 80.0
click at [493, 261] on tr "Gold Від 9 000 грн. 7 %" at bounding box center [425, 265] width 519 height 16
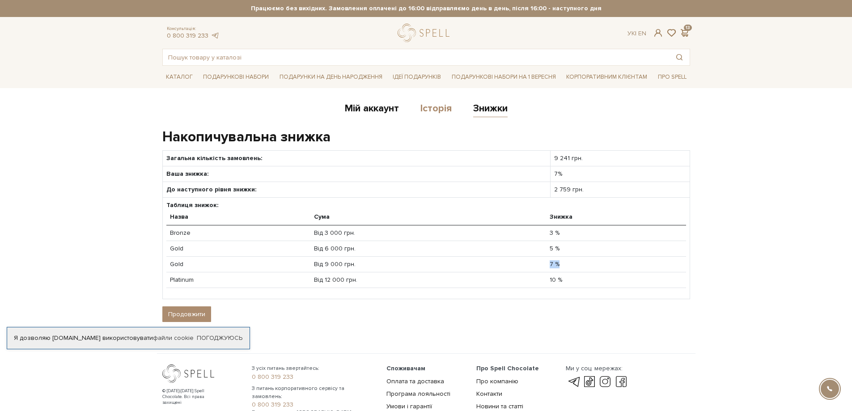
click at [443, 106] on link "Історія" at bounding box center [435, 109] width 31 height 15
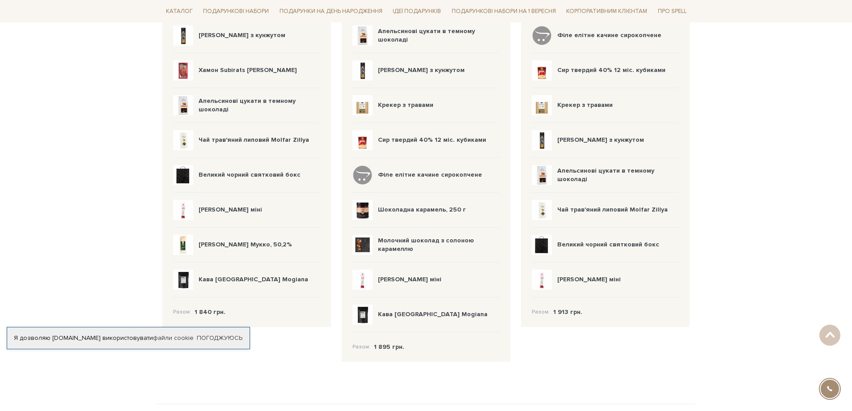
scroll to position [761, 0]
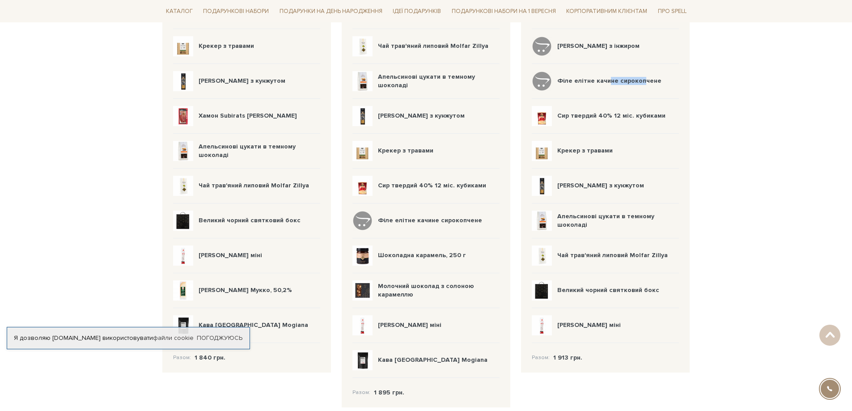
drag, startPoint x: 641, startPoint y: 81, endPoint x: 571, endPoint y: 77, distance: 69.8
click at [587, 79] on b "Філе елітне качине сирокопчене" at bounding box center [609, 81] width 104 height 8
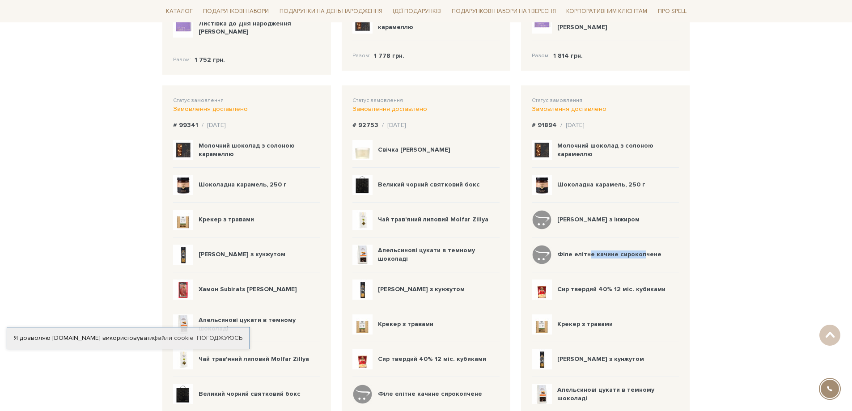
scroll to position [582, 0]
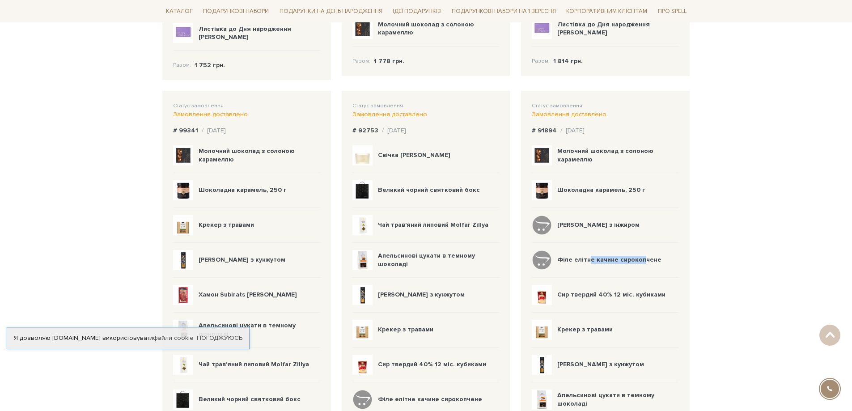
drag, startPoint x: 600, startPoint y: 127, endPoint x: 561, endPoint y: 128, distance: 39.3
click at [561, 128] on div "# 91894 / 14.03.2025" at bounding box center [604, 131] width 147 height 8
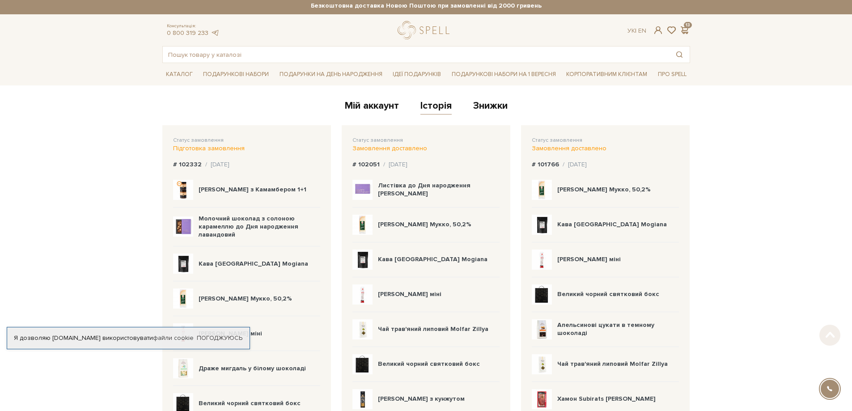
scroll to position [0, 0]
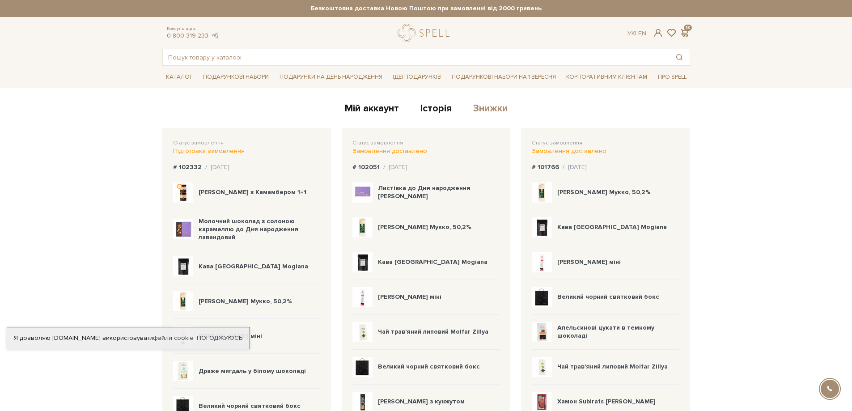
click at [494, 109] on link "Знижки" at bounding box center [490, 109] width 34 height 15
